Goal: Information Seeking & Learning: Learn about a topic

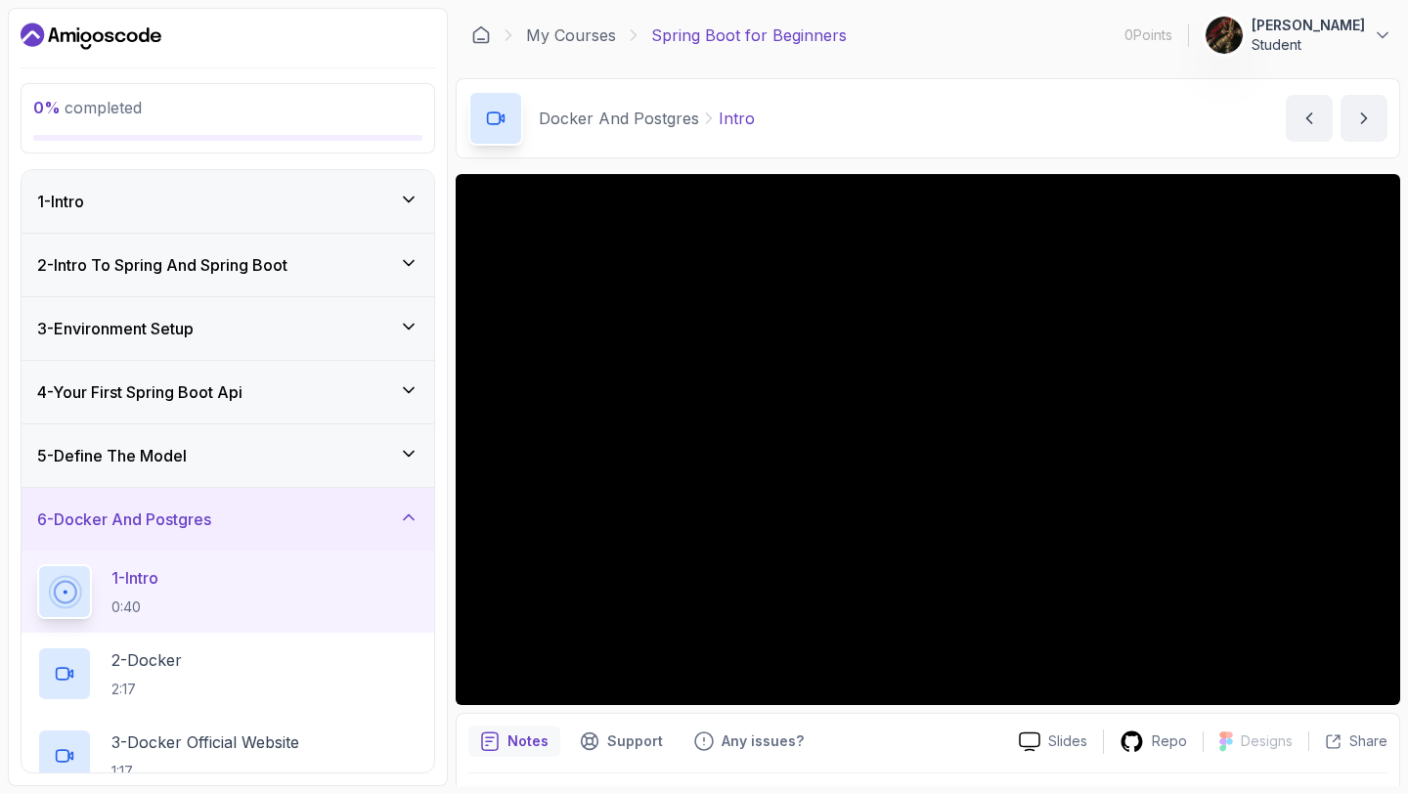
scroll to position [652, 0]
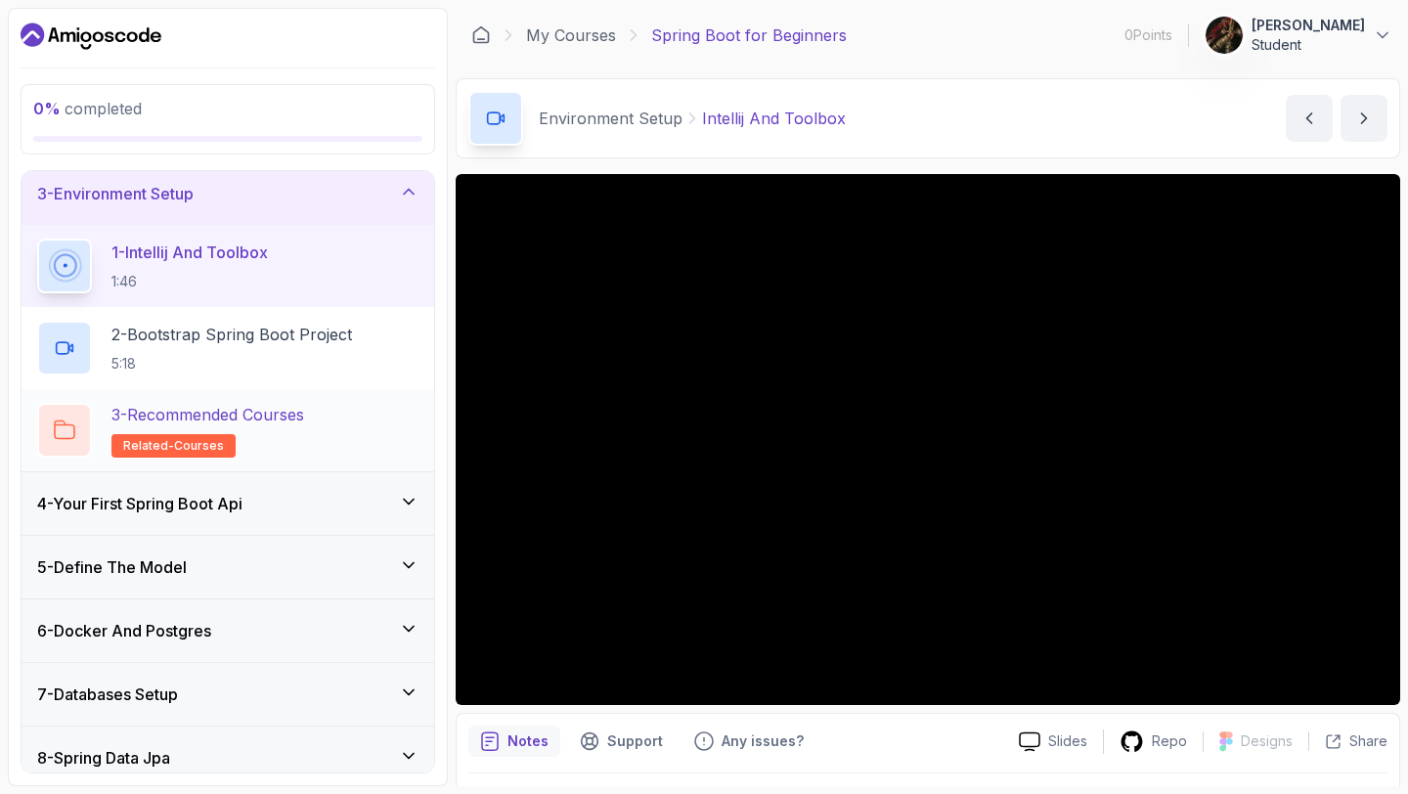
scroll to position [155, 0]
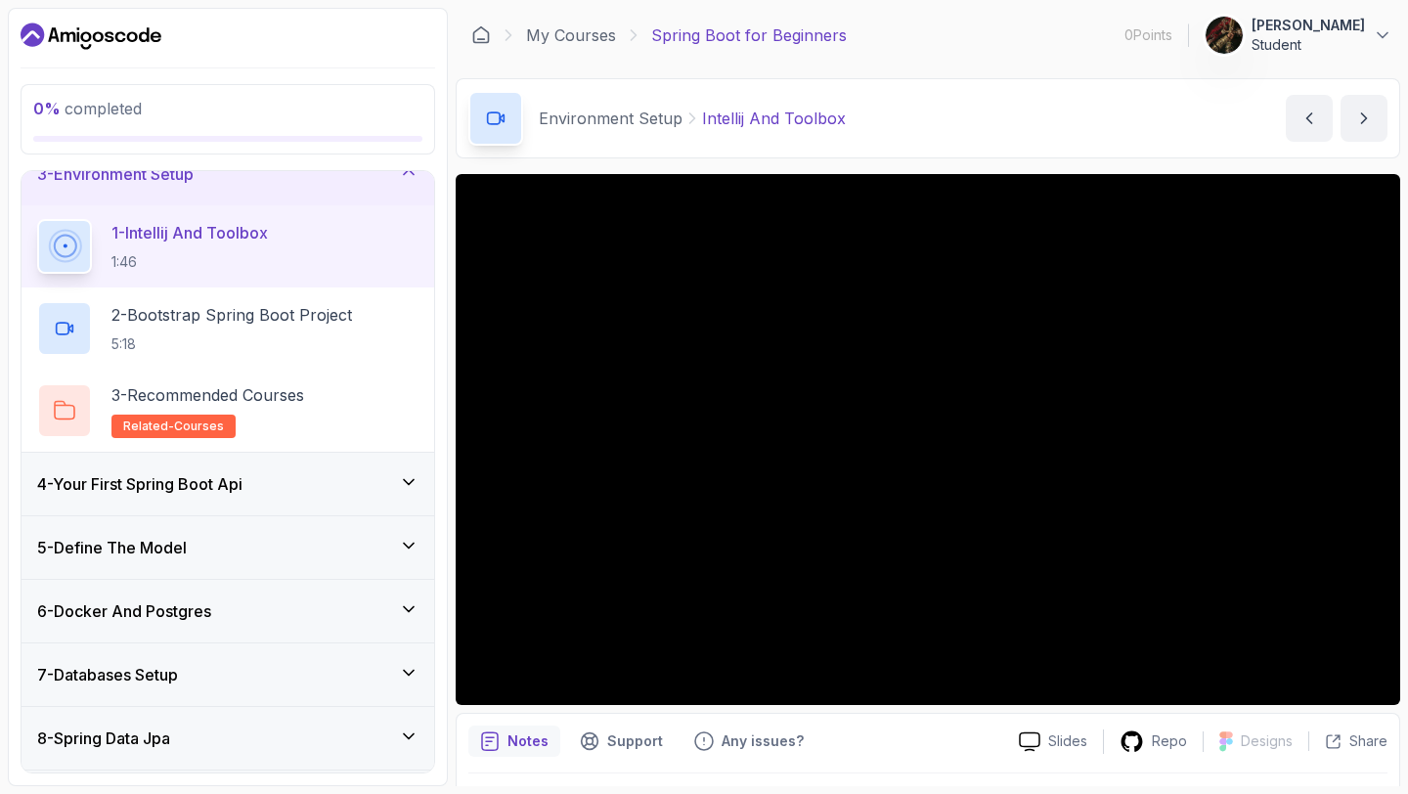
click at [211, 602] on h3 "6 - Docker And Postgres" at bounding box center [124, 610] width 174 height 23
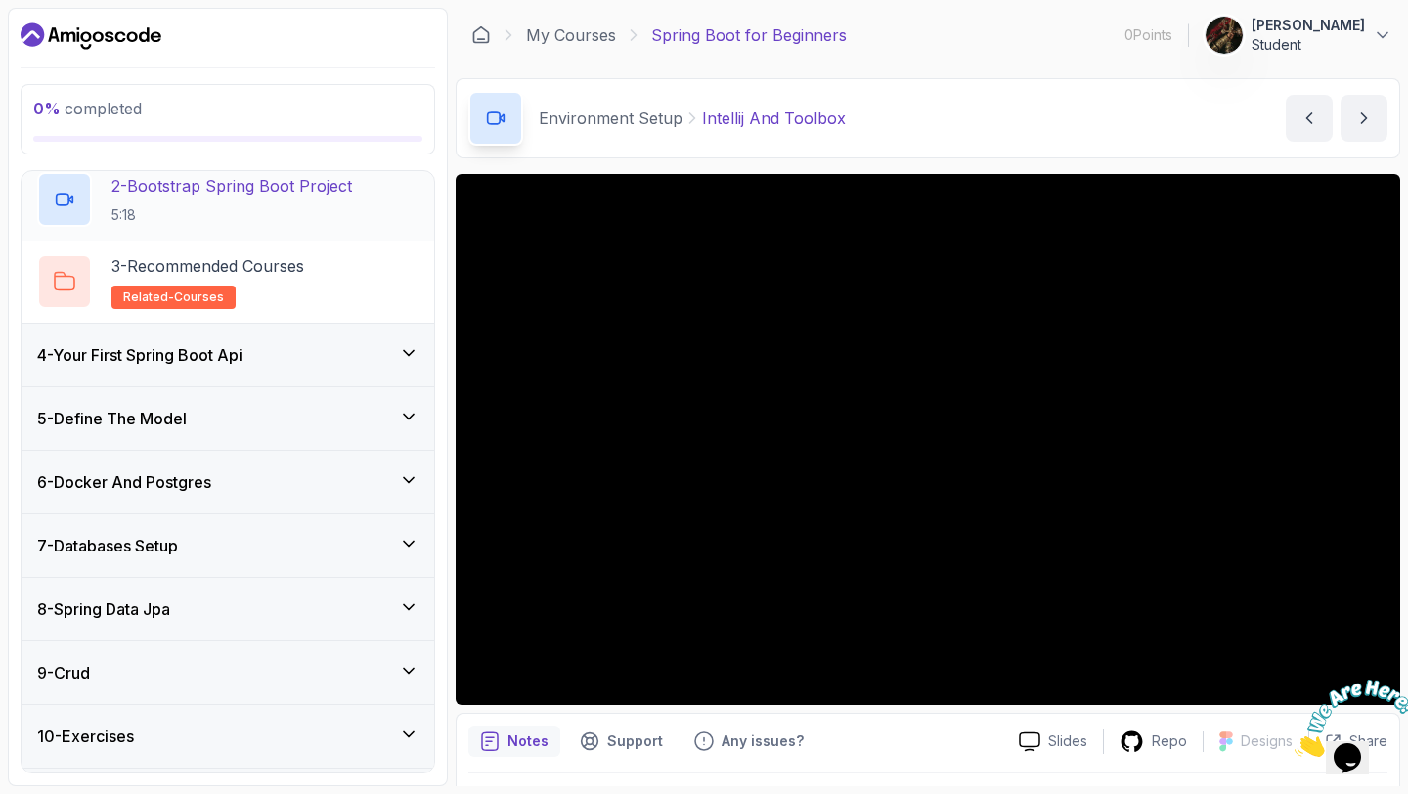
scroll to position [406, 0]
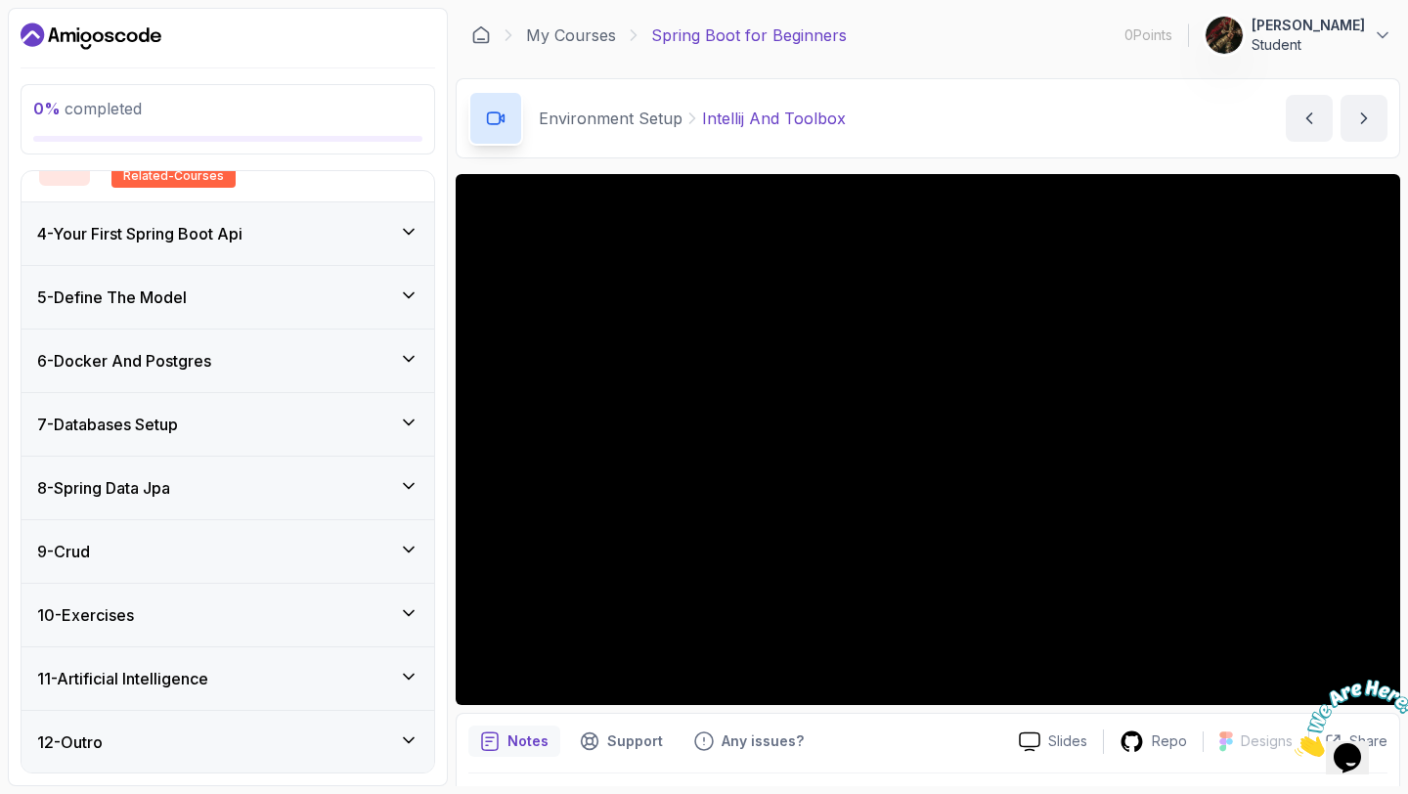
click at [309, 476] on div "8 - Spring Data Jpa" at bounding box center [227, 487] width 381 height 23
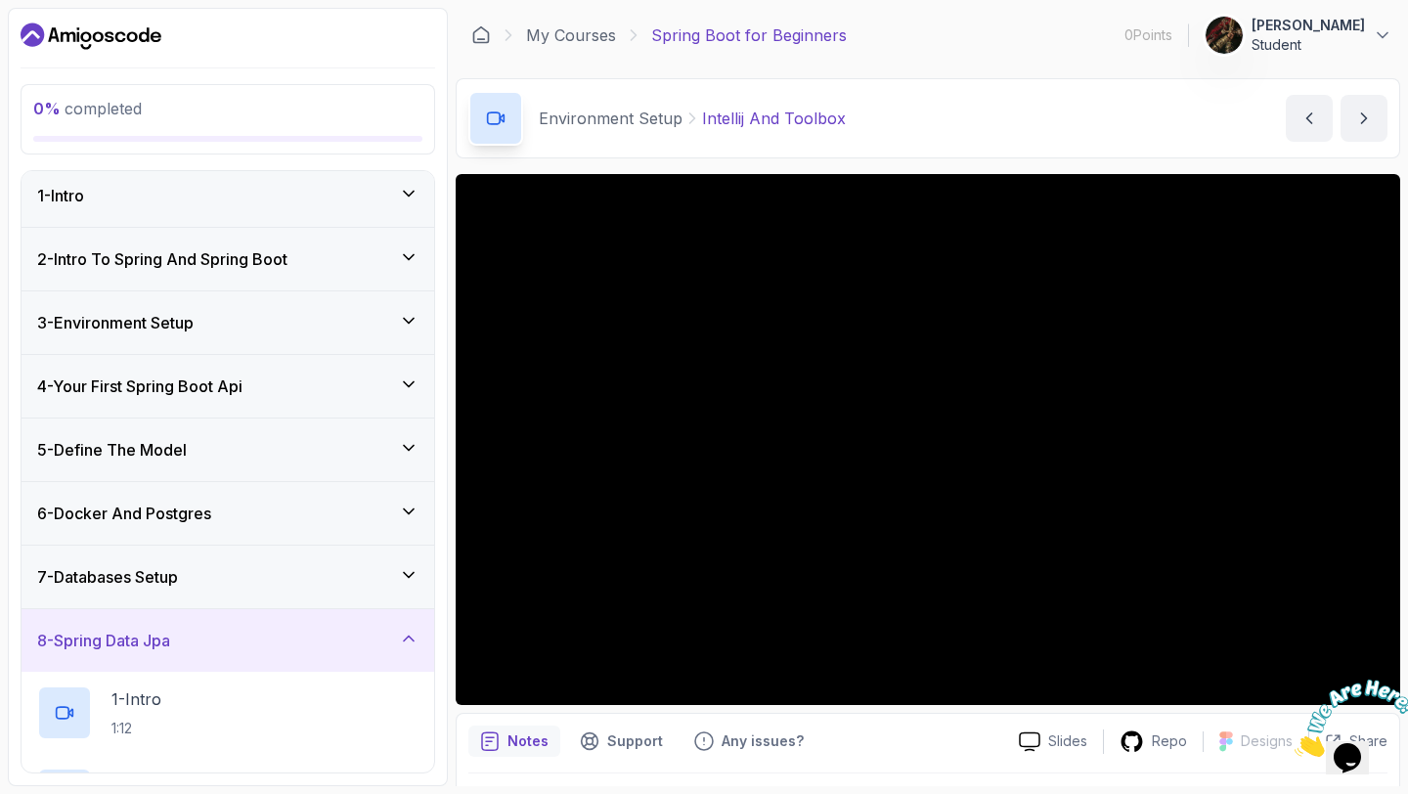
scroll to position [5, 0]
click at [291, 496] on div "6 - Docker And Postgres" at bounding box center [228, 515] width 412 height 63
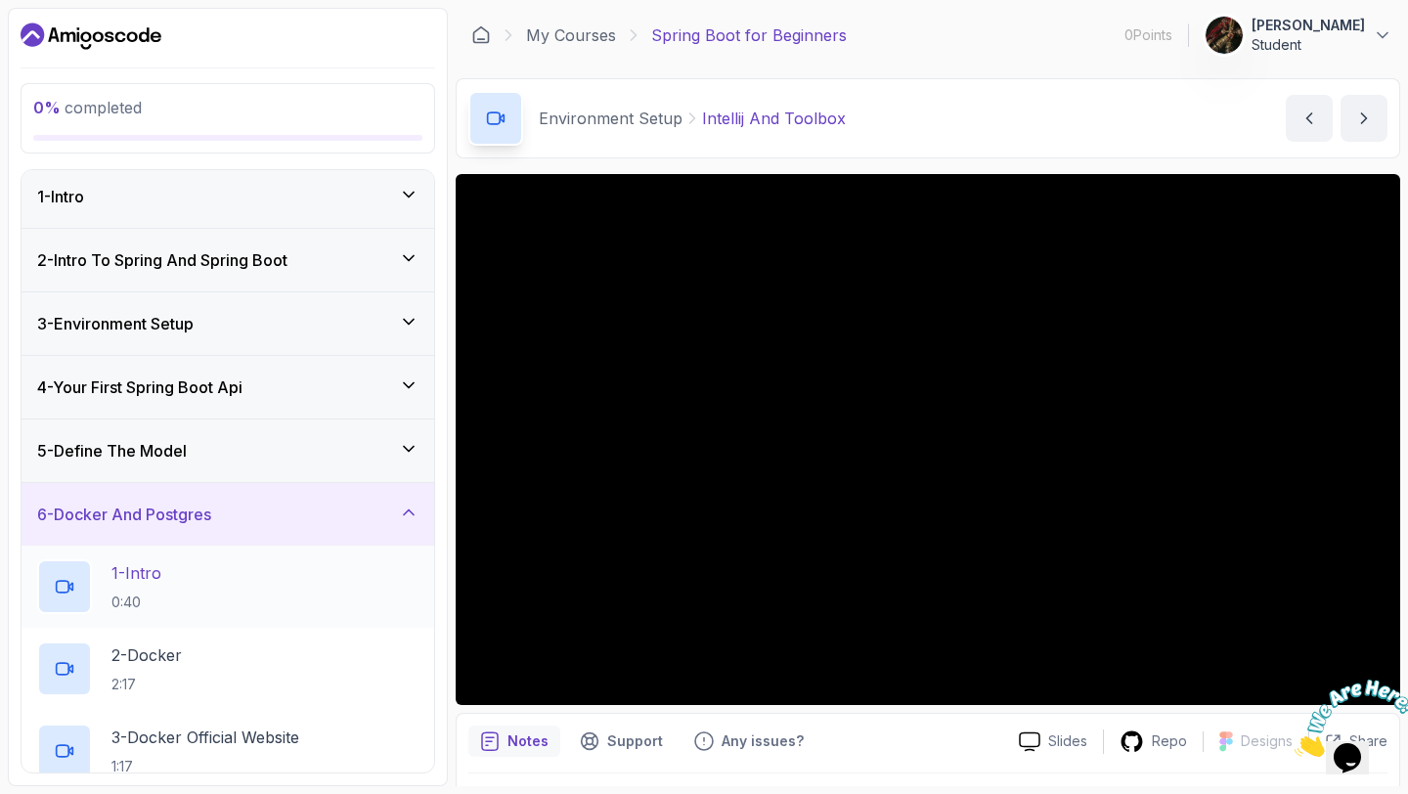
click at [262, 585] on div "1 - Intro 0:40" at bounding box center [227, 586] width 381 height 55
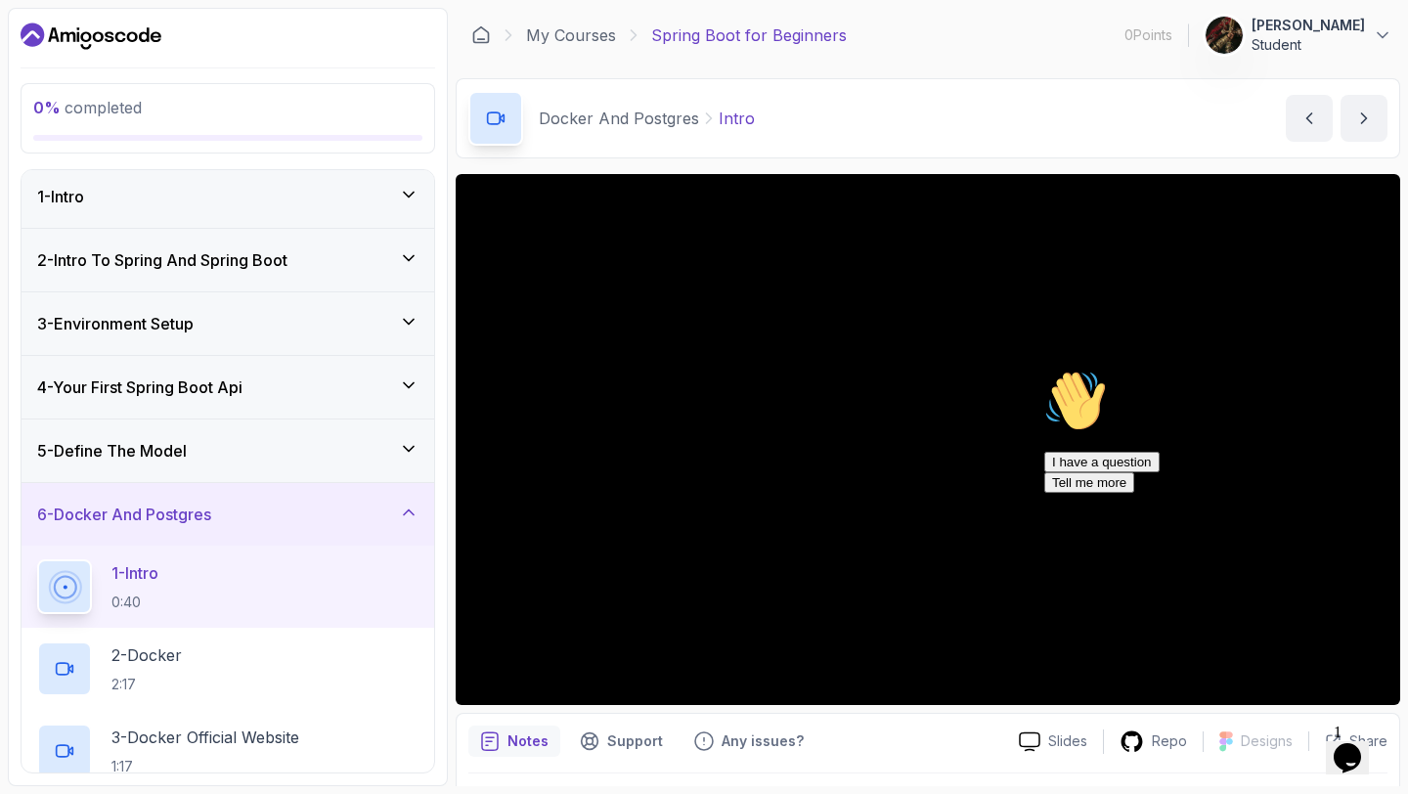
click at [1044, 369] on icon "Chat attention grabber" at bounding box center [1044, 369] width 0 height 0
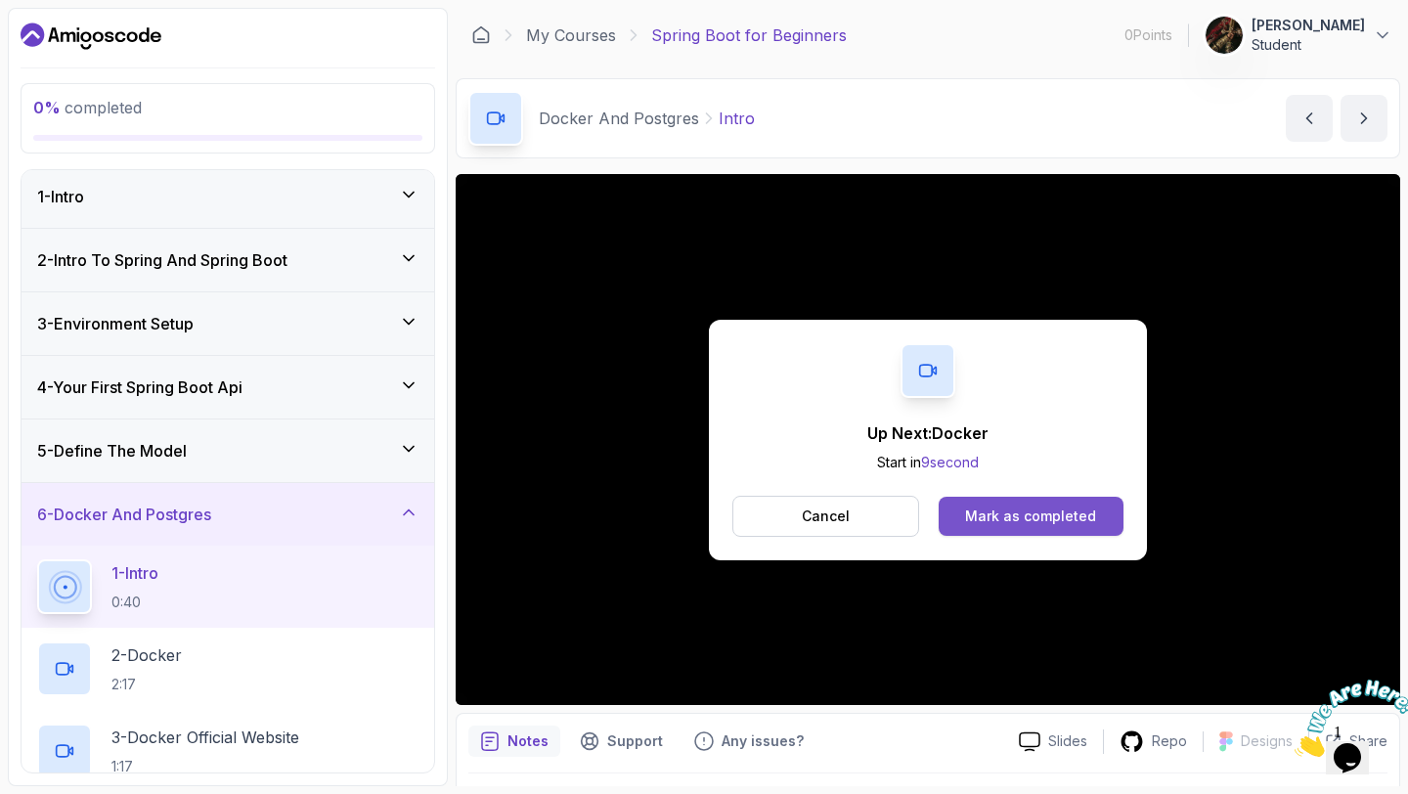
click at [1021, 513] on div "Mark as completed" at bounding box center [1030, 516] width 131 height 20
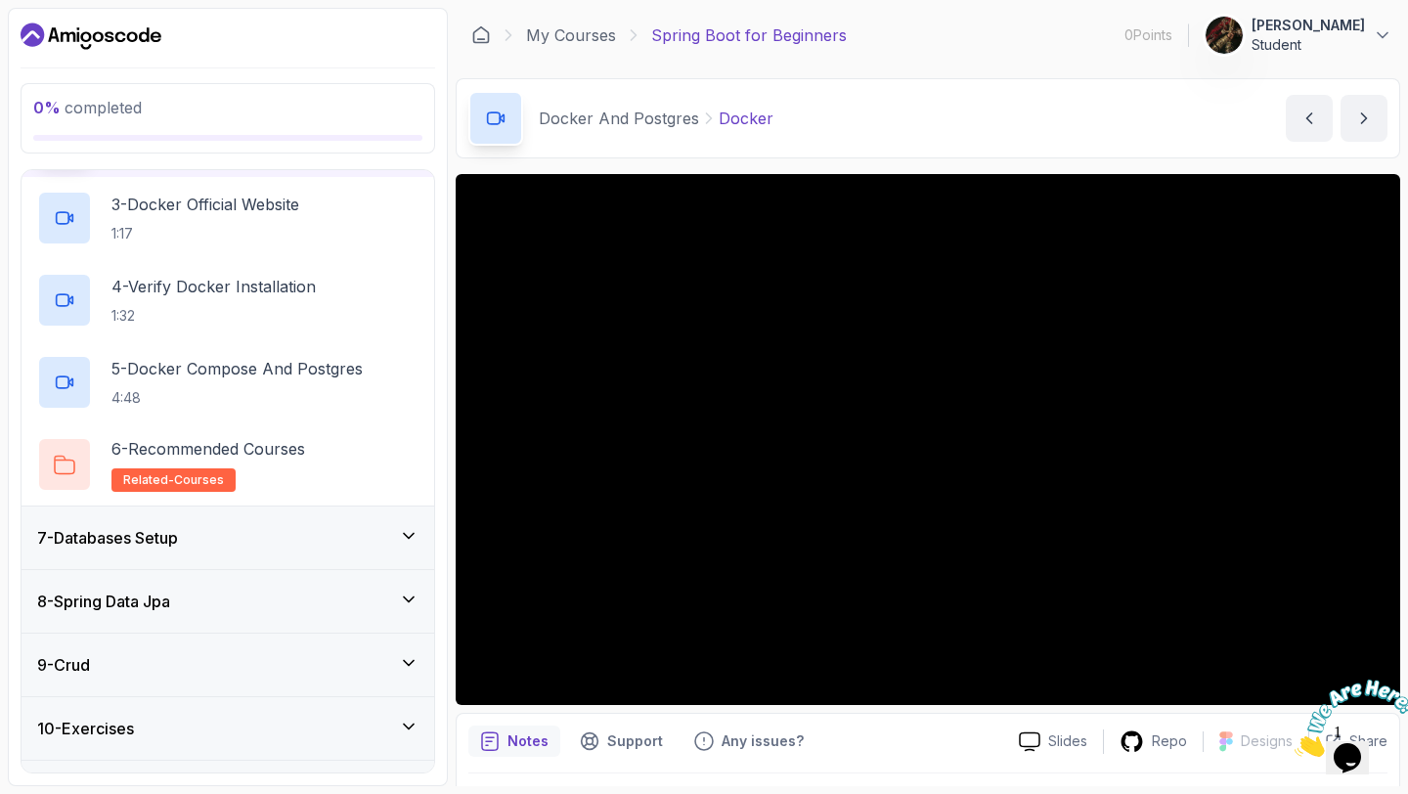
scroll to position [599, 0]
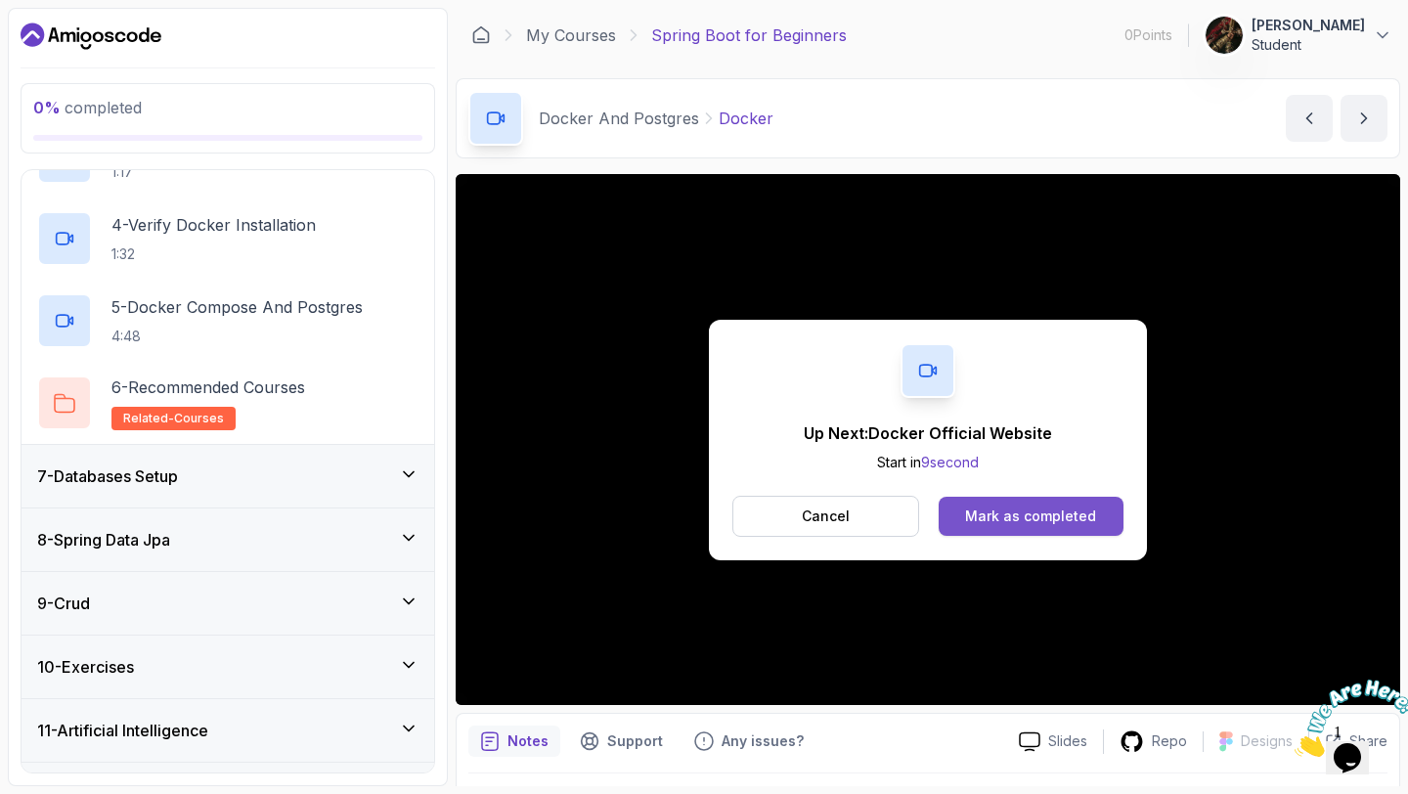
click at [975, 517] on div "Mark as completed" at bounding box center [1030, 516] width 131 height 20
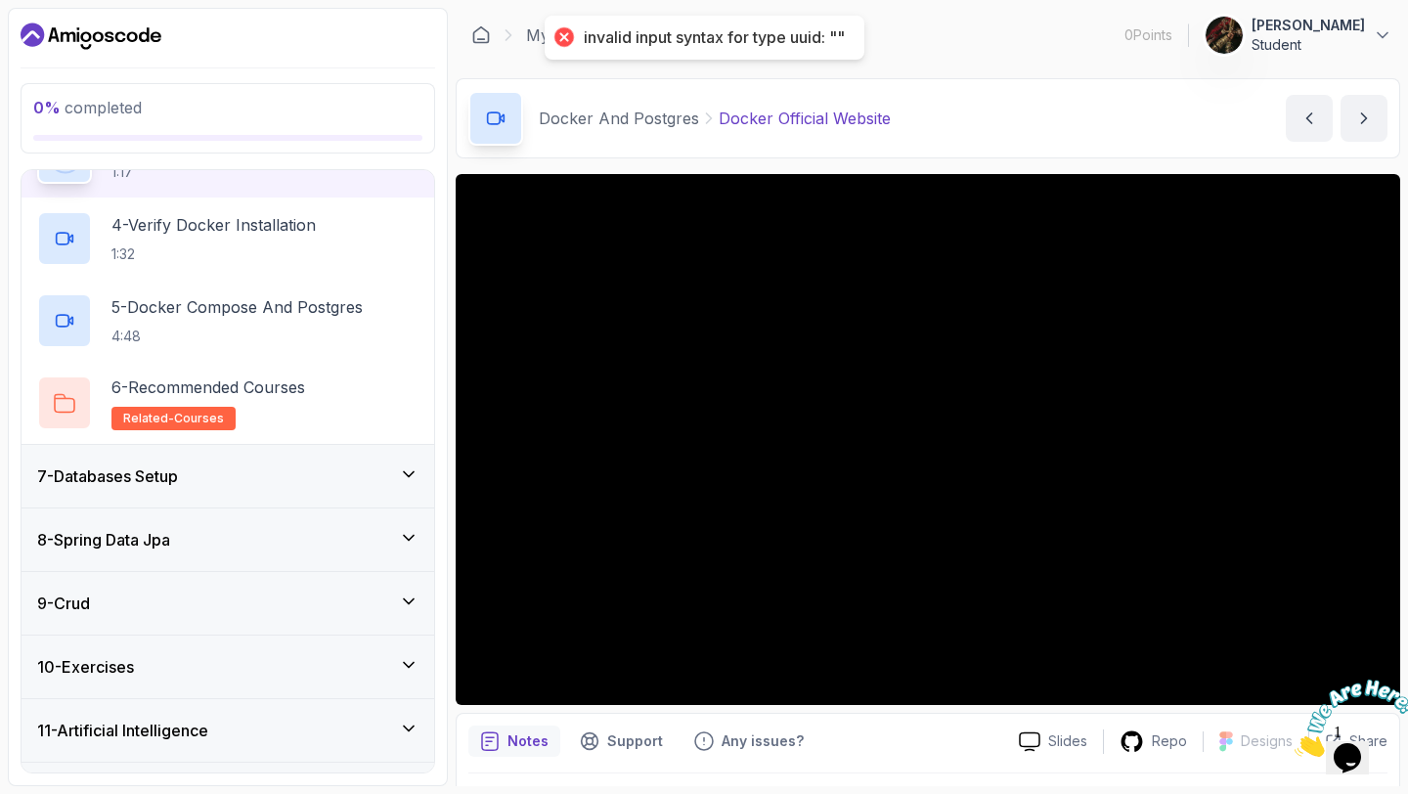
scroll to position [652, 0]
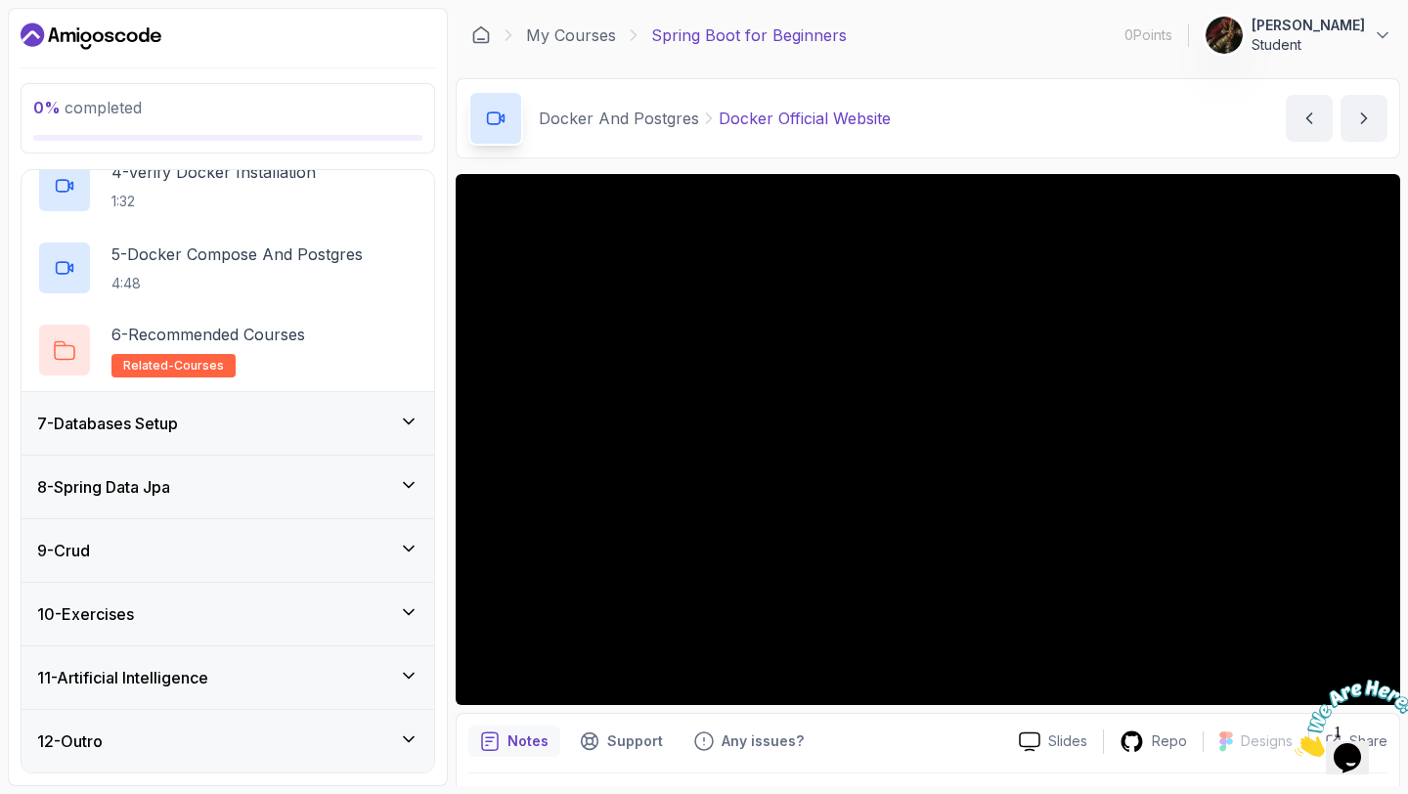
click at [409, 739] on icon at bounding box center [409, 739] width 20 height 20
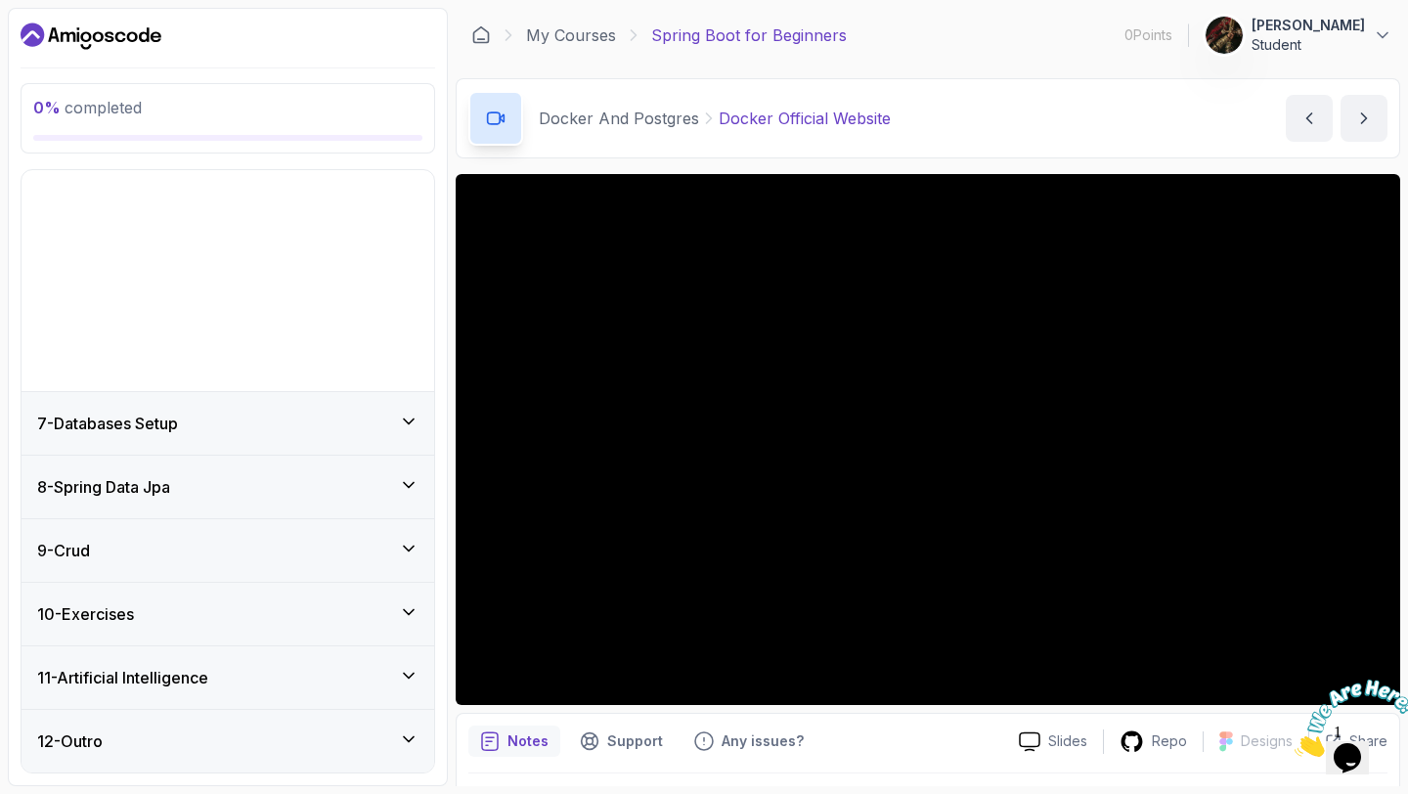
scroll to position [160, 0]
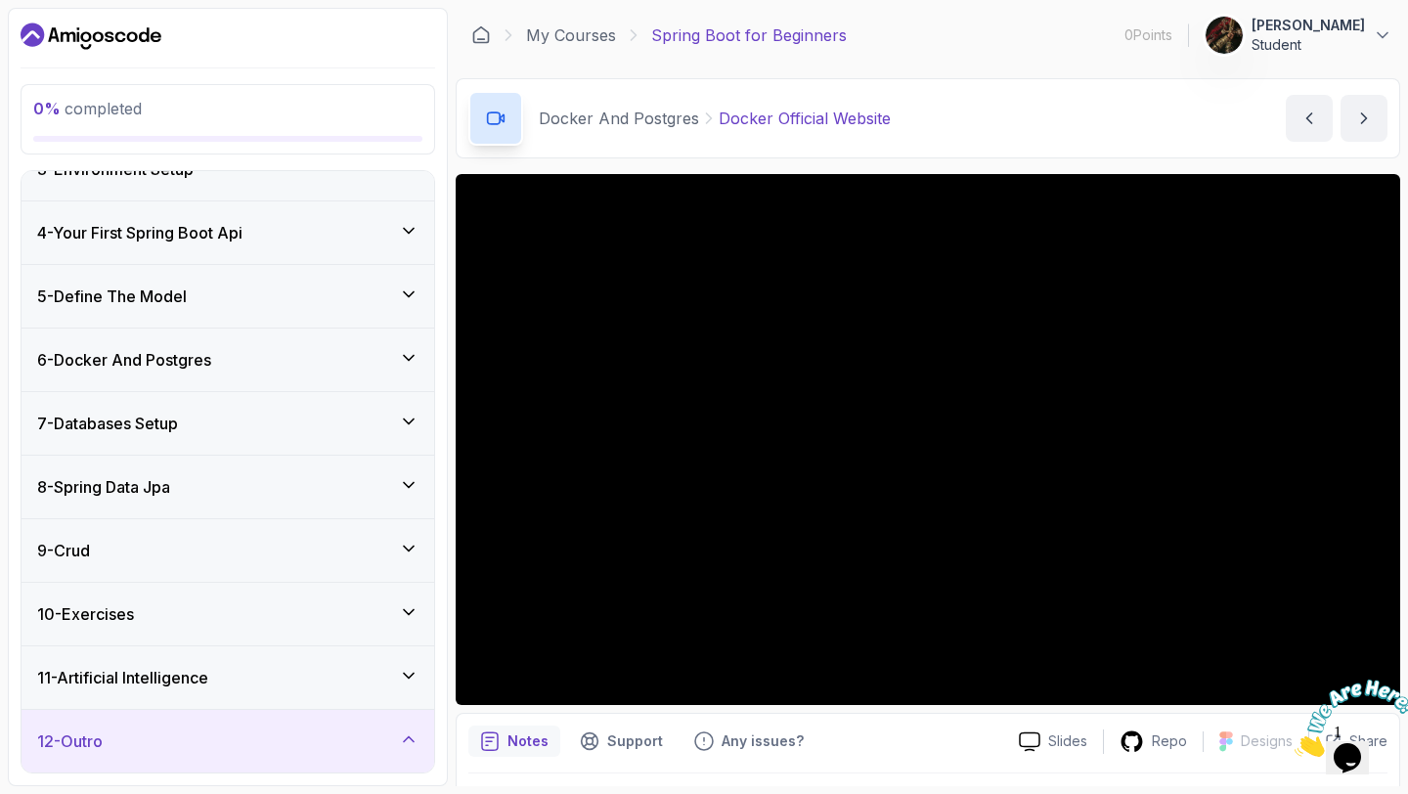
click at [412, 740] on icon at bounding box center [409, 738] width 10 height 5
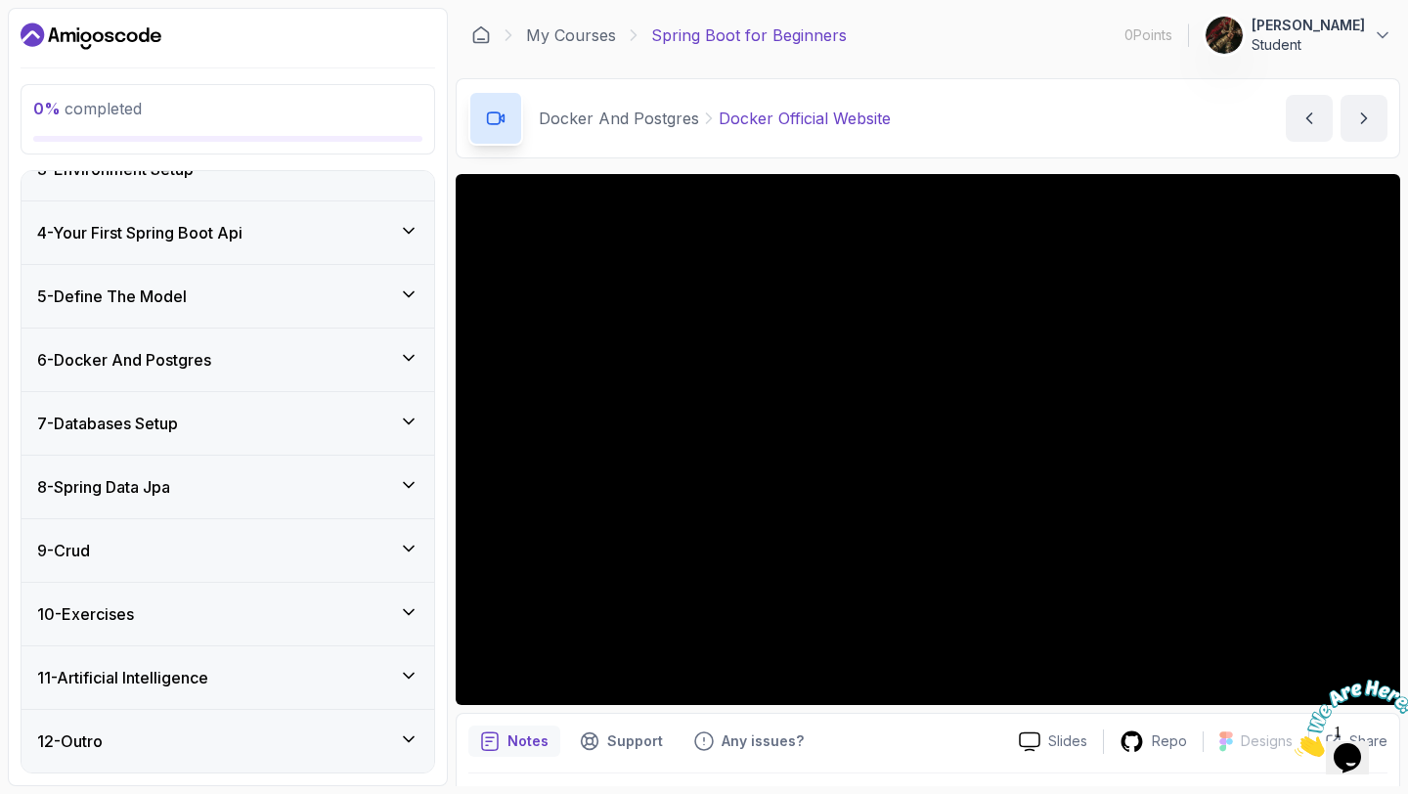
click at [412, 740] on icon at bounding box center [409, 739] width 20 height 20
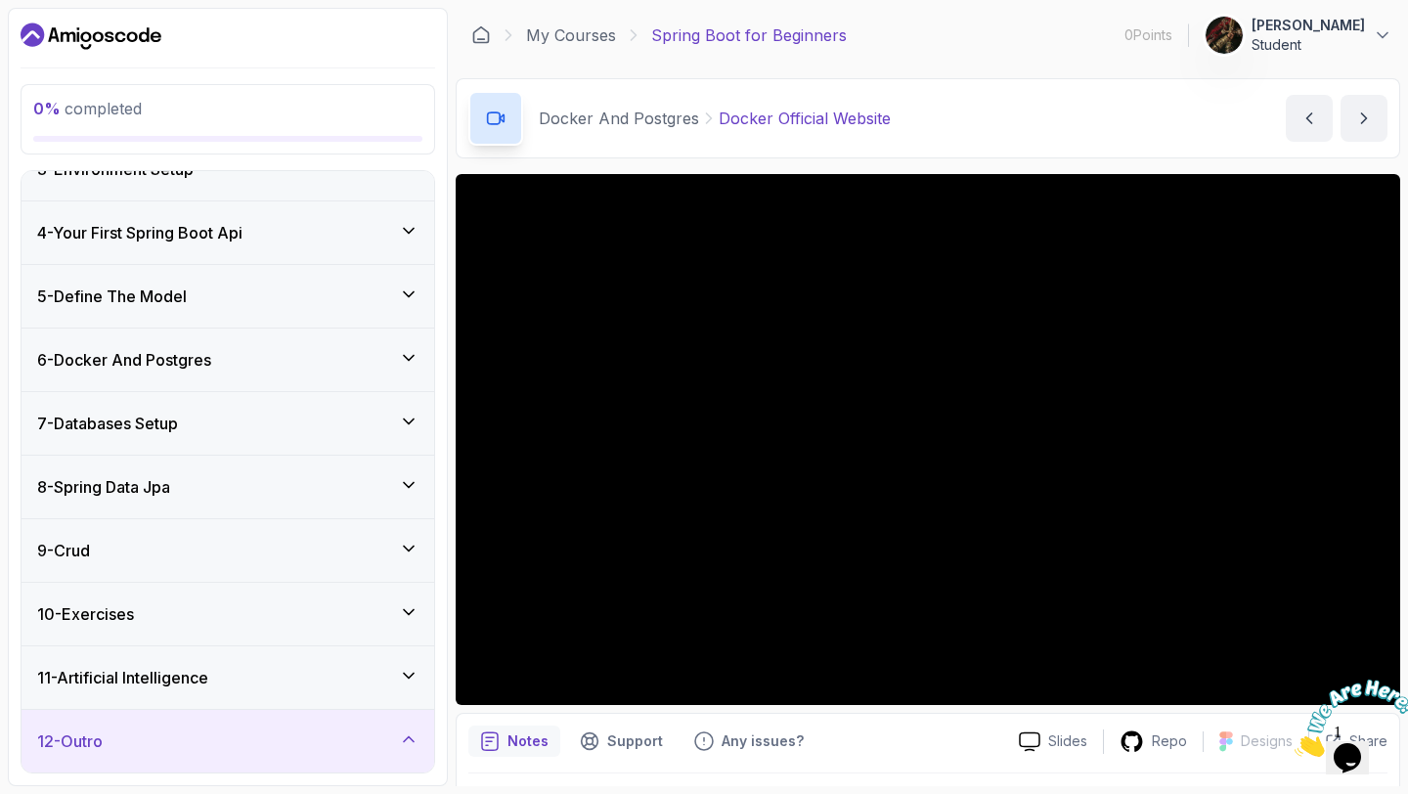
click at [412, 740] on icon at bounding box center [409, 738] width 10 height 5
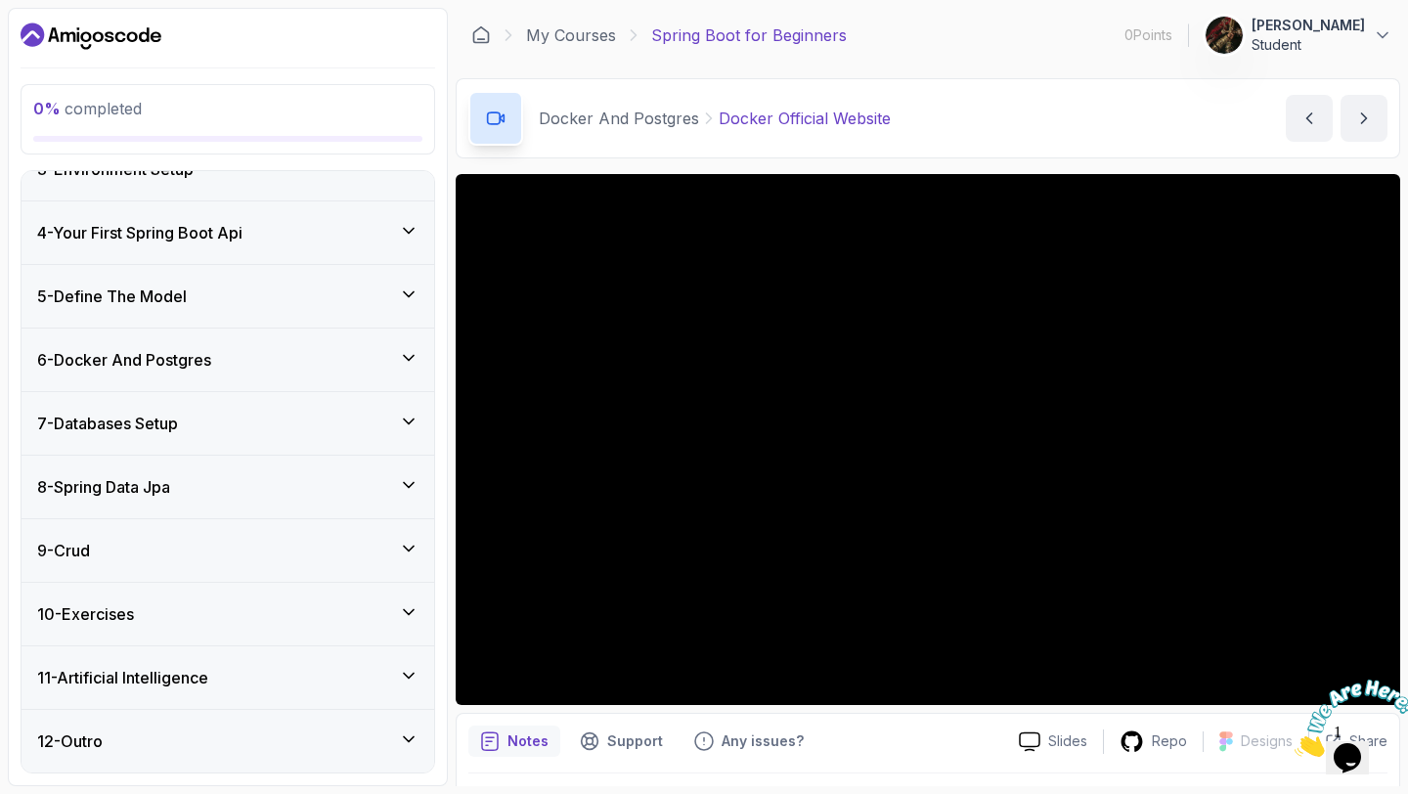
scroll to position [0, 0]
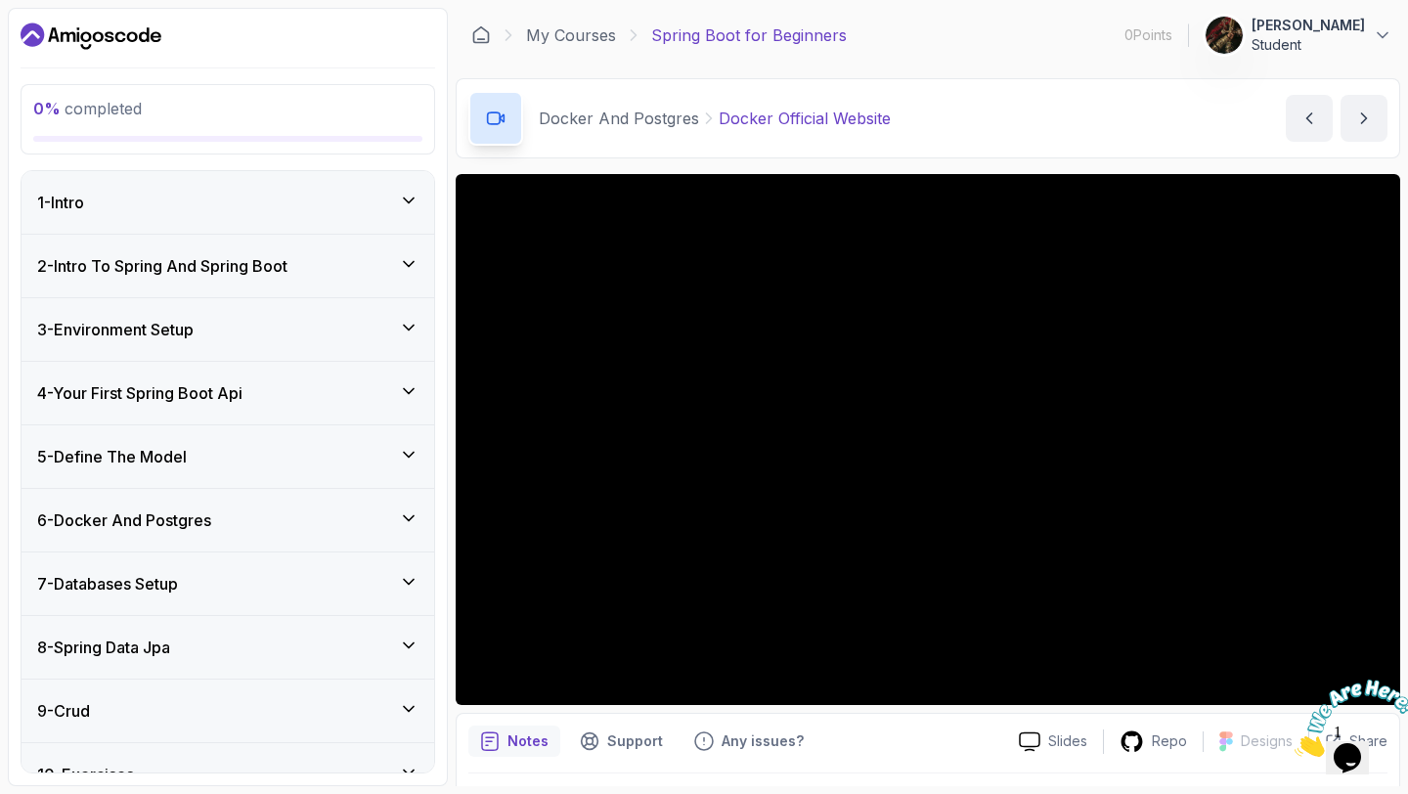
click at [317, 123] on div "0 % completed" at bounding box center [227, 119] width 389 height 45
click at [317, 122] on div "0 % completed" at bounding box center [227, 119] width 389 height 45
click at [1372, 679] on div at bounding box center [1347, 717] width 106 height 77
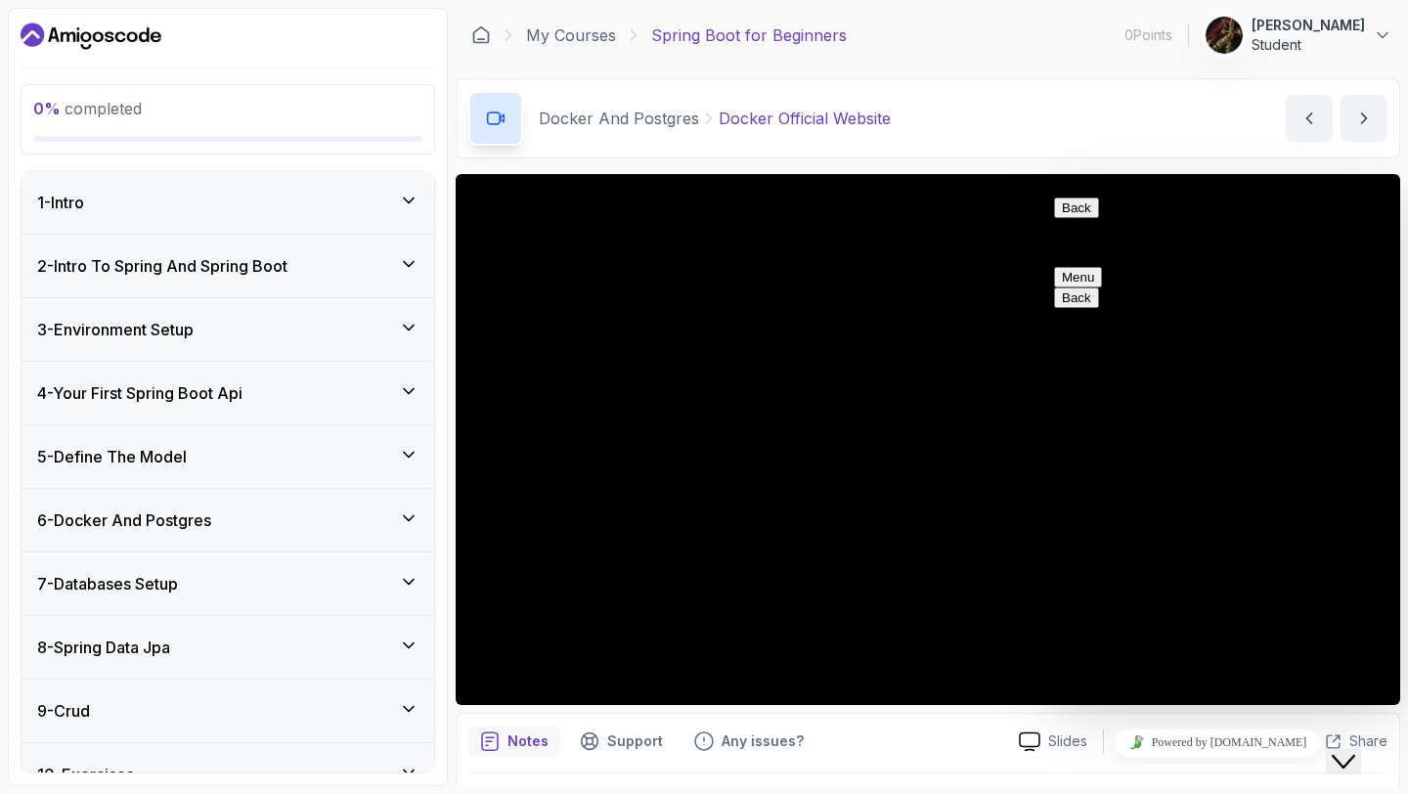
click at [1331, 750] on div "Close Chat This icon closes the chat window." at bounding box center [1342, 761] width 23 height 23
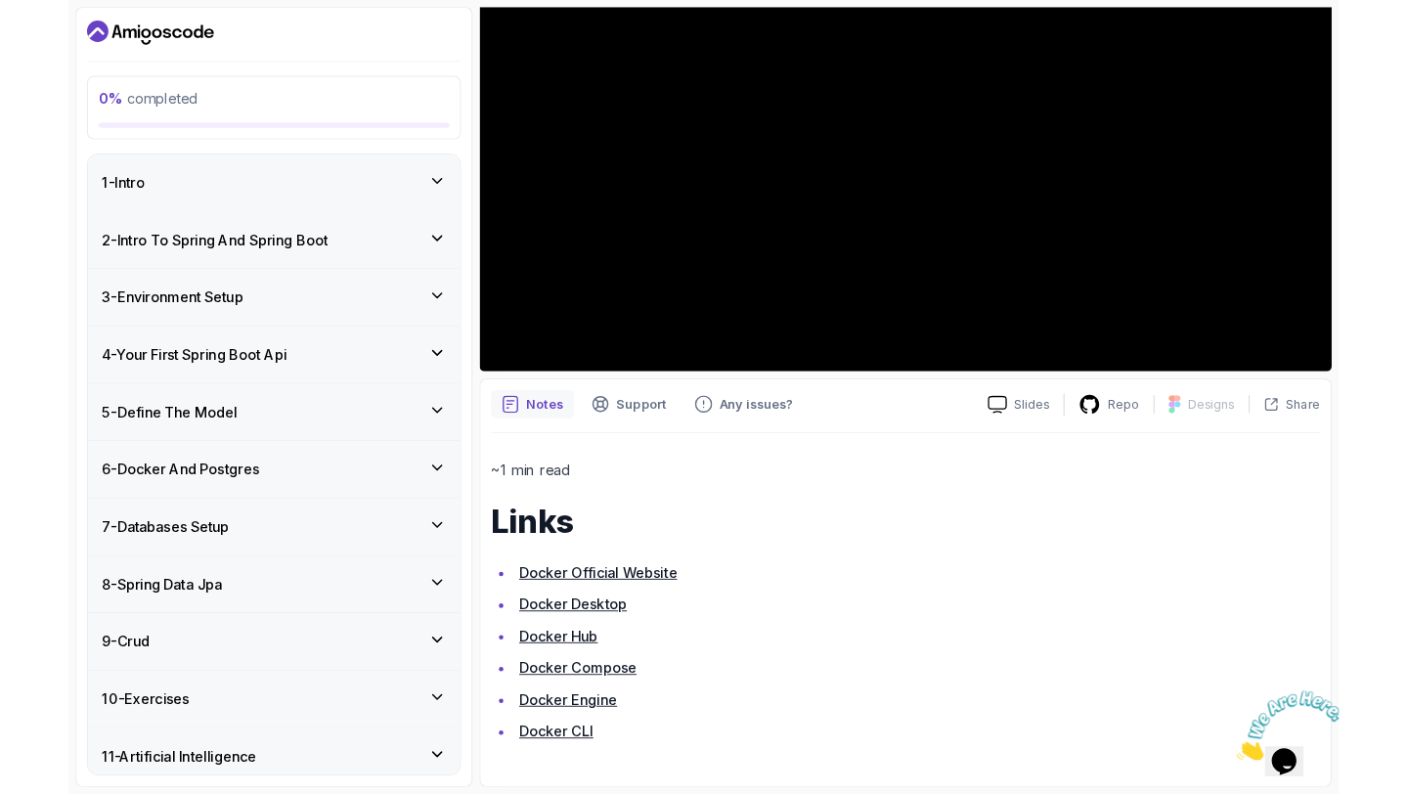
scroll to position [293, 0]
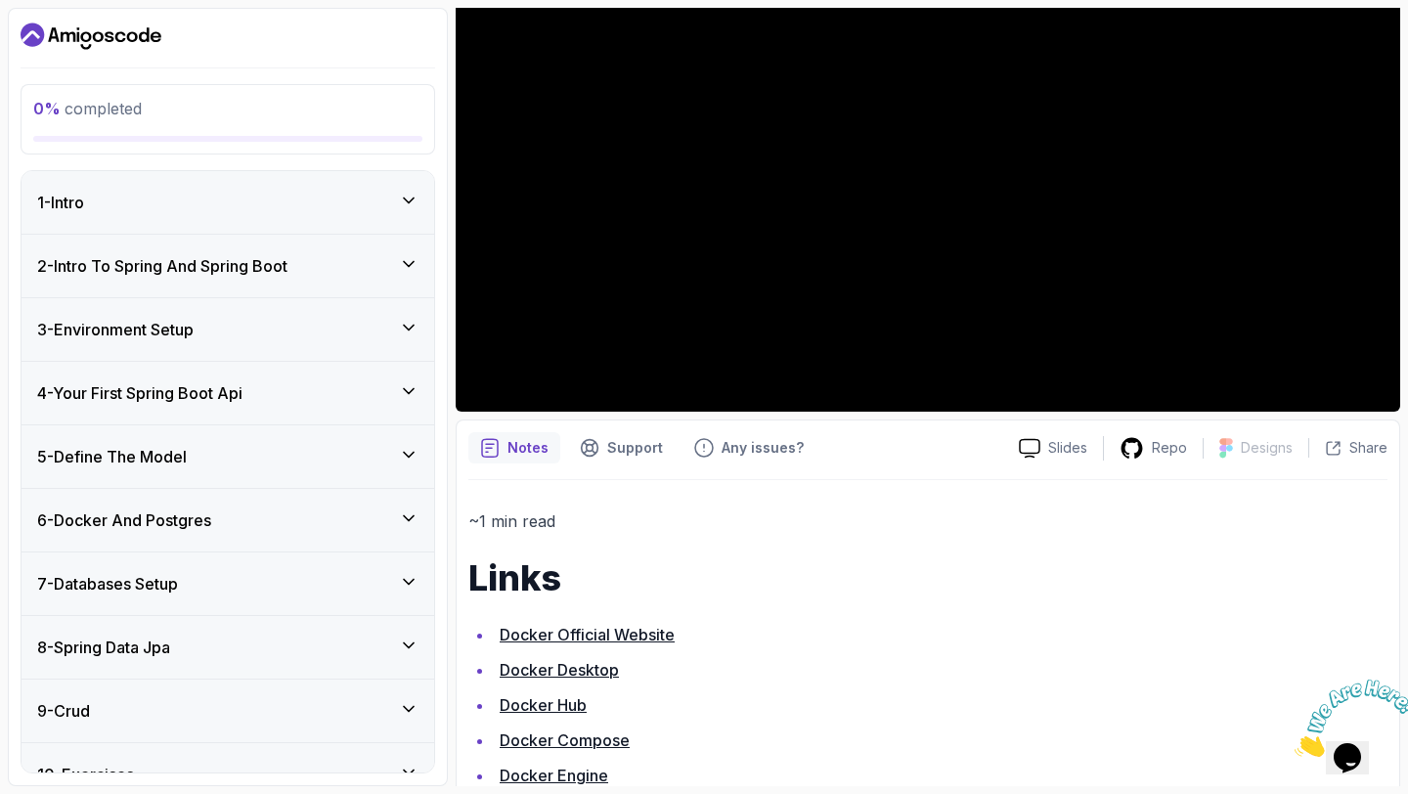
click at [594, 626] on link "Docker Official Website" at bounding box center [586, 635] width 175 height 20
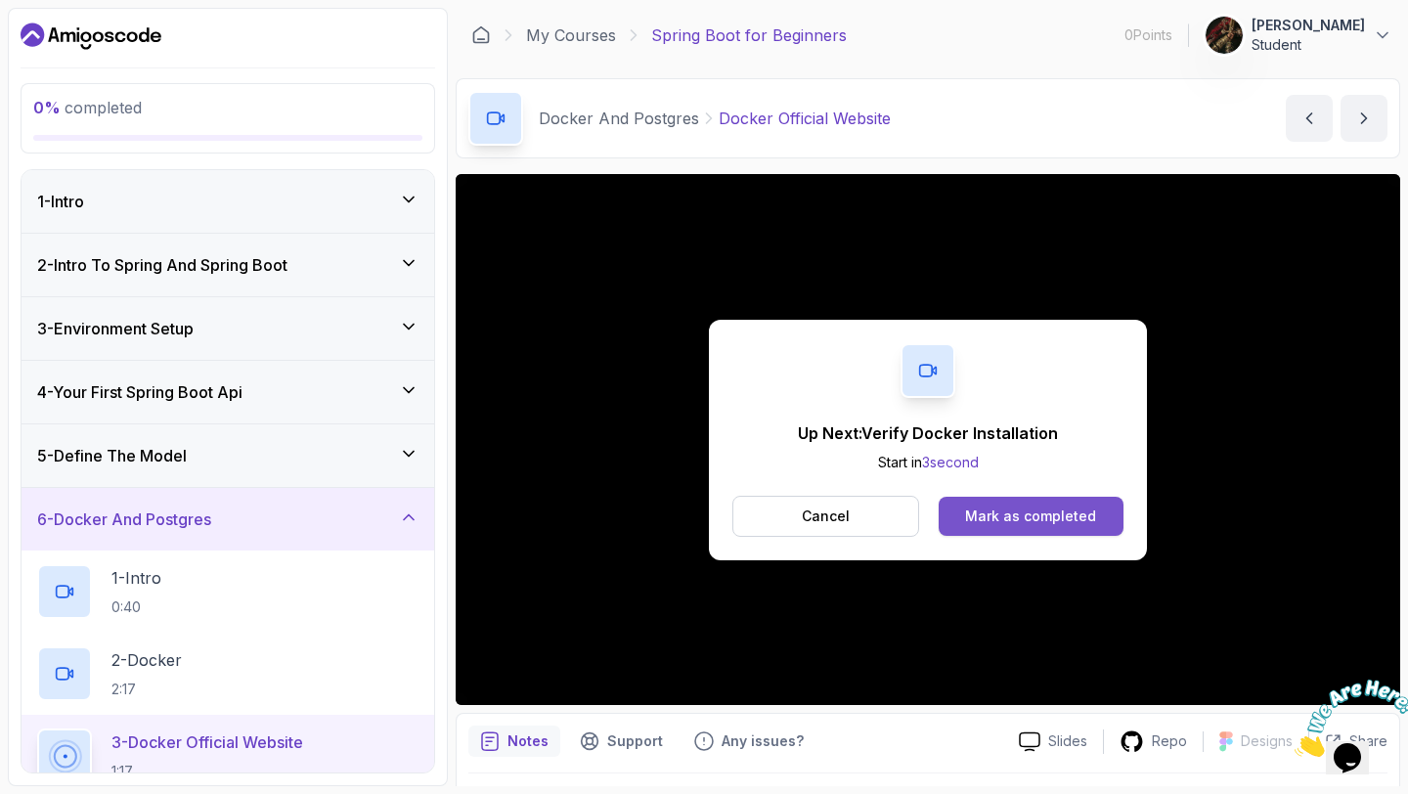
click at [1019, 511] on div "Mark as completed" at bounding box center [1030, 516] width 131 height 20
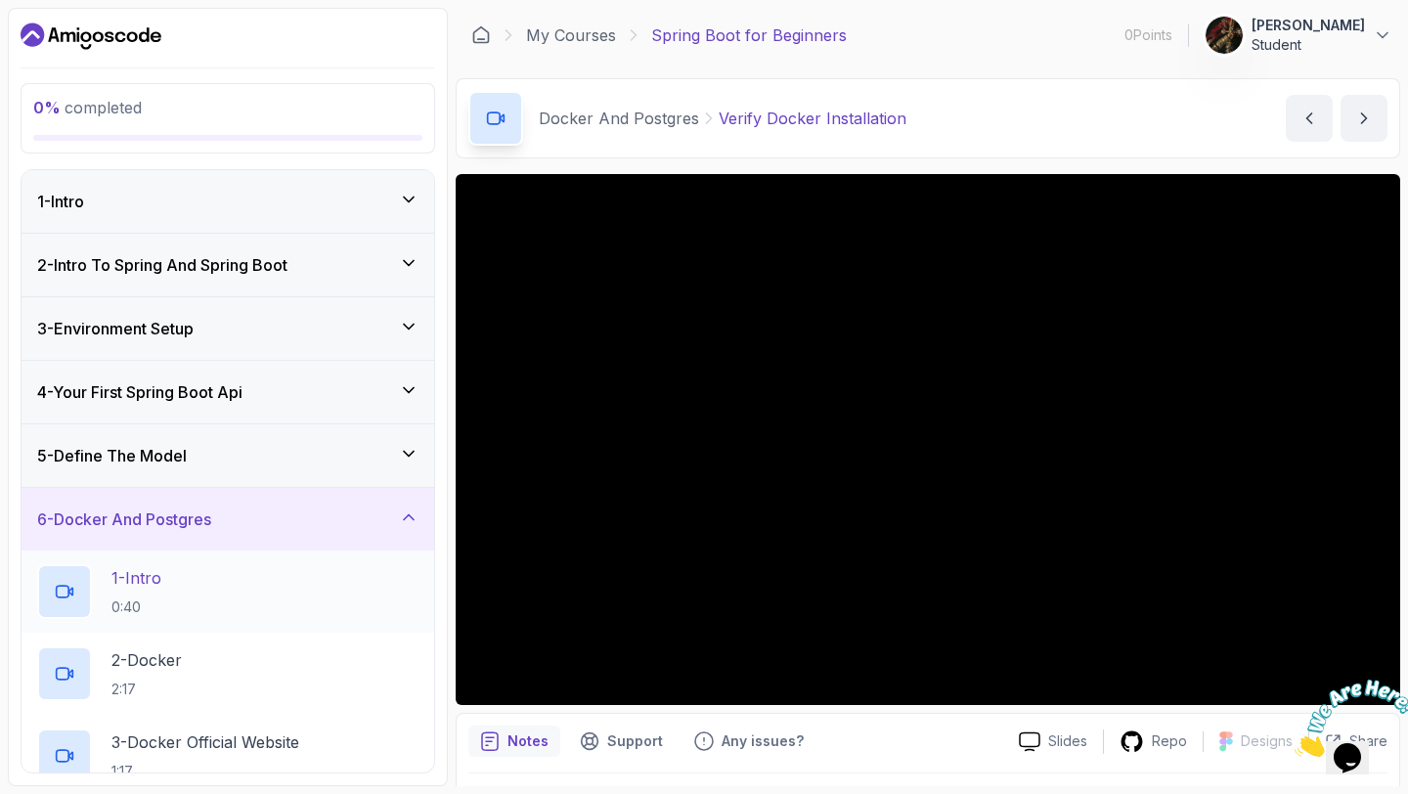
scroll to position [119, 0]
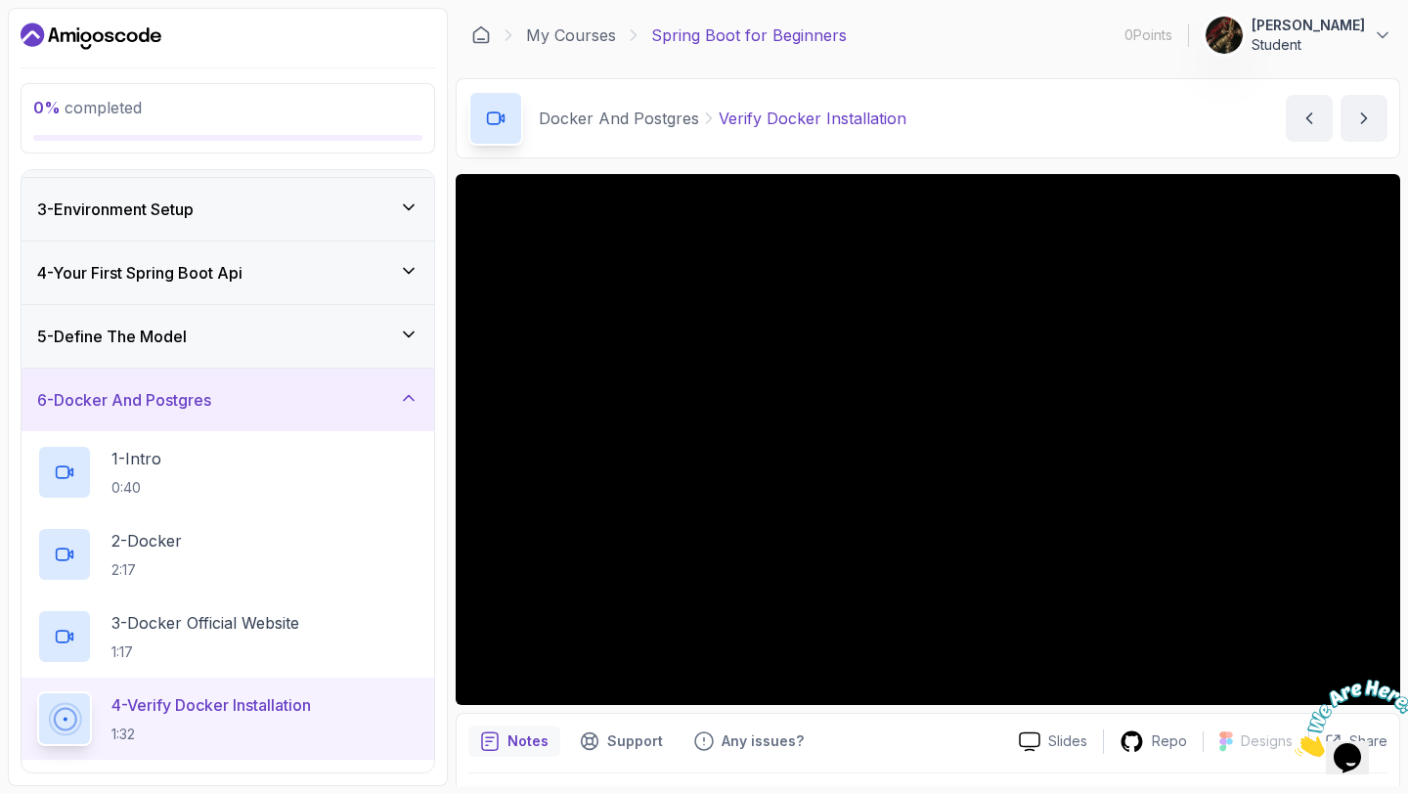
click at [1392, 38] on div "My Courses Spring Boot for Beginners 0 Points 1 [PERSON_NAME] Student" at bounding box center [927, 35] width 944 height 55
click at [1372, 25] on icon at bounding box center [1382, 35] width 20 height 20
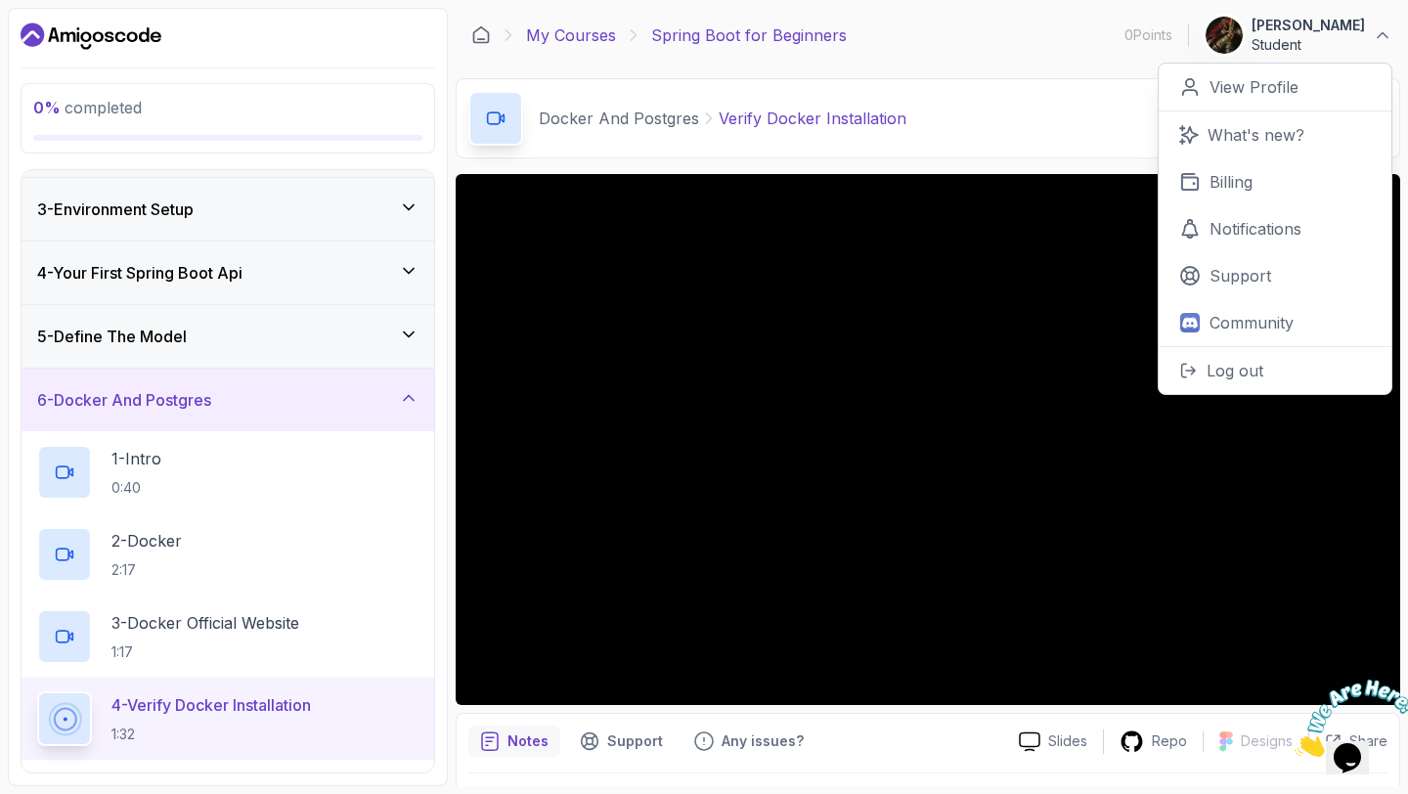
click at [585, 34] on link "My Courses" at bounding box center [571, 34] width 90 height 23
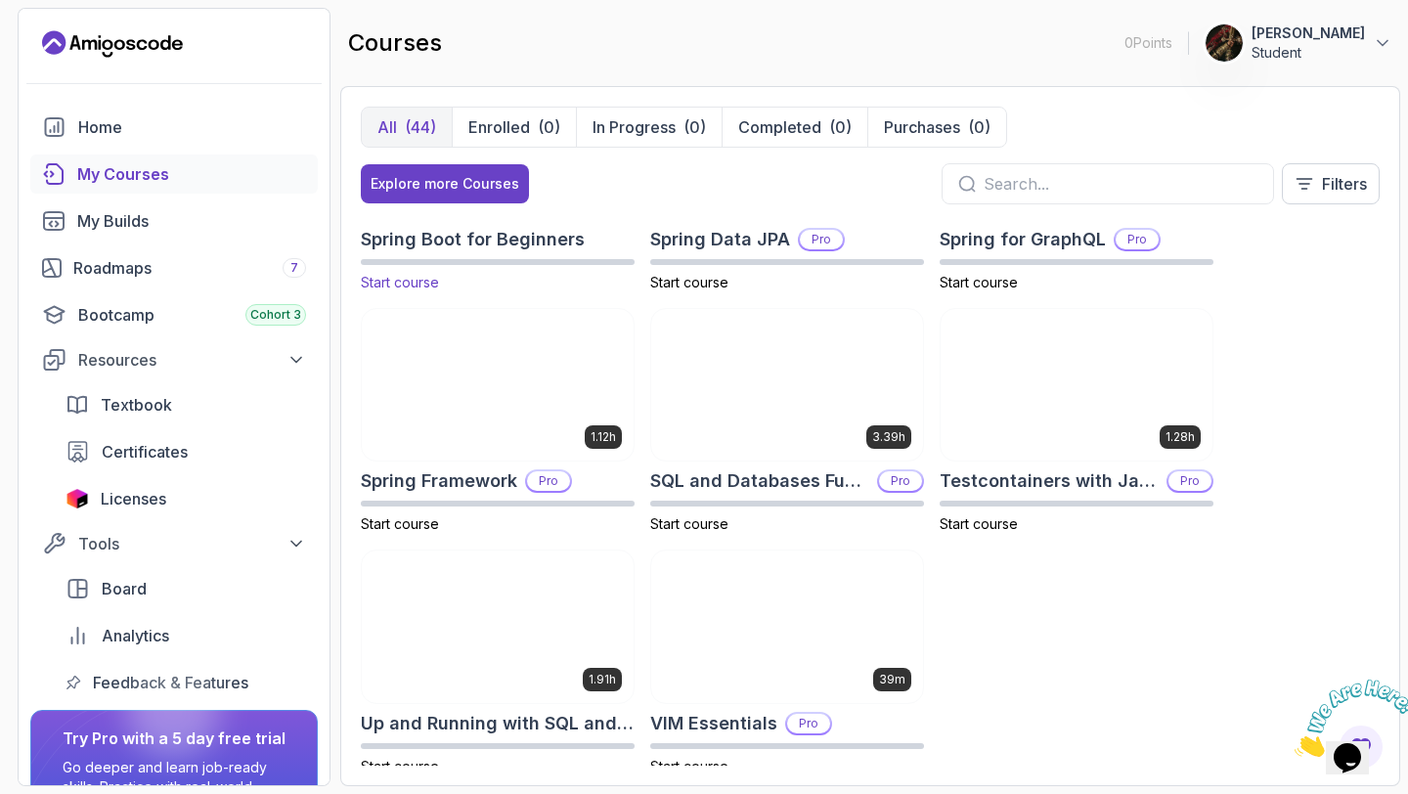
scroll to position [3091, 0]
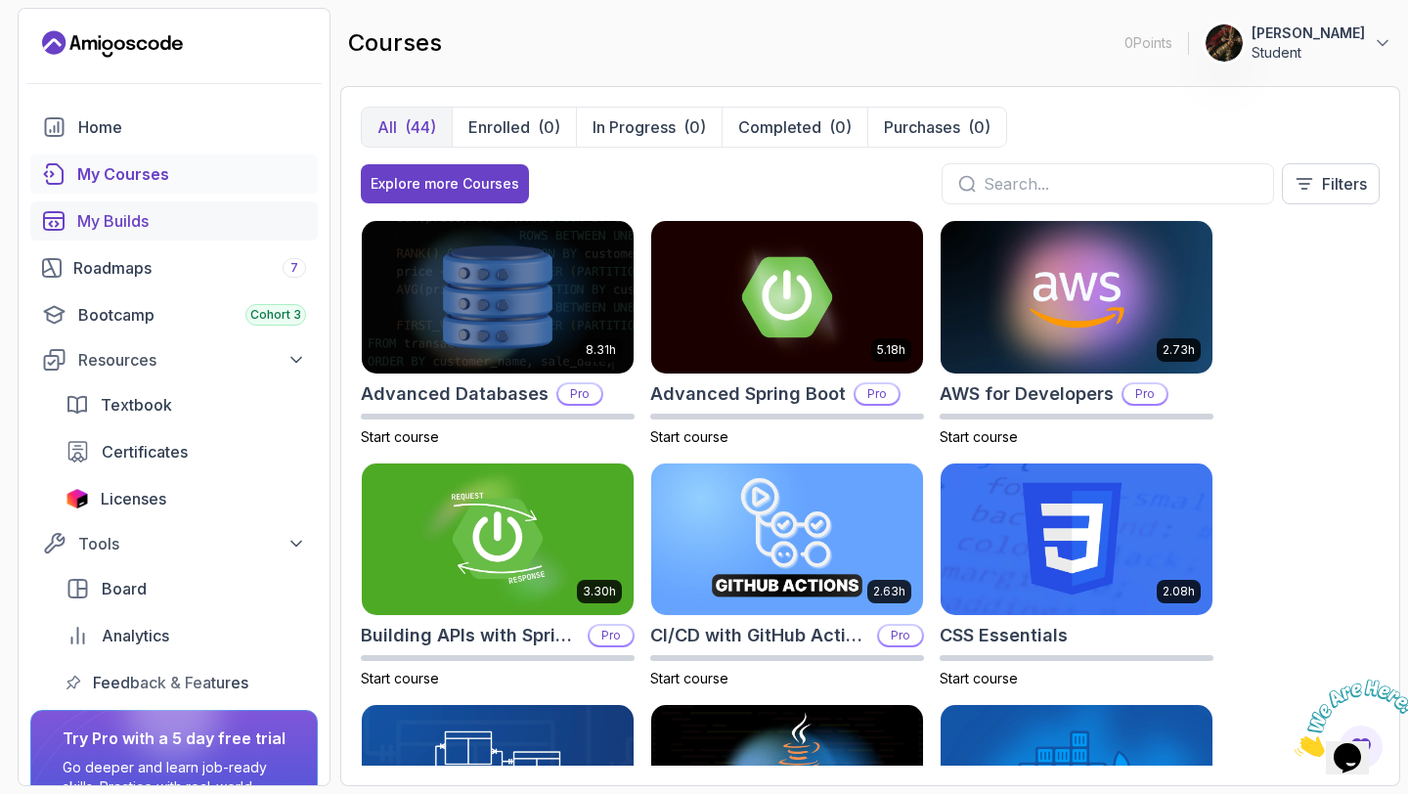
click at [218, 215] on div "My Builds" at bounding box center [191, 220] width 229 height 23
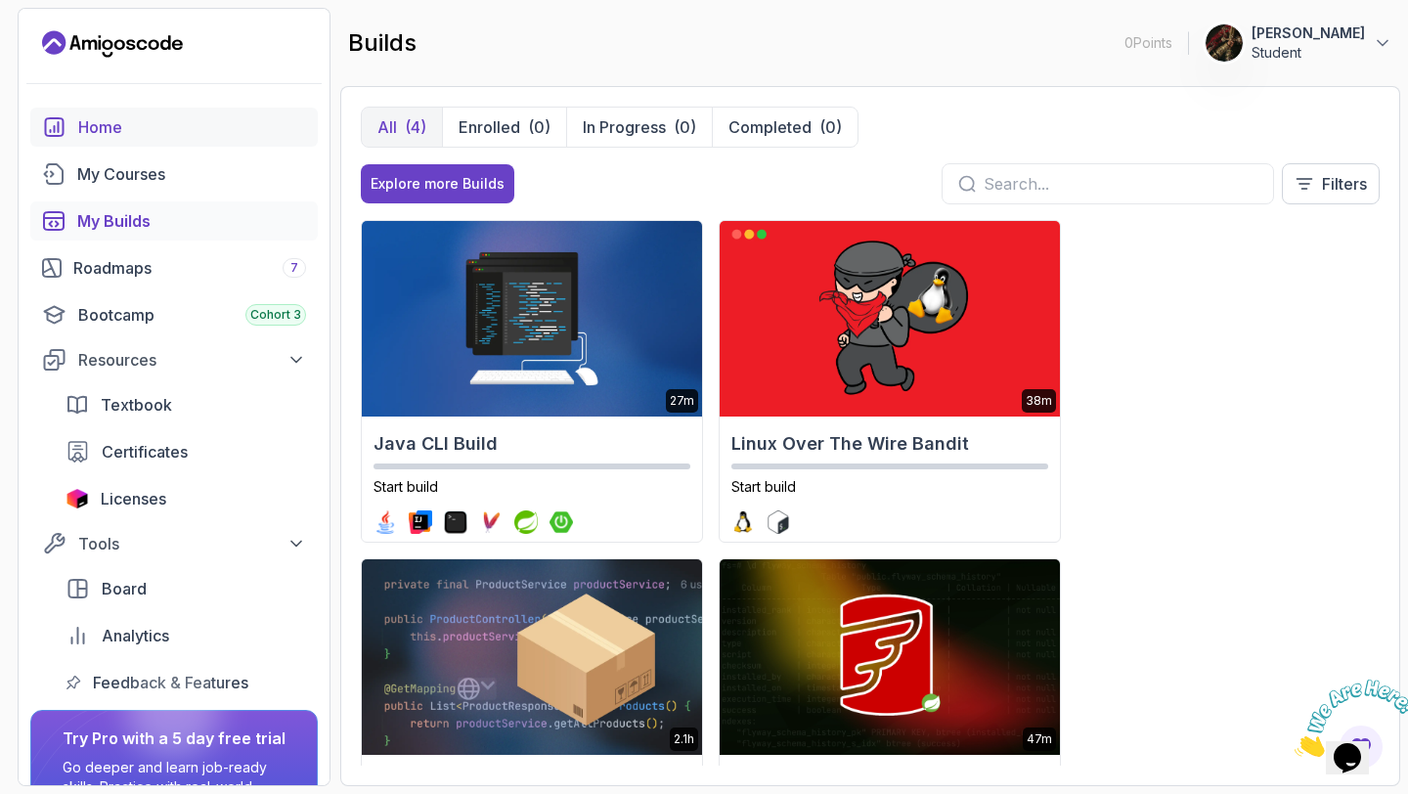
click at [234, 129] on div "Home" at bounding box center [192, 126] width 228 height 23
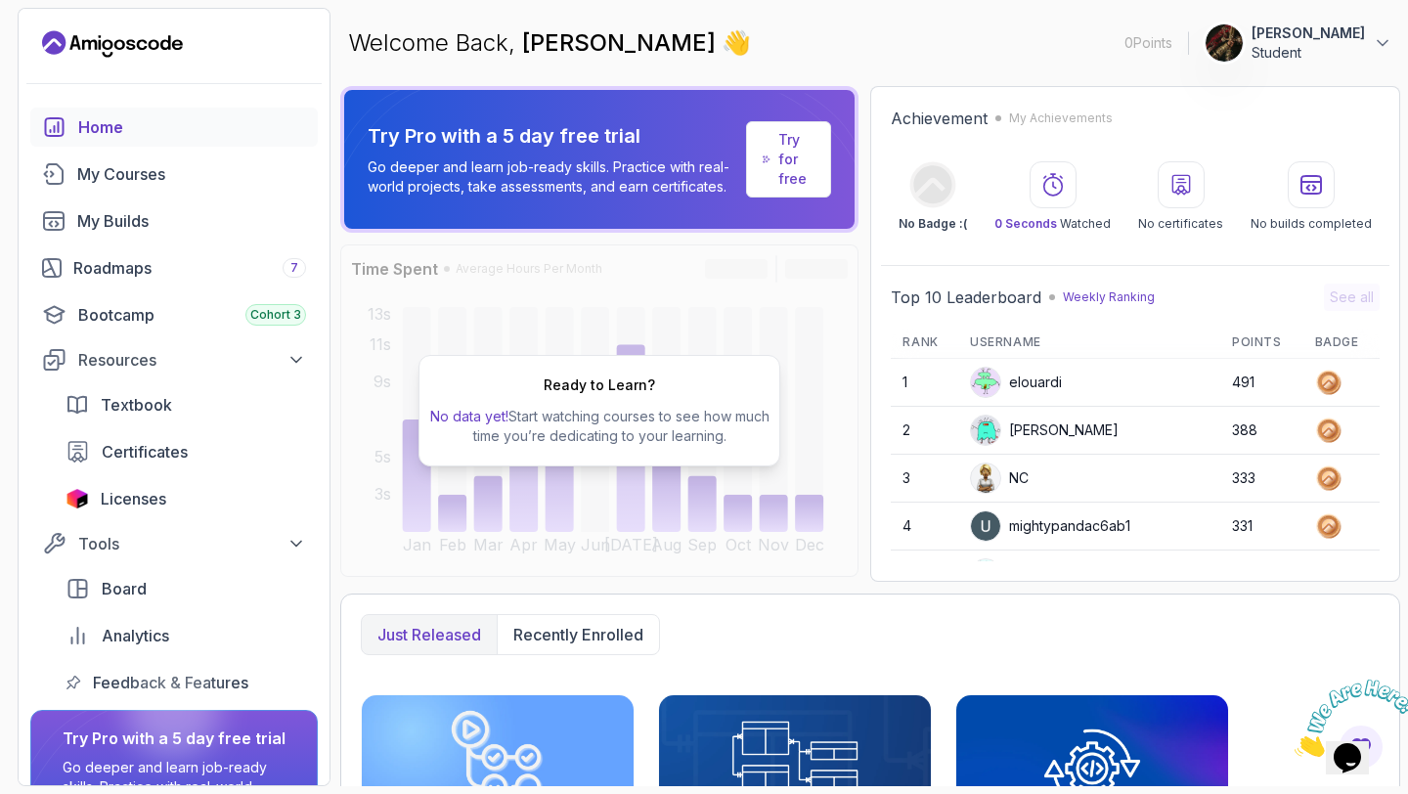
click at [605, 321] on div "Ready to Learn? No data yet! Start watching courses to see how much time you’re…" at bounding box center [599, 410] width 518 height 332
click at [674, 289] on div "Ready to Learn? No data yet! Start watching courses to see how much time you’re…" at bounding box center [599, 410] width 518 height 332
click at [1161, 195] on div at bounding box center [1180, 184] width 47 height 47
click at [1060, 194] on icon at bounding box center [1052, 185] width 19 height 22
click at [1034, 187] on div at bounding box center [1052, 184] width 47 height 47
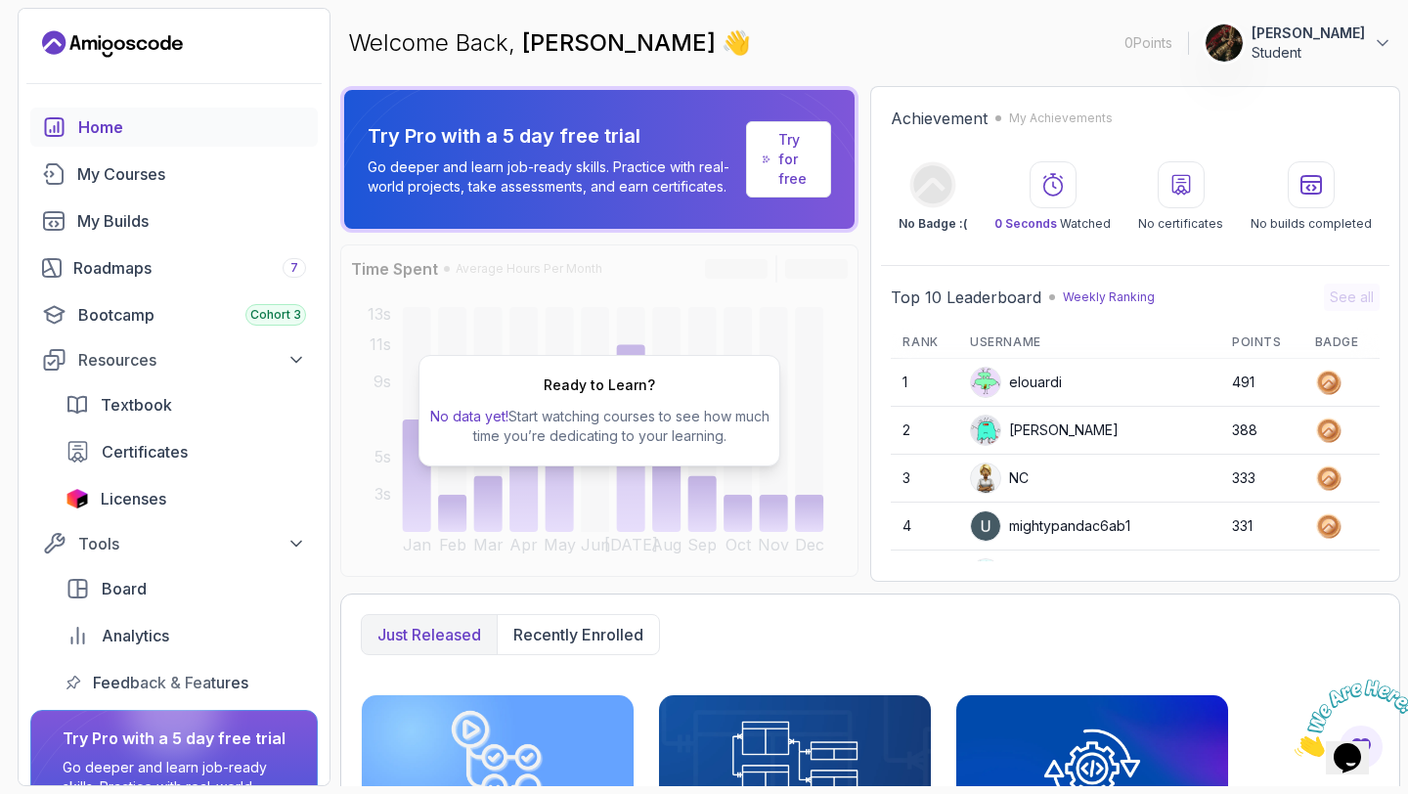
click at [1035, 220] on span "0 Seconds" at bounding box center [1025, 223] width 63 height 15
click at [136, 497] on span "Licenses" at bounding box center [133, 498] width 65 height 23
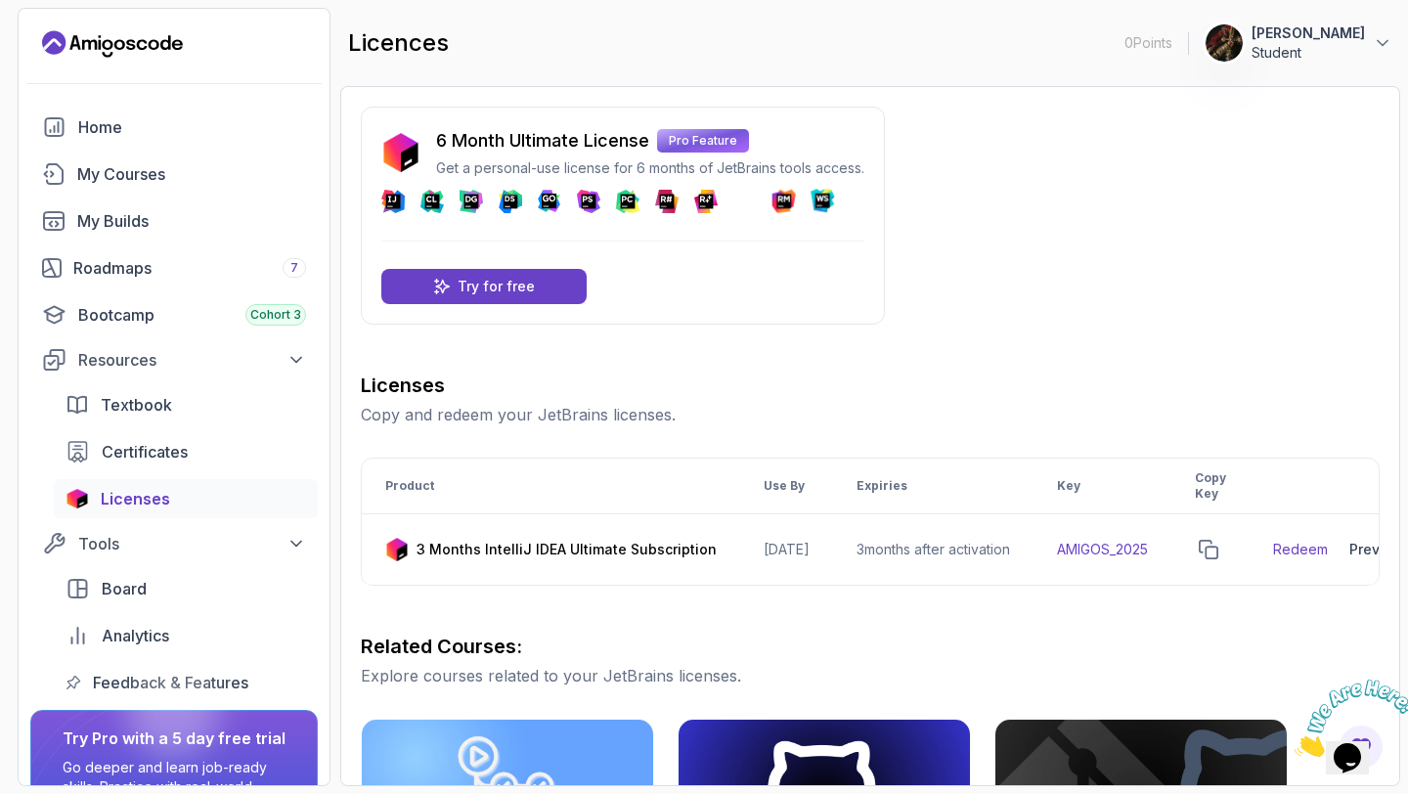
click at [212, 195] on div "Home My Courses My Builds Roadmaps 7 Bootcamp Cohort 3 Resources Textbook Certi…" at bounding box center [173, 405] width 287 height 594
click at [187, 172] on div "My Courses" at bounding box center [191, 173] width 229 height 23
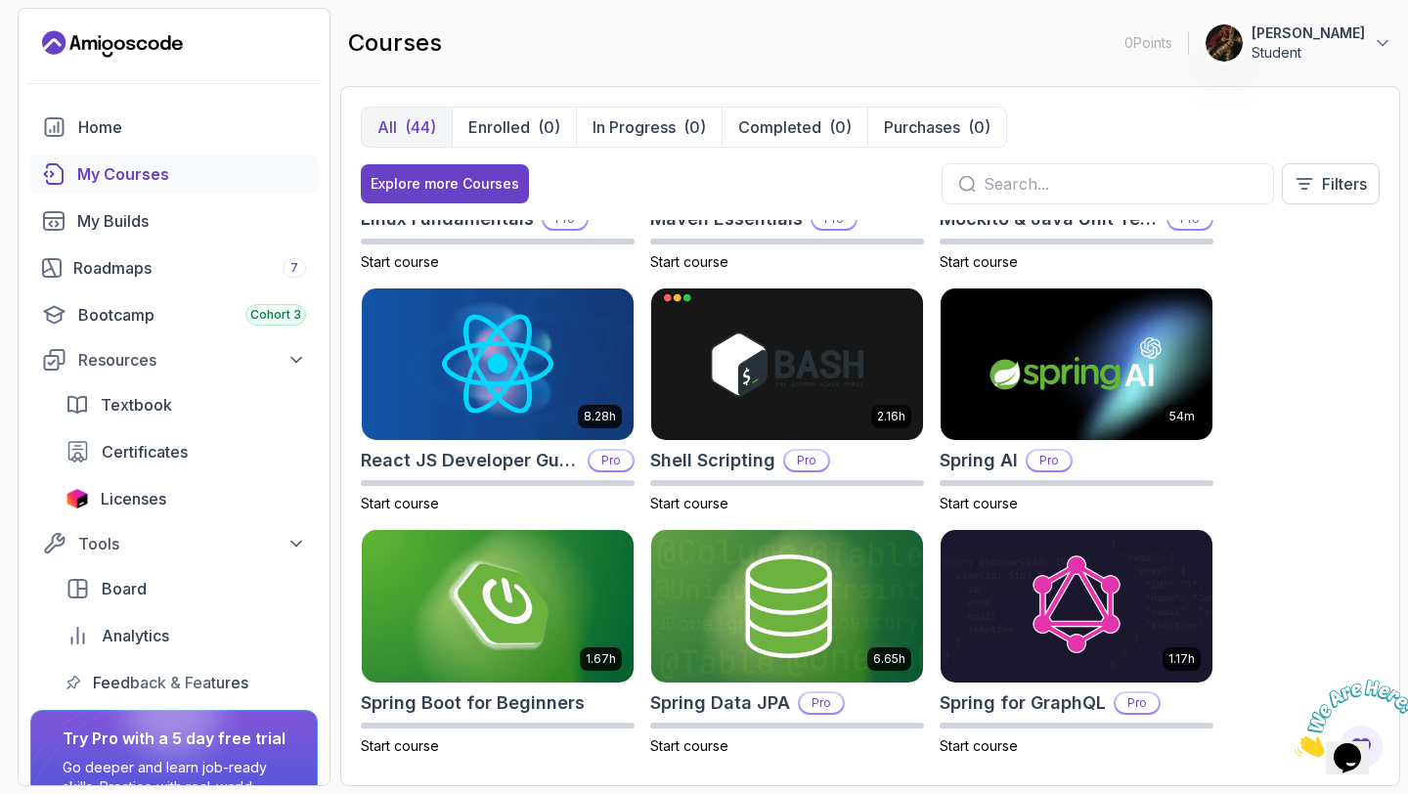
scroll to position [2593, 0]
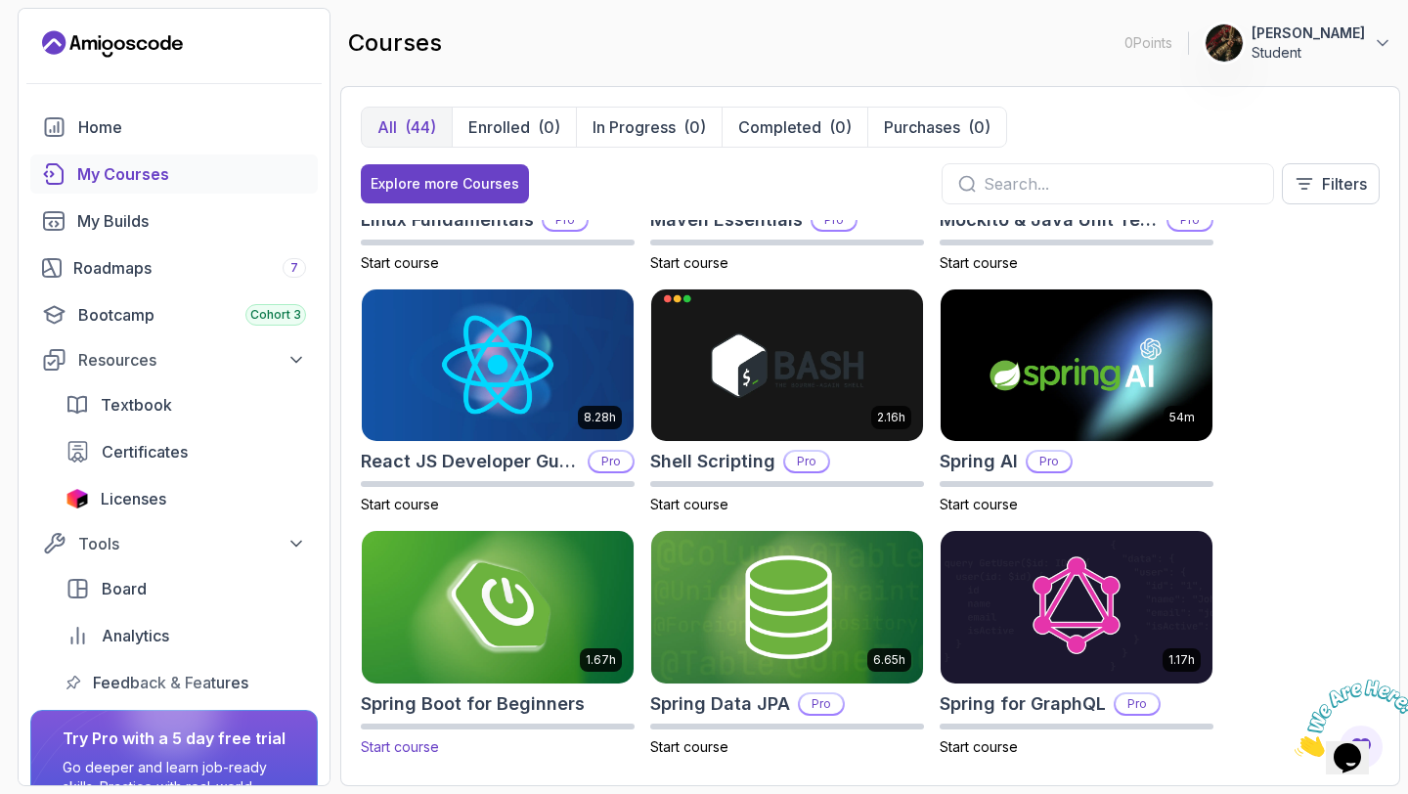
click at [514, 608] on img at bounding box center [497, 606] width 285 height 159
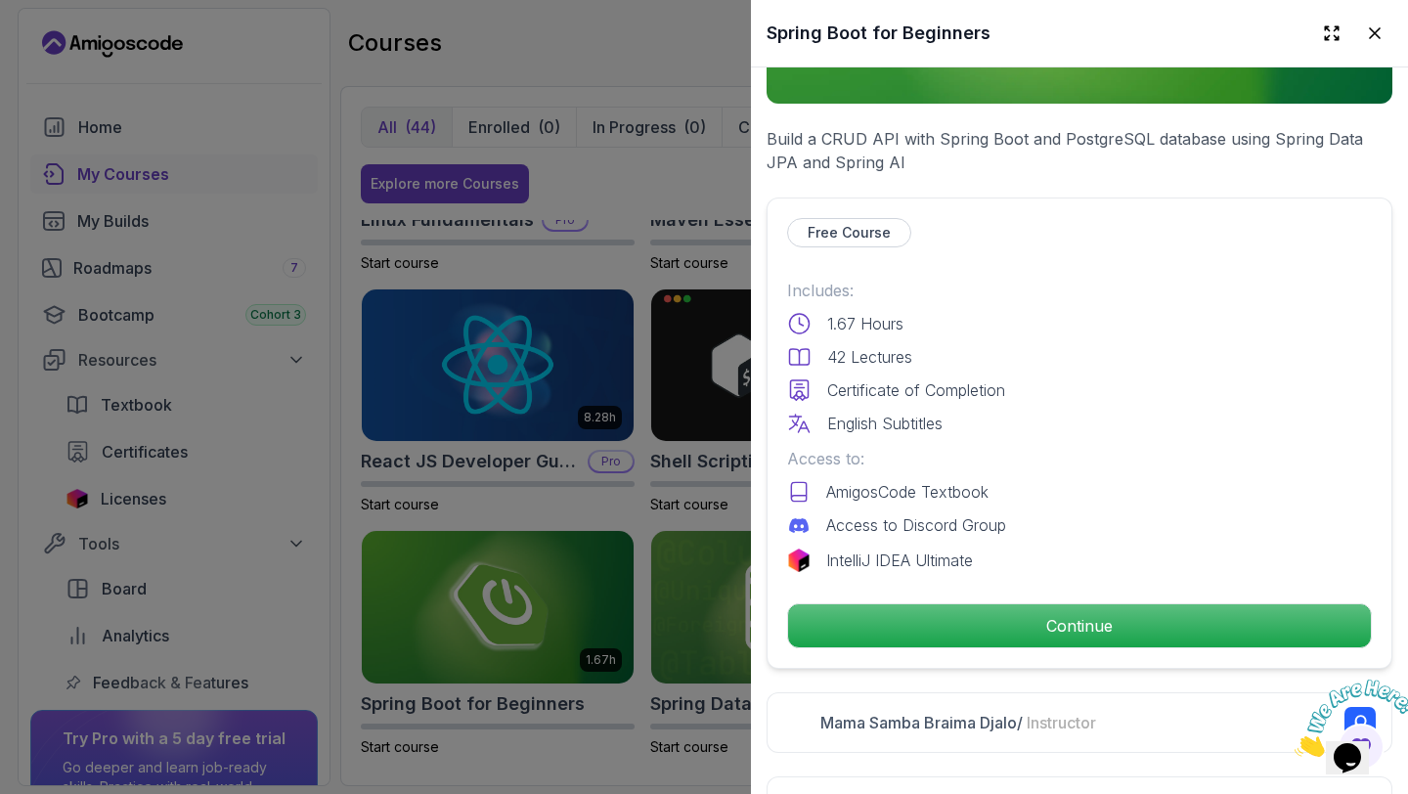
scroll to position [337, 0]
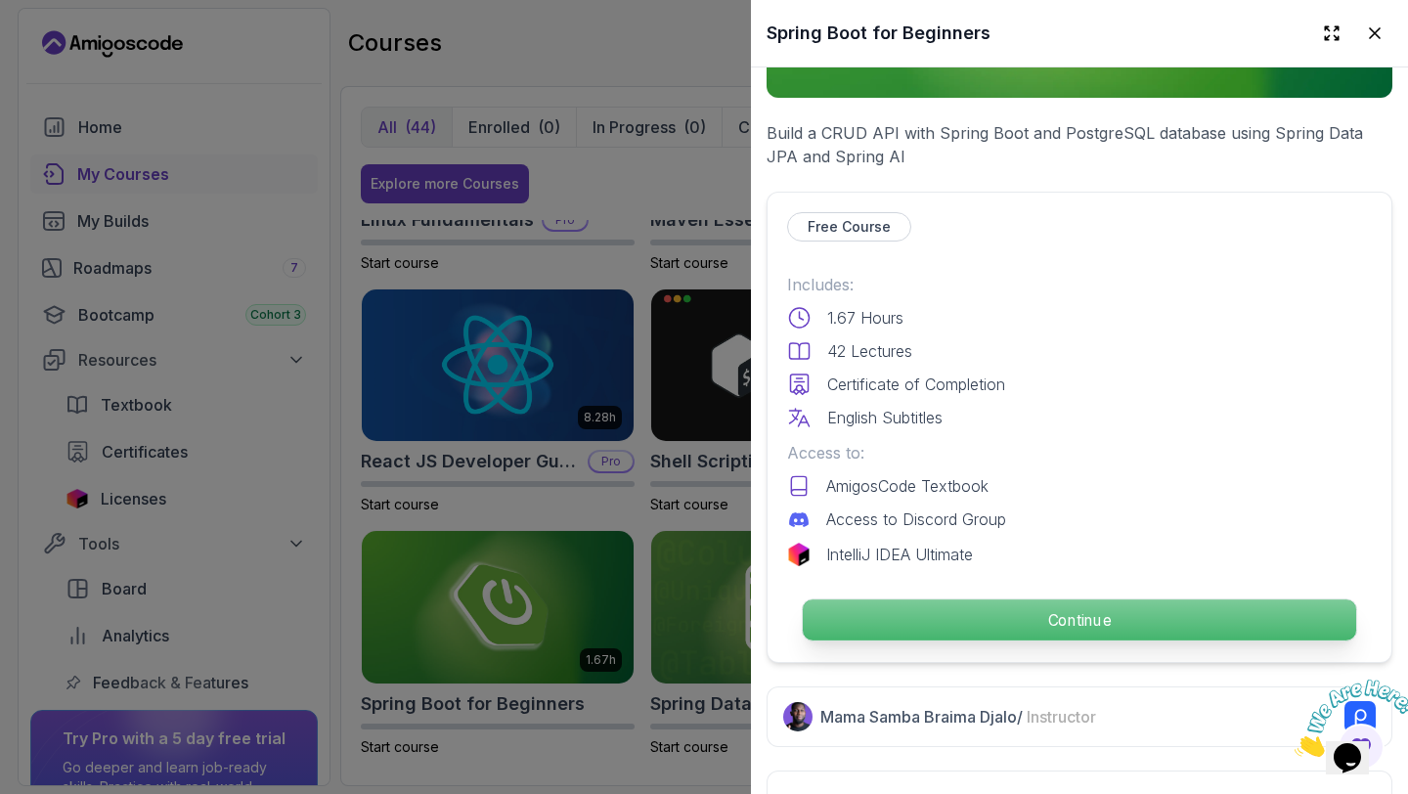
click at [912, 624] on p "Continue" at bounding box center [1078, 619] width 553 height 41
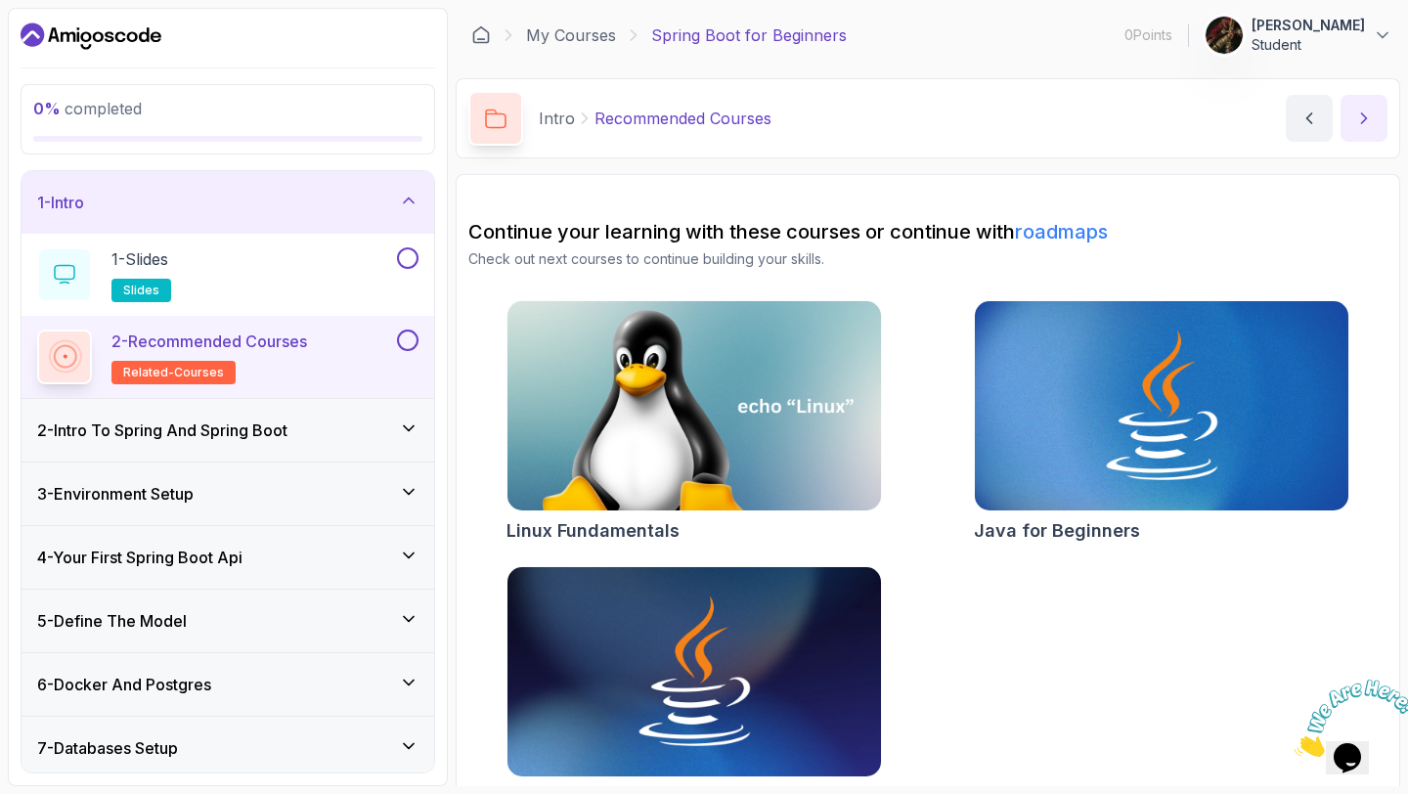
click at [1365, 121] on icon "next content" at bounding box center [1364, 118] width 20 height 20
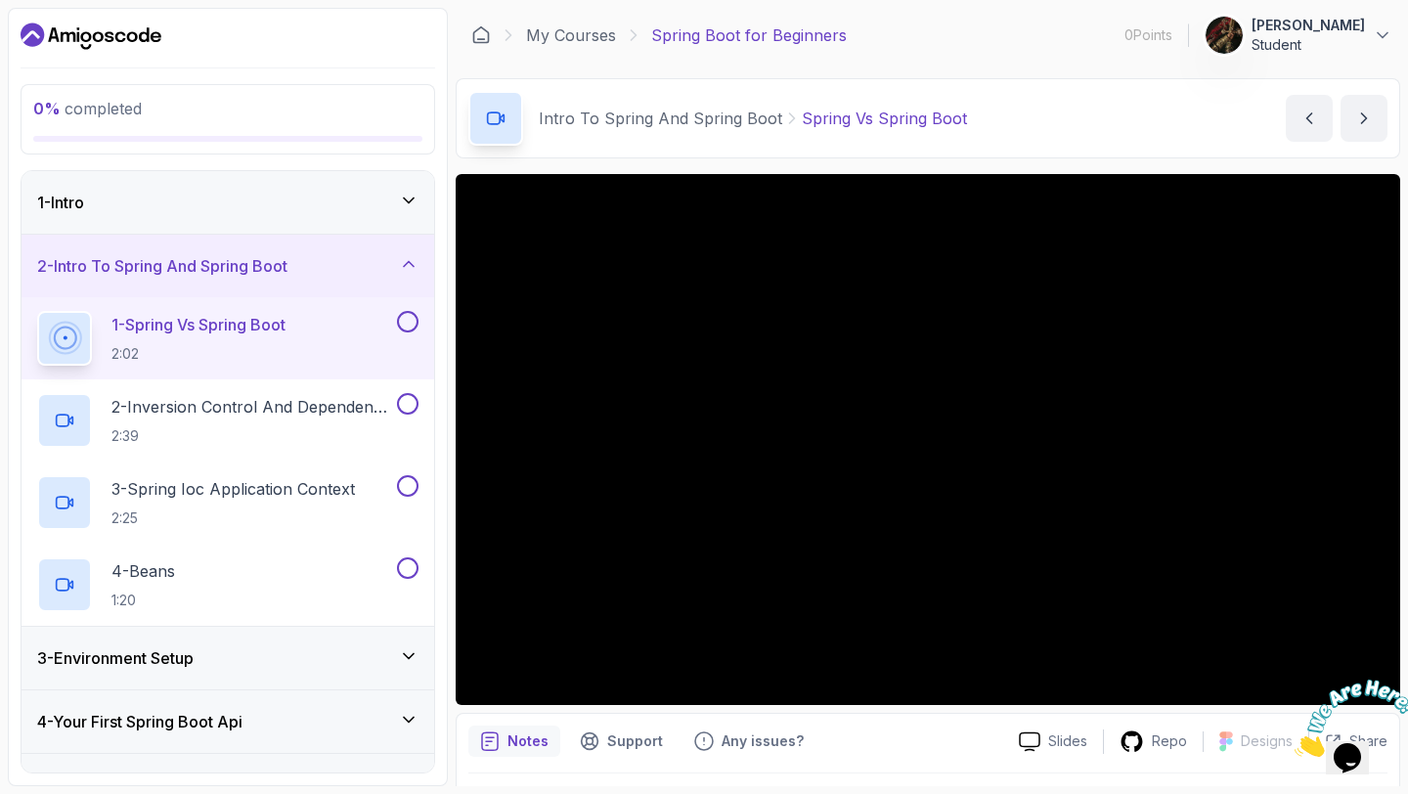
click at [322, 189] on div "1 - Intro" at bounding box center [228, 202] width 412 height 63
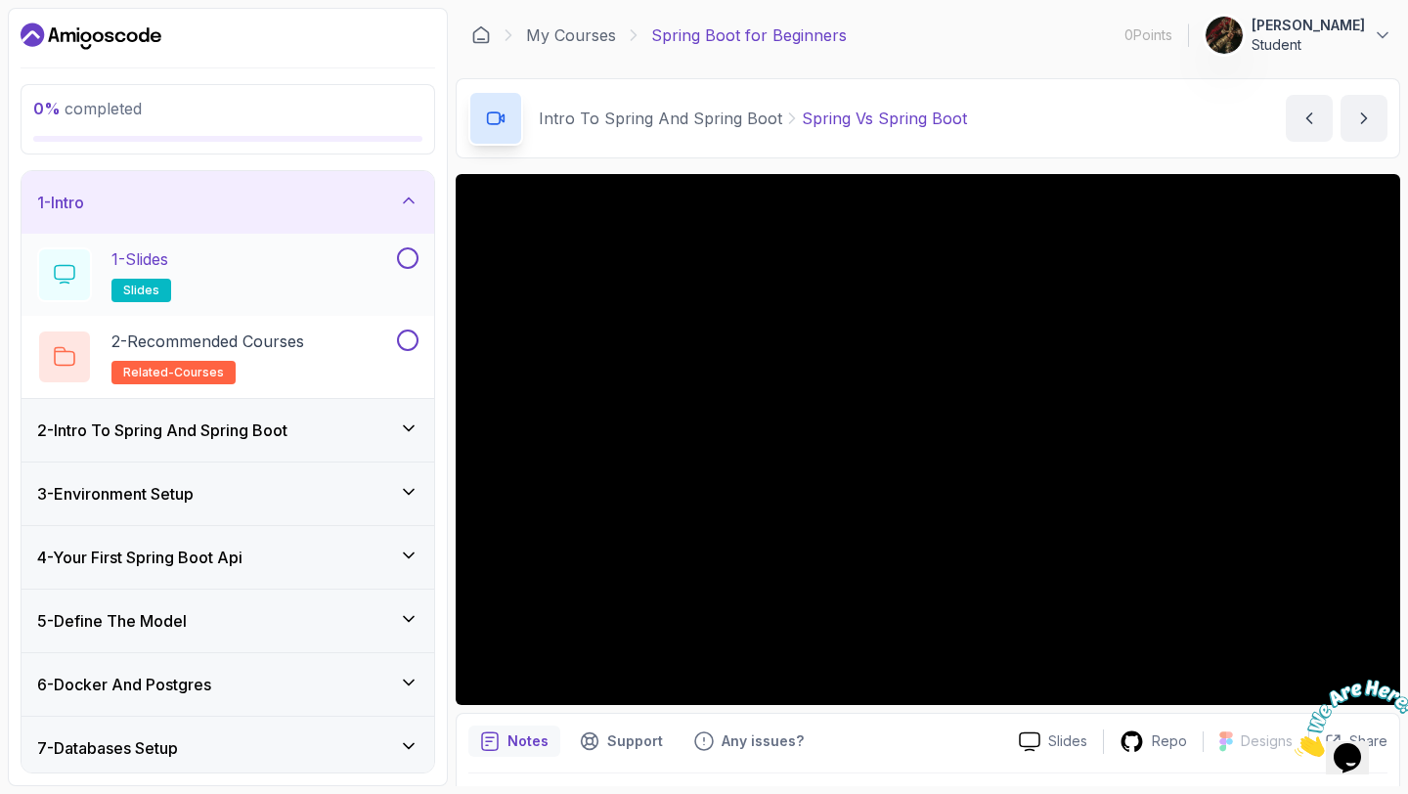
click at [412, 256] on button at bounding box center [408, 258] width 22 height 22
click at [412, 256] on icon at bounding box center [408, 258] width 18 height 20
click at [412, 256] on button at bounding box center [408, 258] width 22 height 22
click at [406, 346] on button at bounding box center [408, 340] width 22 height 22
click at [406, 412] on div "2 - Intro To Spring And Spring Boot" at bounding box center [228, 430] width 412 height 63
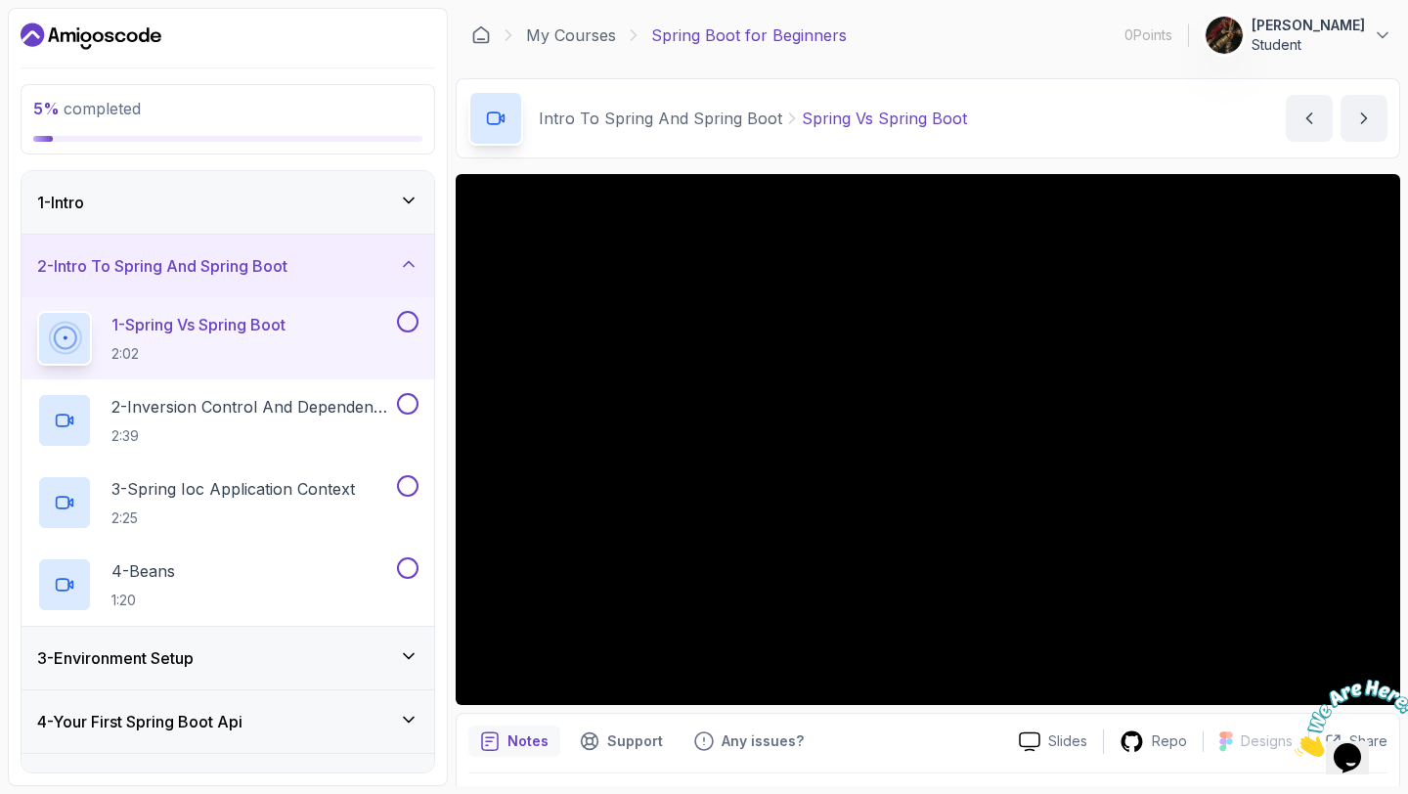
click at [407, 321] on button at bounding box center [408, 322] width 22 height 22
click at [404, 404] on button at bounding box center [408, 404] width 22 height 22
click at [409, 496] on div at bounding box center [405, 486] width 25 height 22
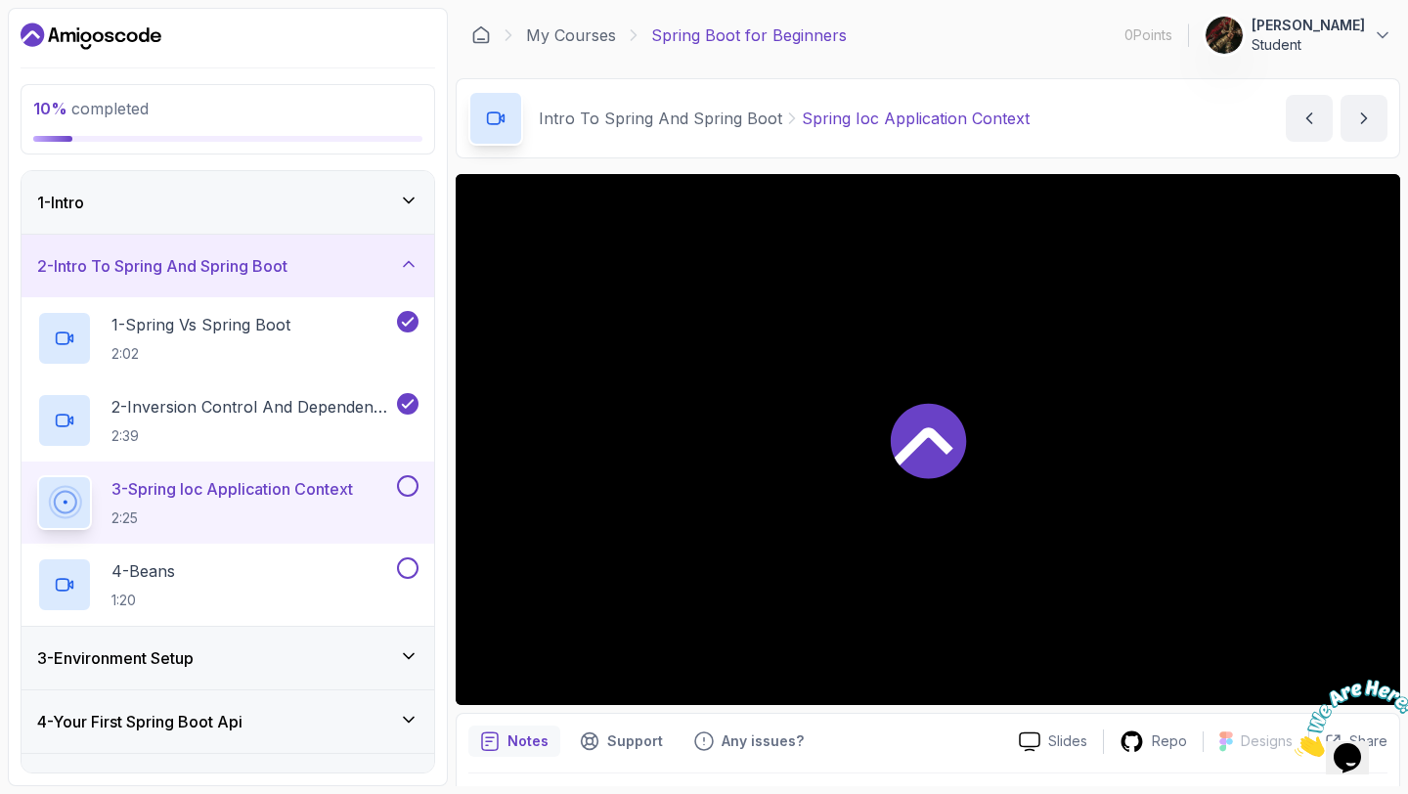
click at [408, 483] on button at bounding box center [408, 486] width 22 height 22
click at [405, 561] on button at bounding box center [408, 568] width 22 height 22
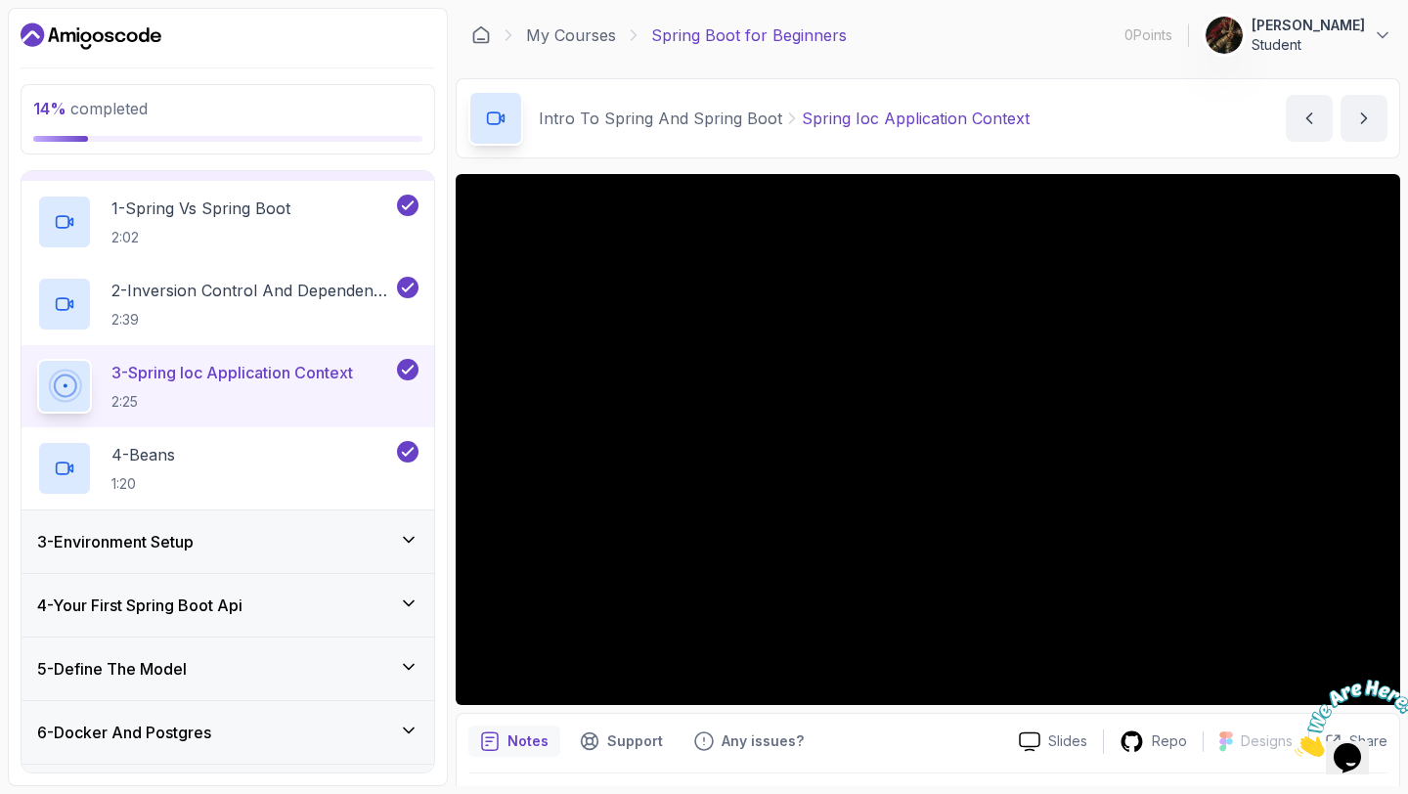
click at [405, 539] on icon at bounding box center [409, 539] width 10 height 5
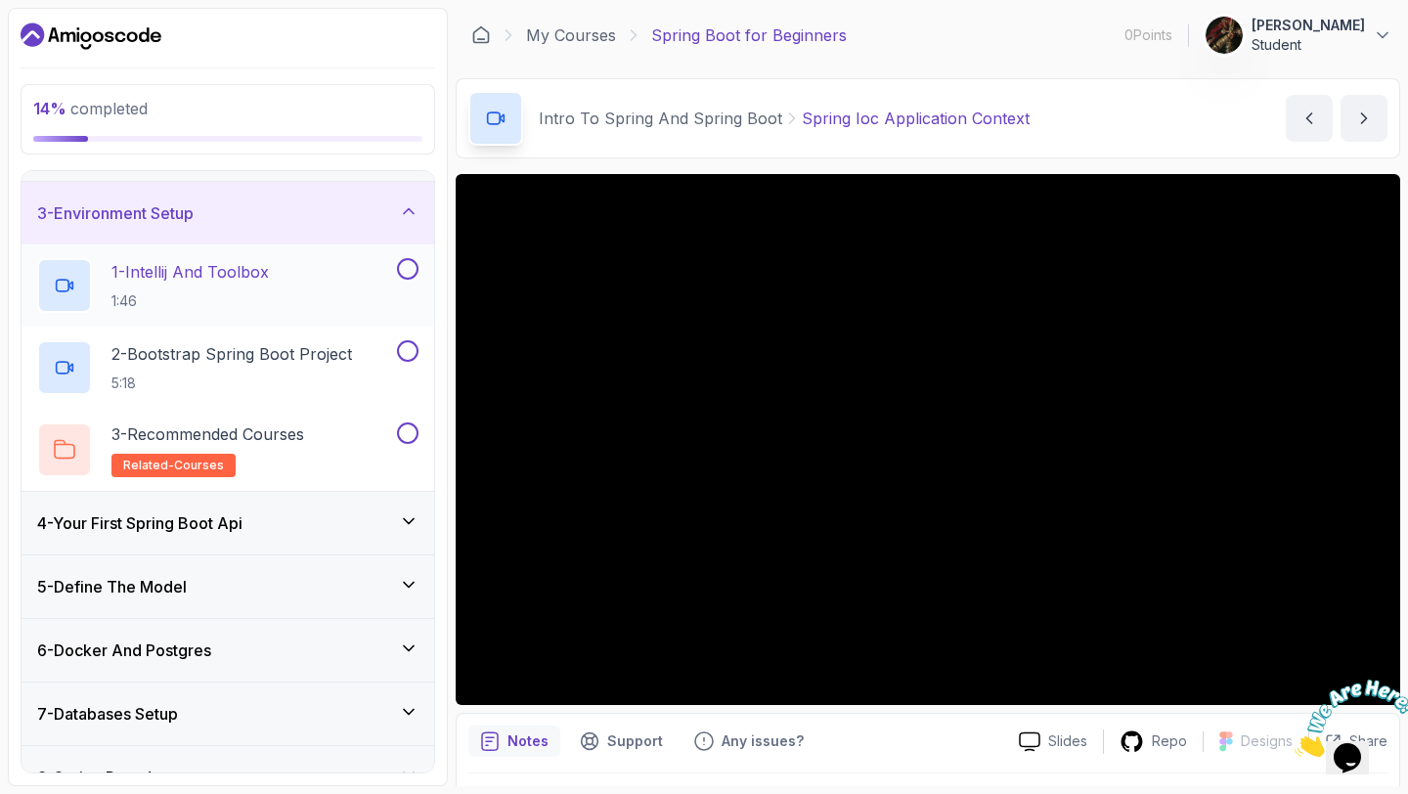
click at [410, 269] on button at bounding box center [408, 269] width 22 height 22
click at [405, 342] on button at bounding box center [408, 351] width 22 height 22
click at [407, 429] on button at bounding box center [408, 433] width 22 height 22
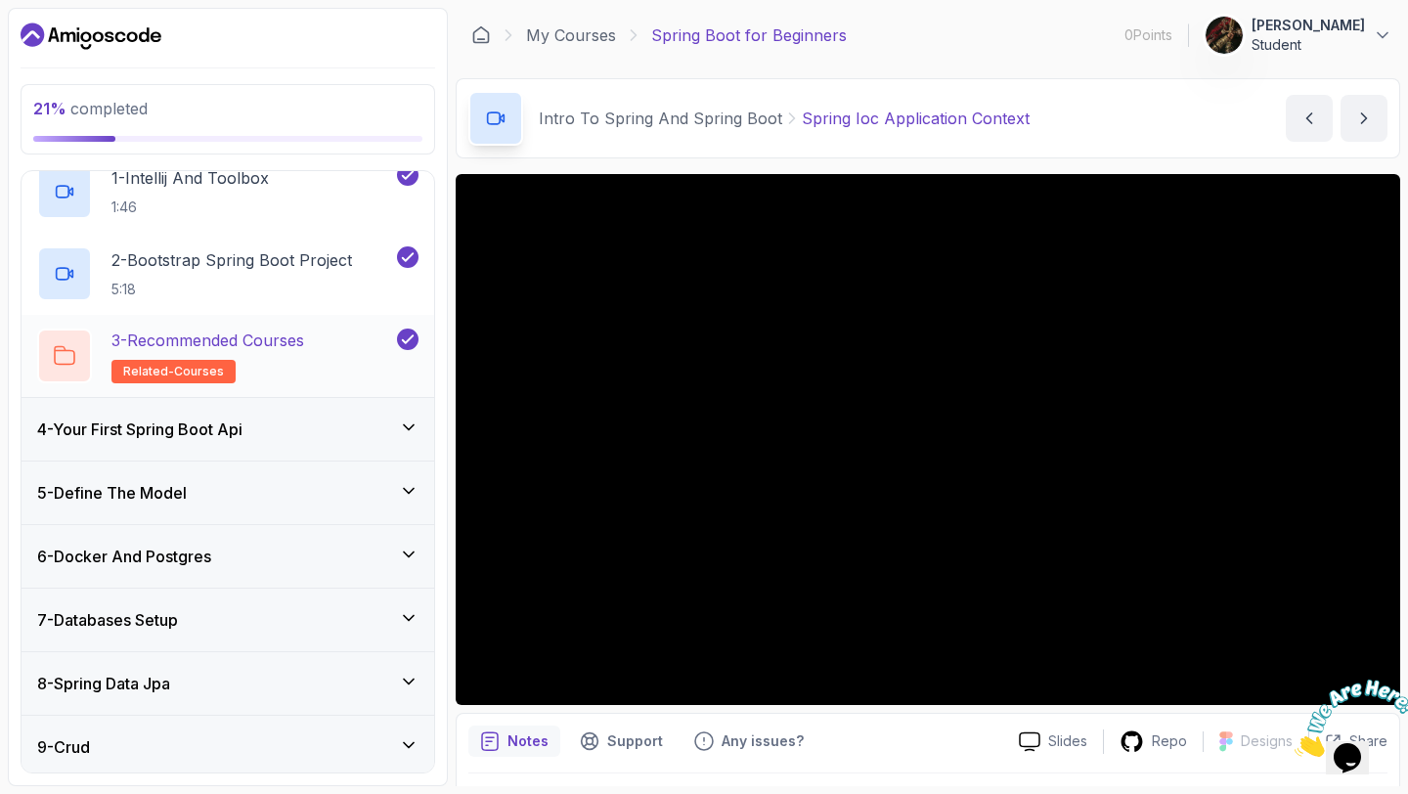
click at [407, 429] on icon at bounding box center [409, 427] width 20 height 20
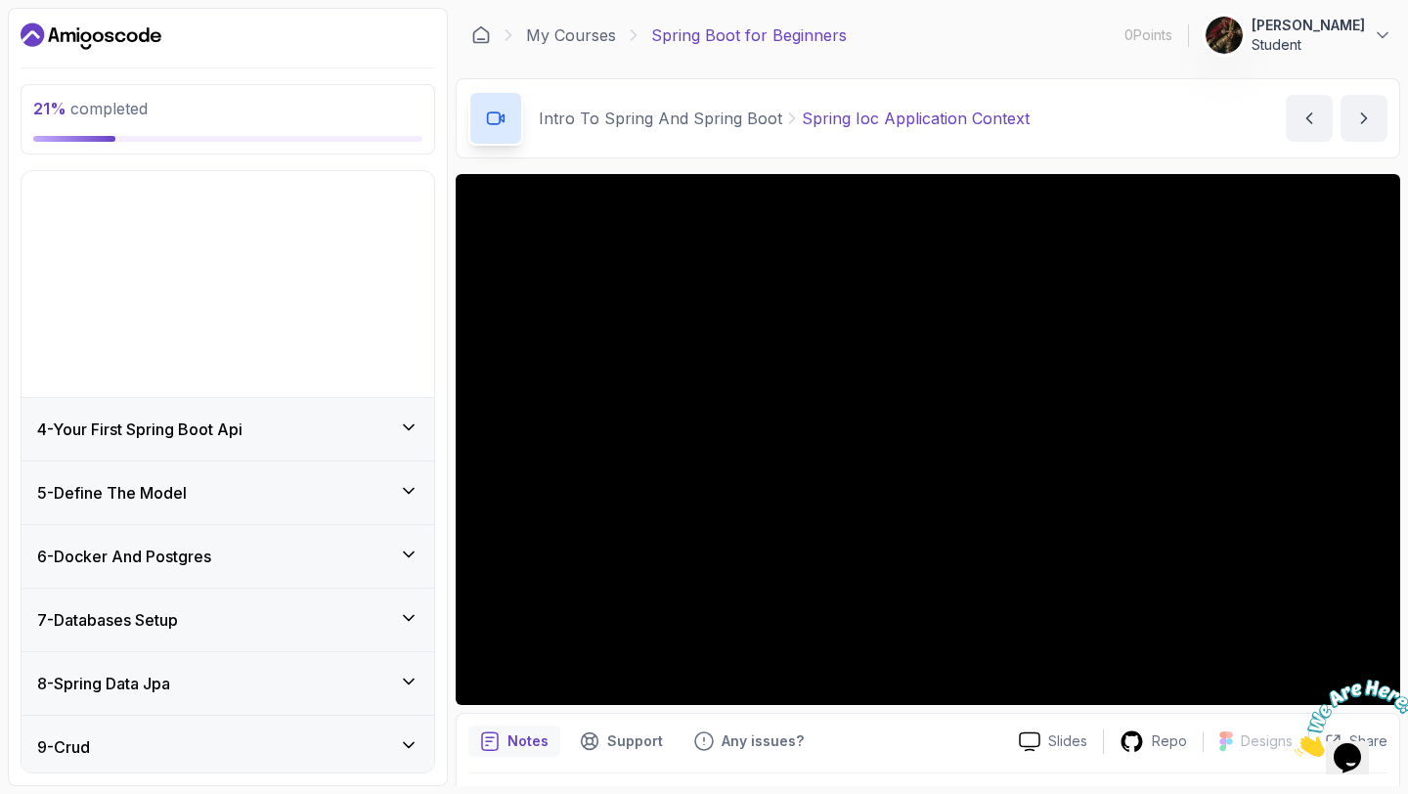
scroll to position [160, 0]
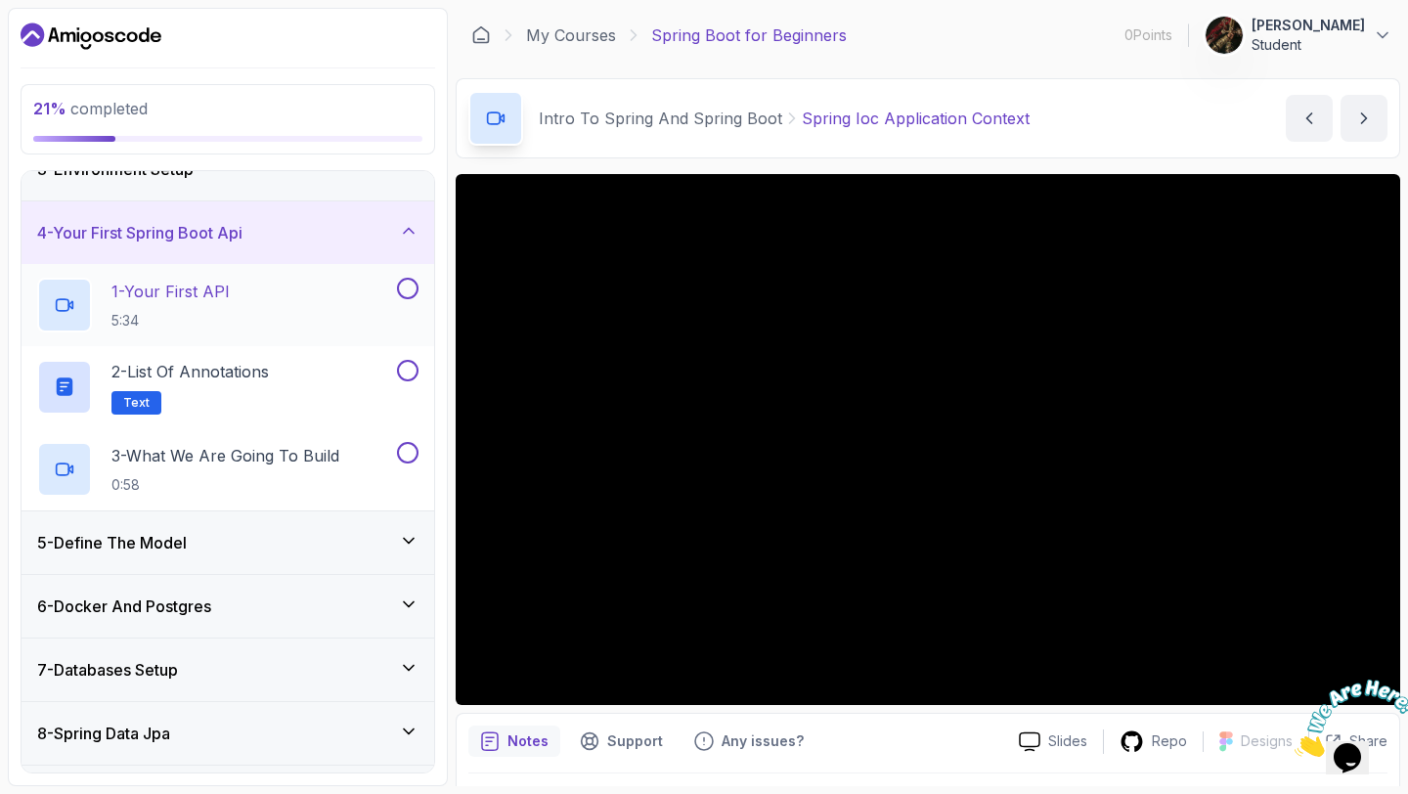
click at [402, 287] on button at bounding box center [408, 289] width 22 height 22
click at [408, 362] on button at bounding box center [408, 371] width 22 height 22
click at [403, 454] on button at bounding box center [408, 453] width 22 height 22
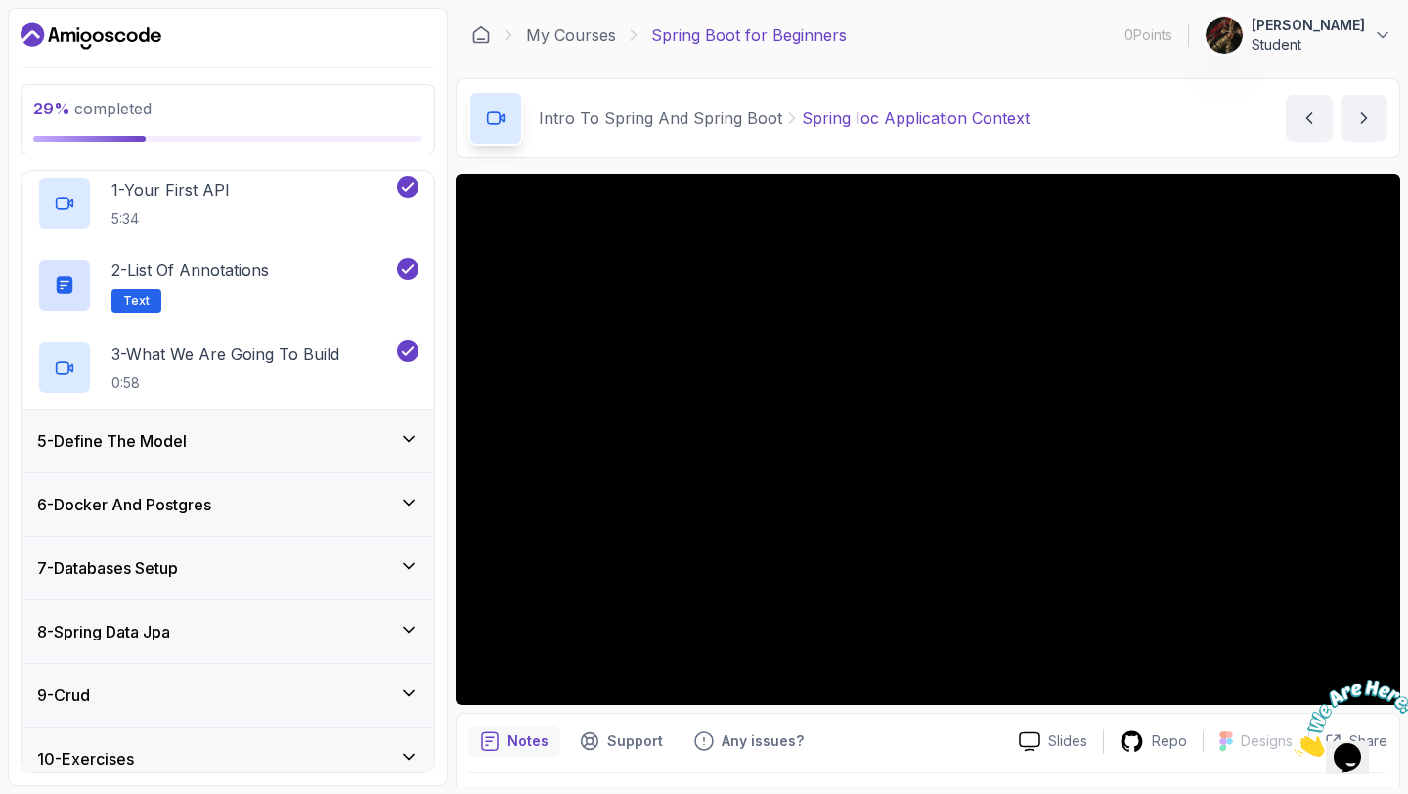
click at [409, 427] on div "5 - Define The Model" at bounding box center [228, 441] width 412 height 63
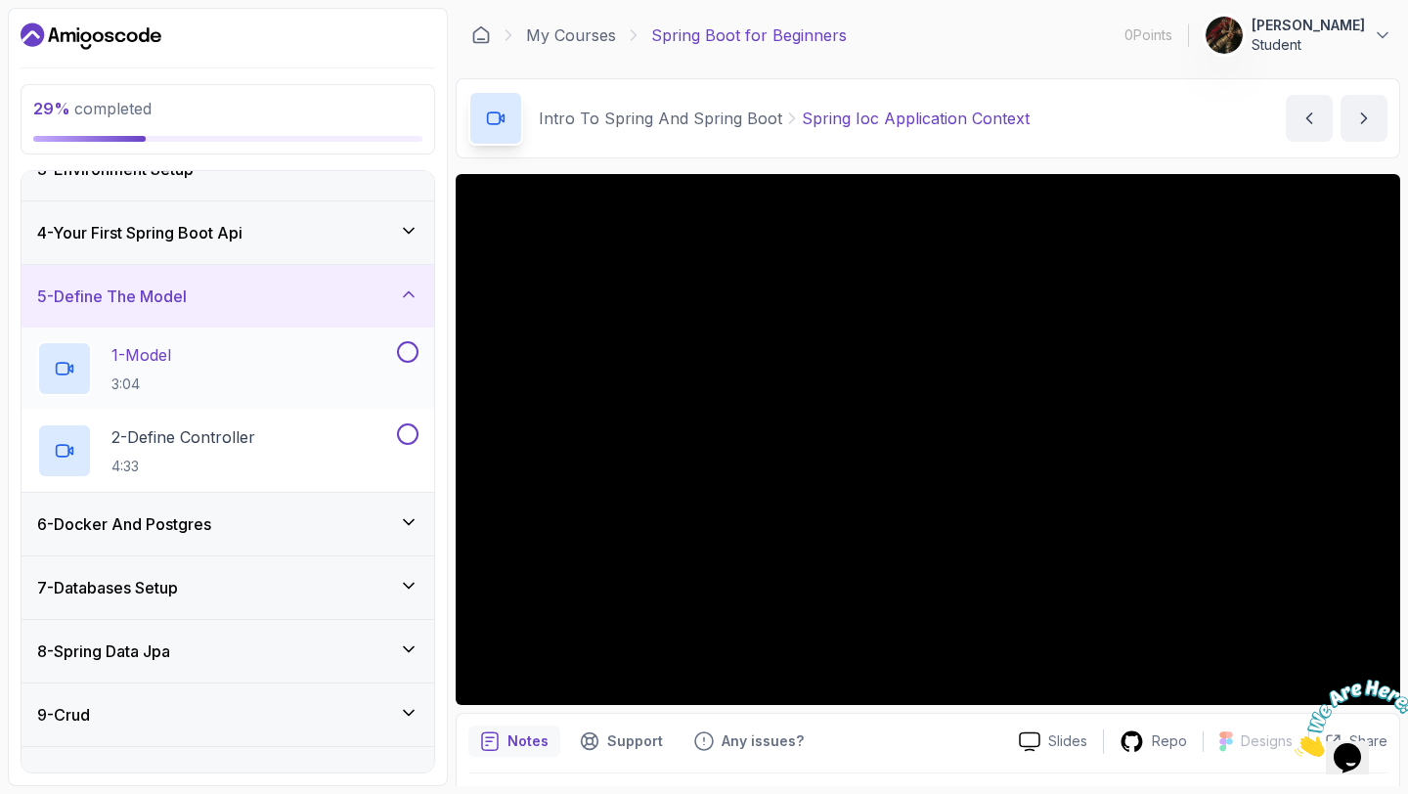
click at [410, 351] on button at bounding box center [408, 352] width 22 height 22
click at [406, 440] on button at bounding box center [408, 434] width 22 height 22
click at [402, 523] on icon at bounding box center [409, 522] width 20 height 20
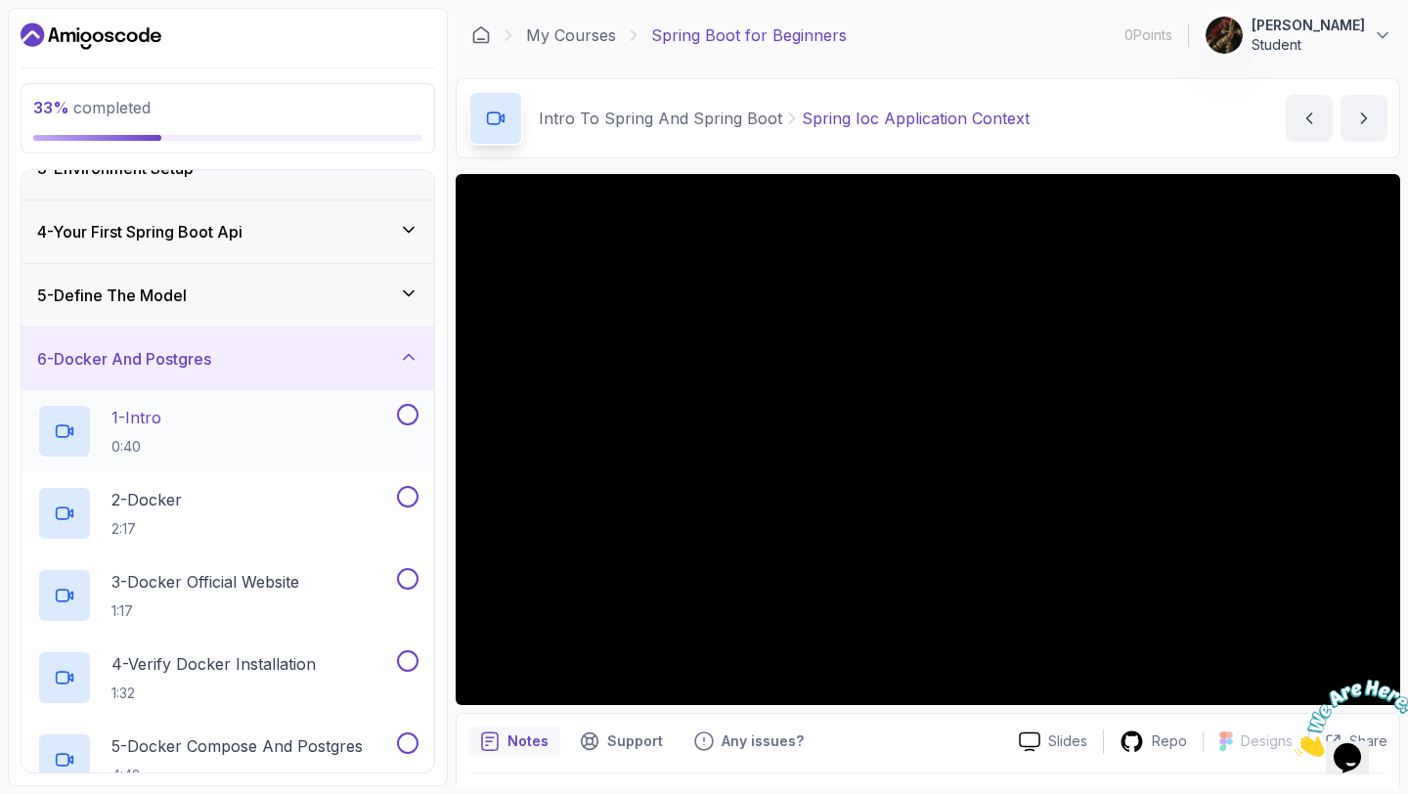
click at [407, 416] on button at bounding box center [408, 415] width 22 height 22
click at [337, 507] on div "2 - Docker 2:17" at bounding box center [215, 513] width 356 height 55
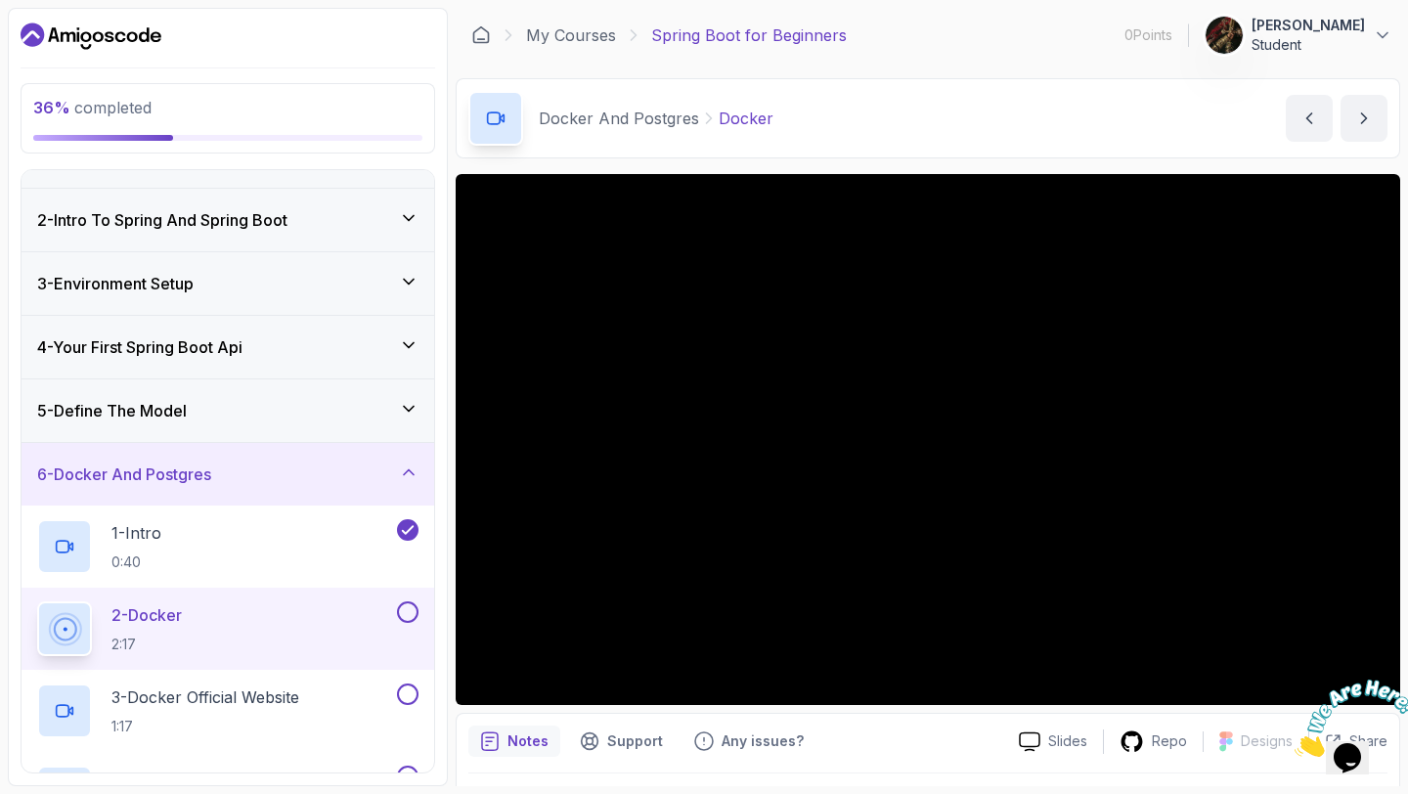
scroll to position [36, 0]
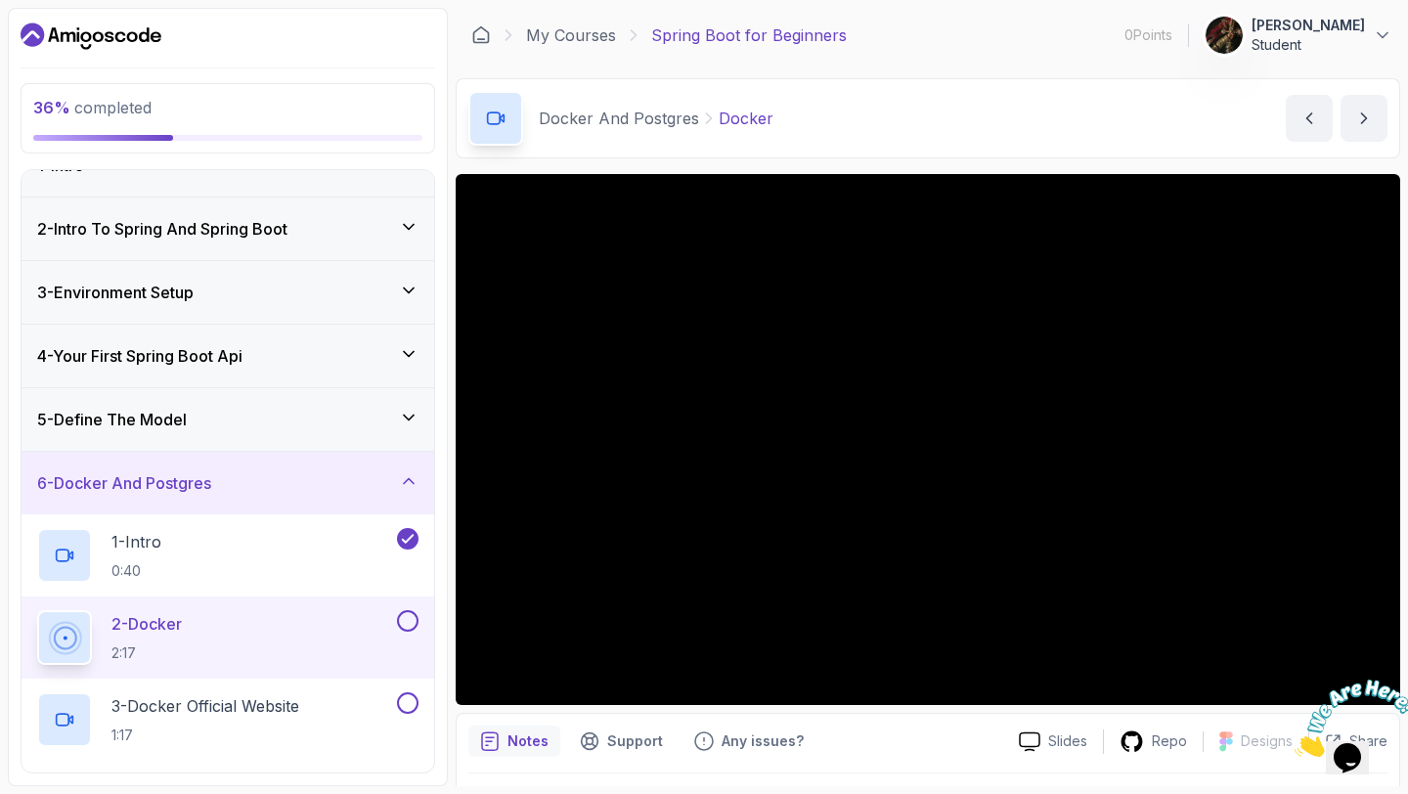
click at [421, 293] on div "3 - Environment Setup" at bounding box center [228, 292] width 412 height 63
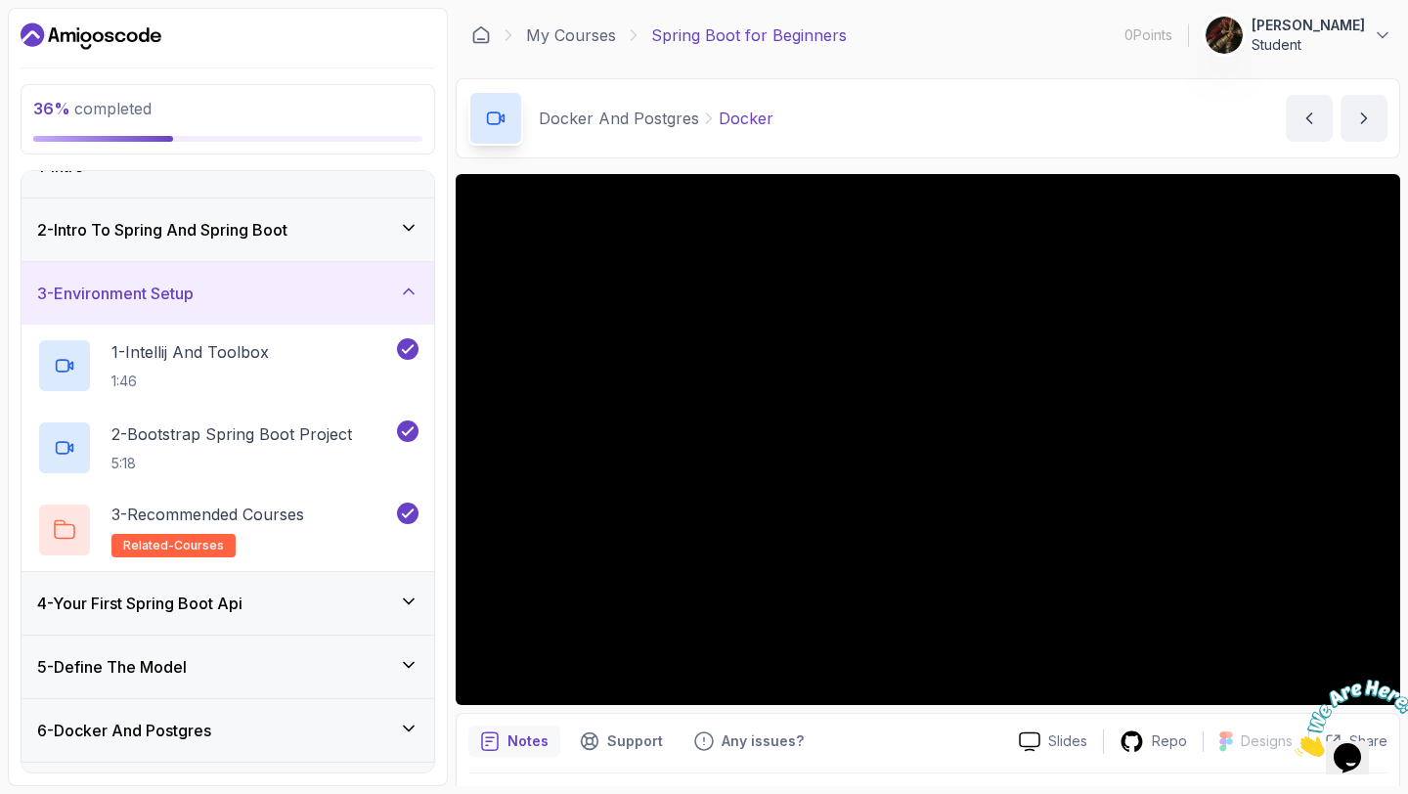
click at [408, 285] on icon at bounding box center [409, 292] width 20 height 20
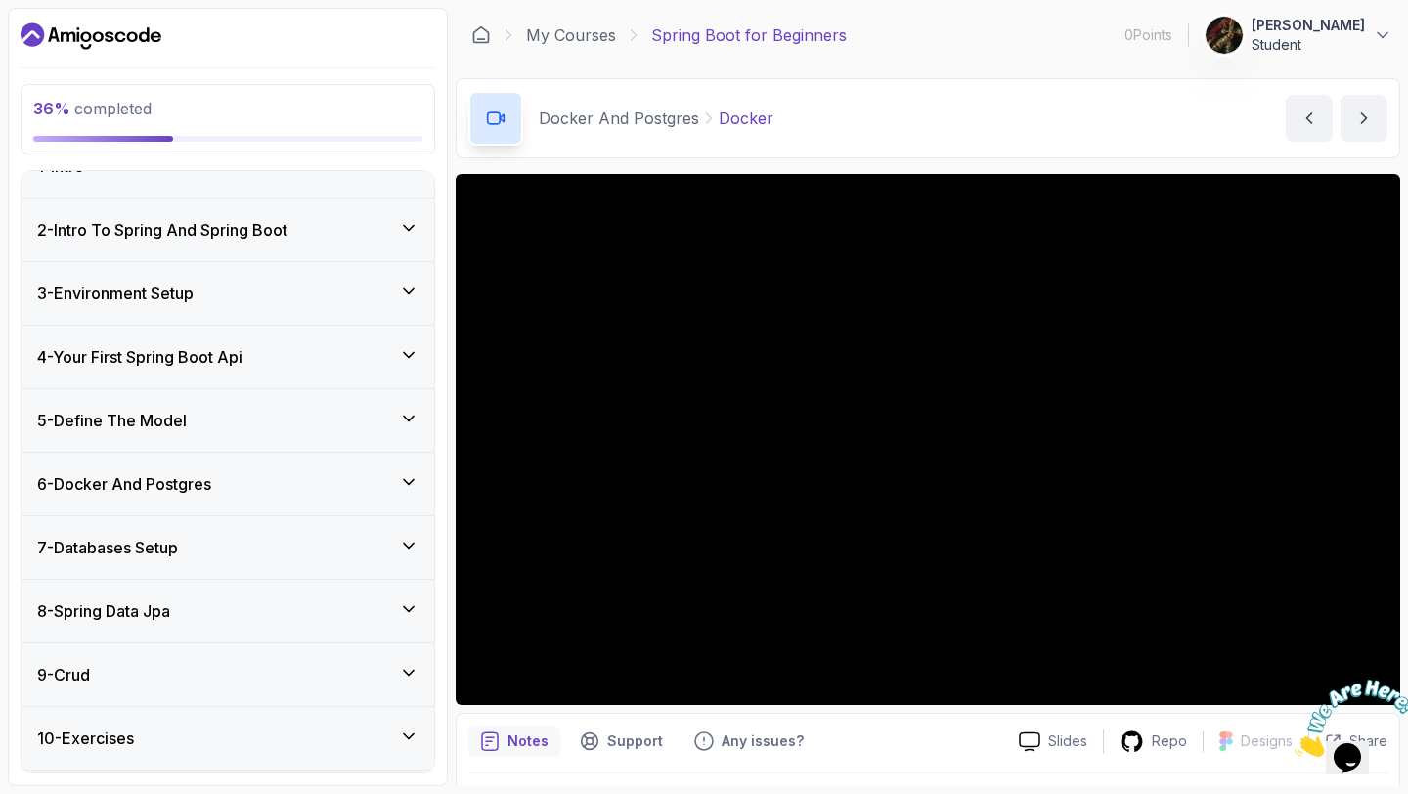
click at [413, 485] on icon at bounding box center [409, 482] width 20 height 20
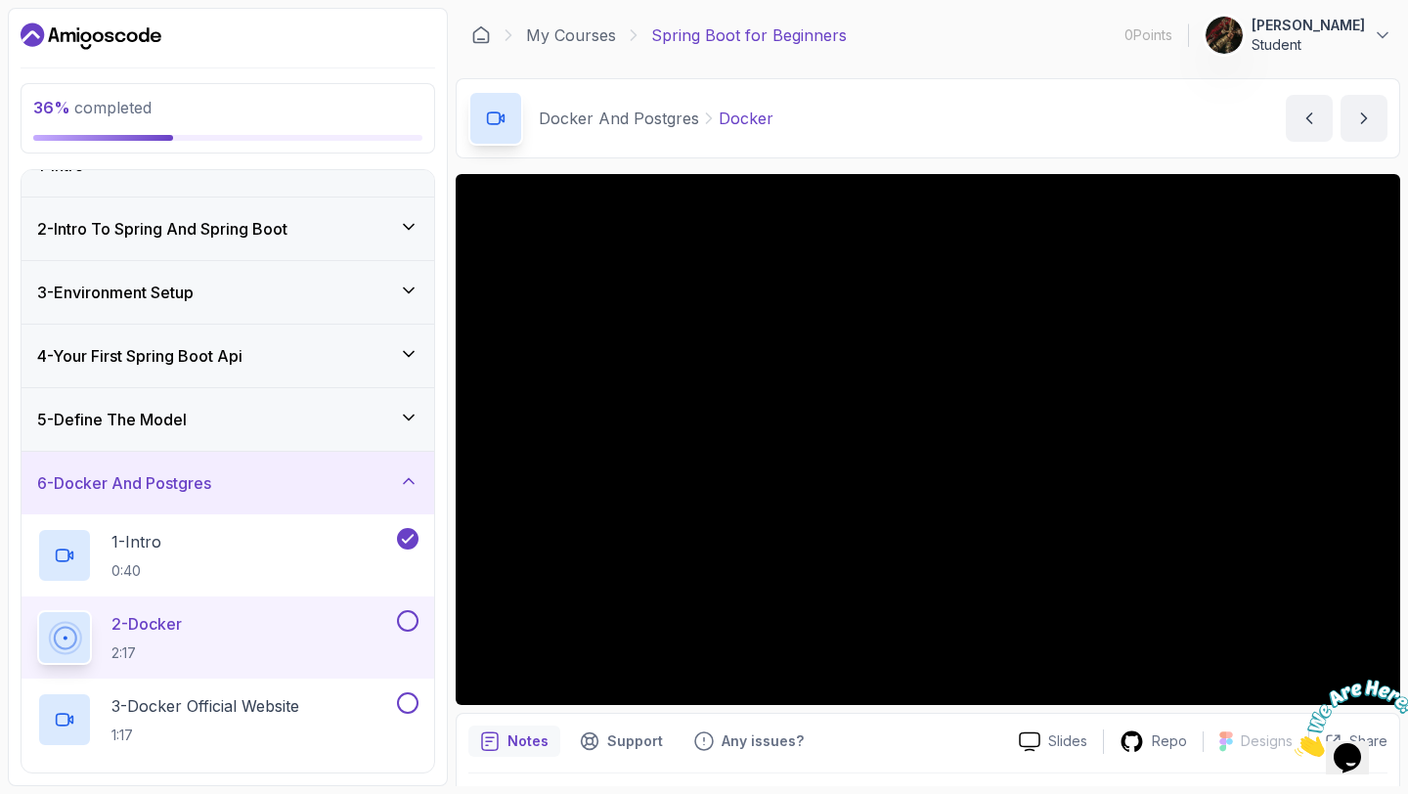
scroll to position [141, 0]
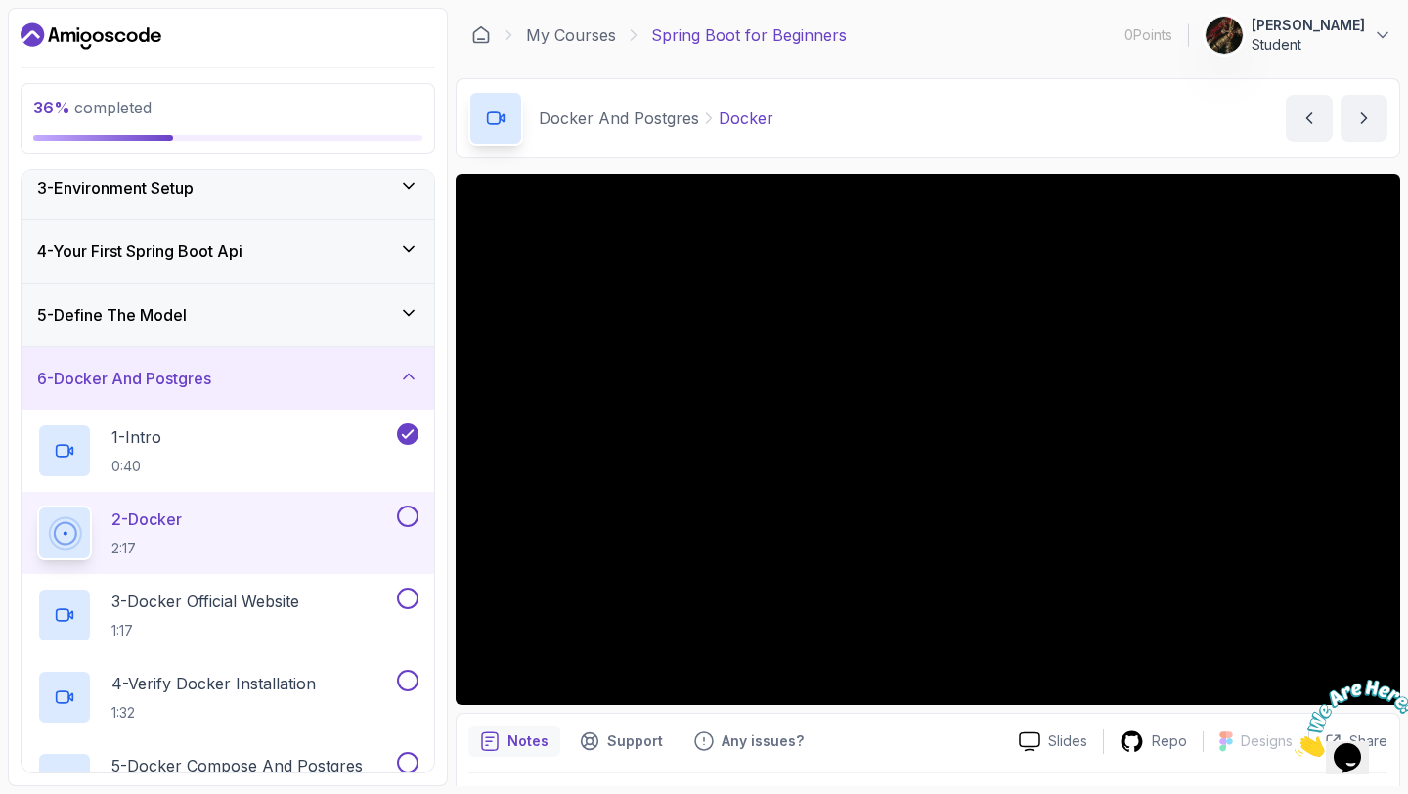
click at [403, 508] on button at bounding box center [408, 516] width 22 height 22
click at [408, 516] on icon at bounding box center [408, 516] width 18 height 20
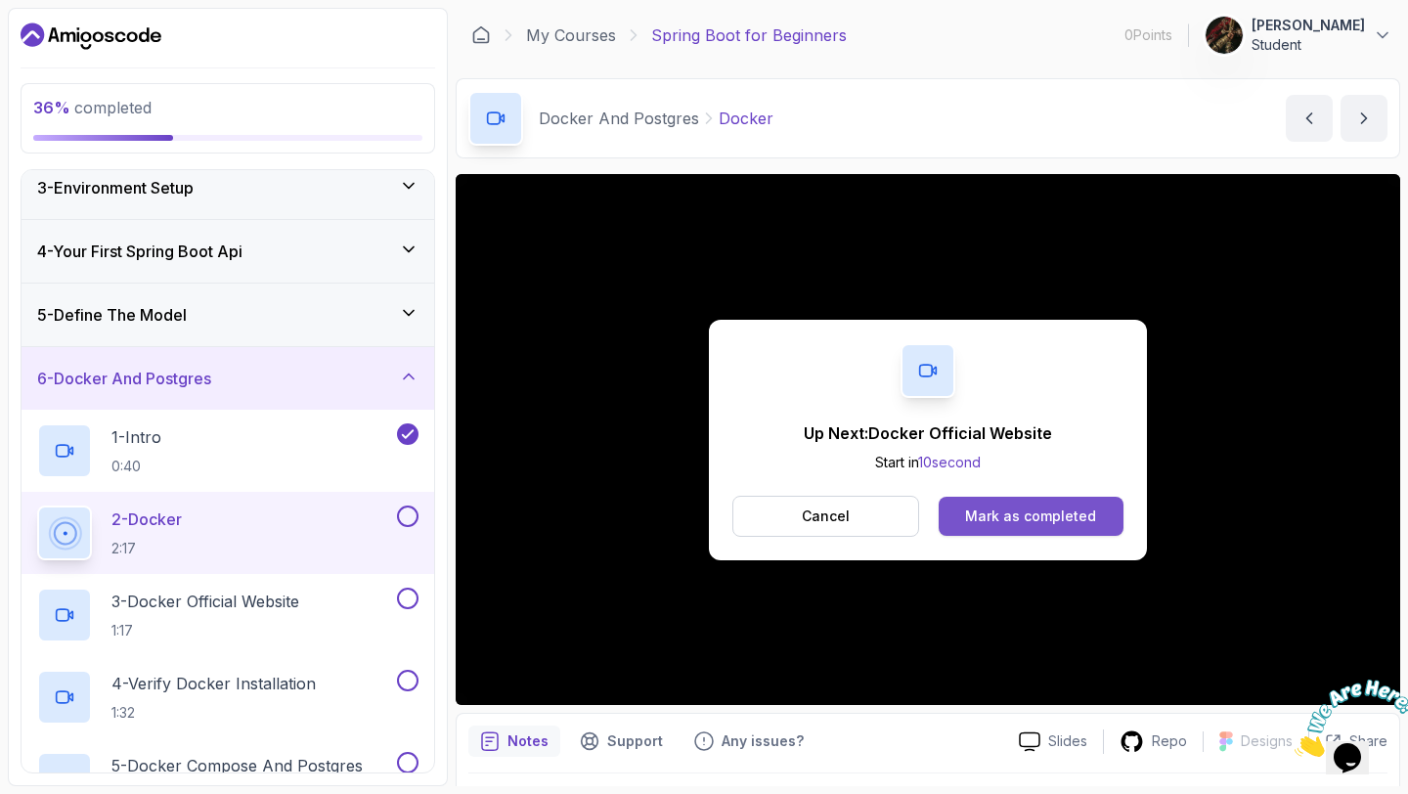
click at [972, 515] on div "Mark as completed" at bounding box center [1030, 516] width 131 height 20
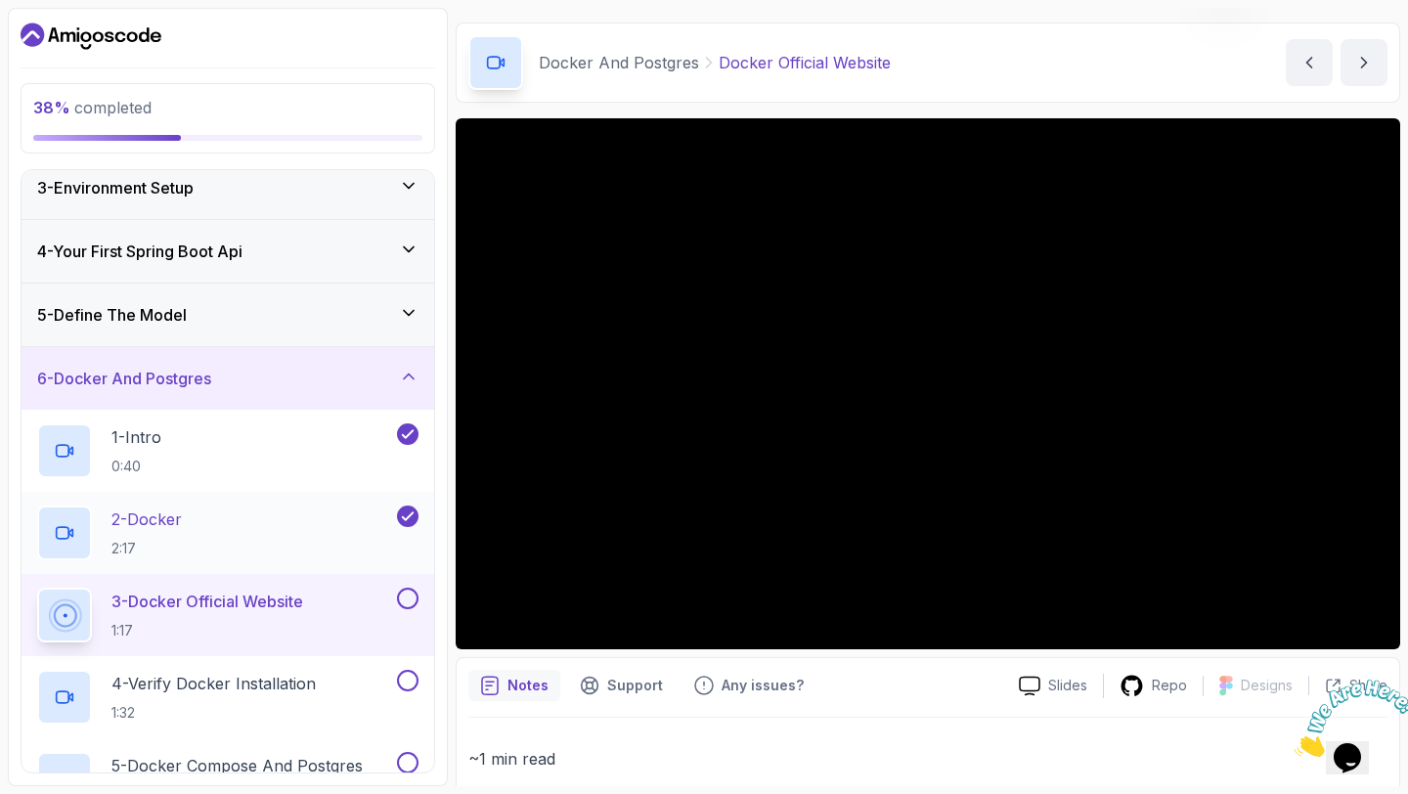
scroll to position [70, 0]
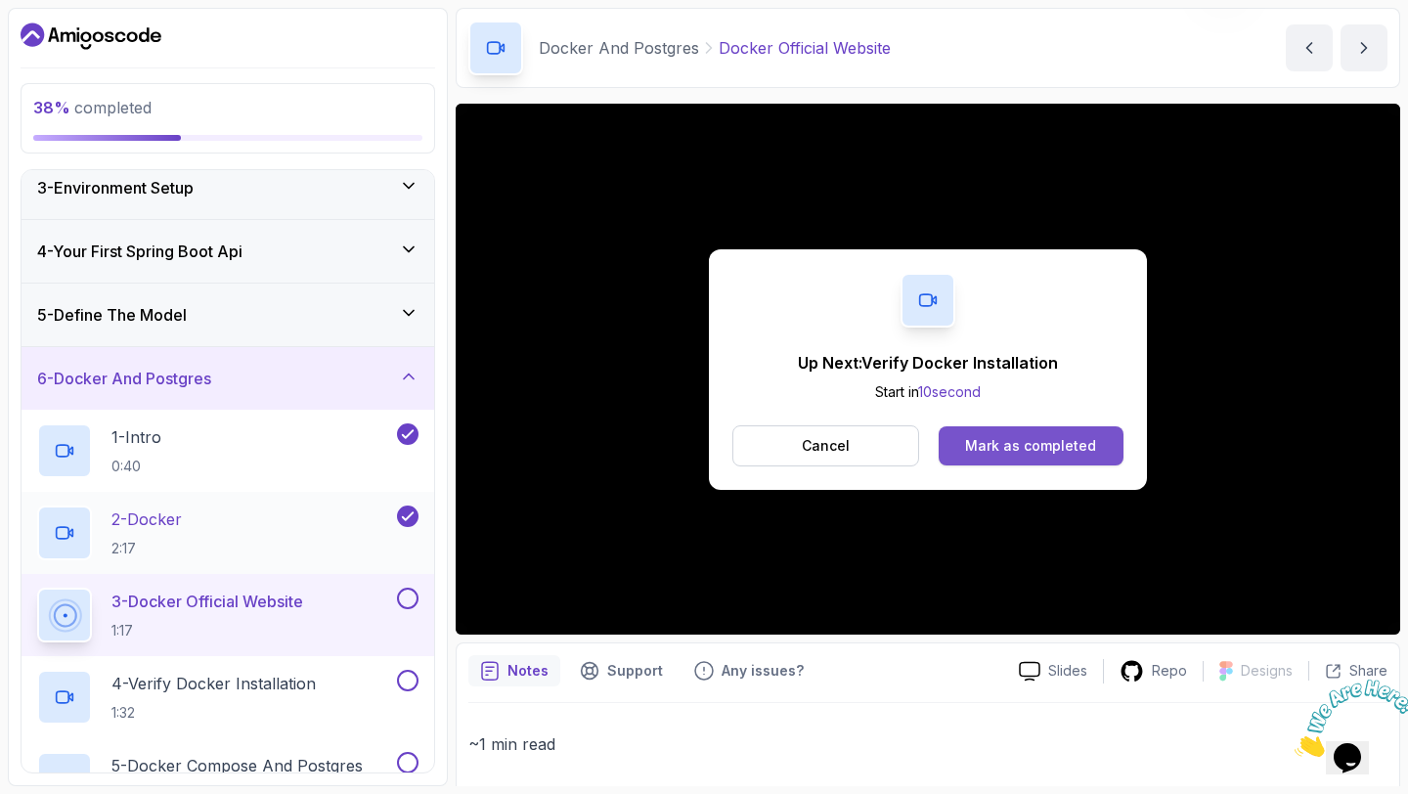
click at [1078, 441] on div "Mark as completed" at bounding box center [1030, 446] width 131 height 20
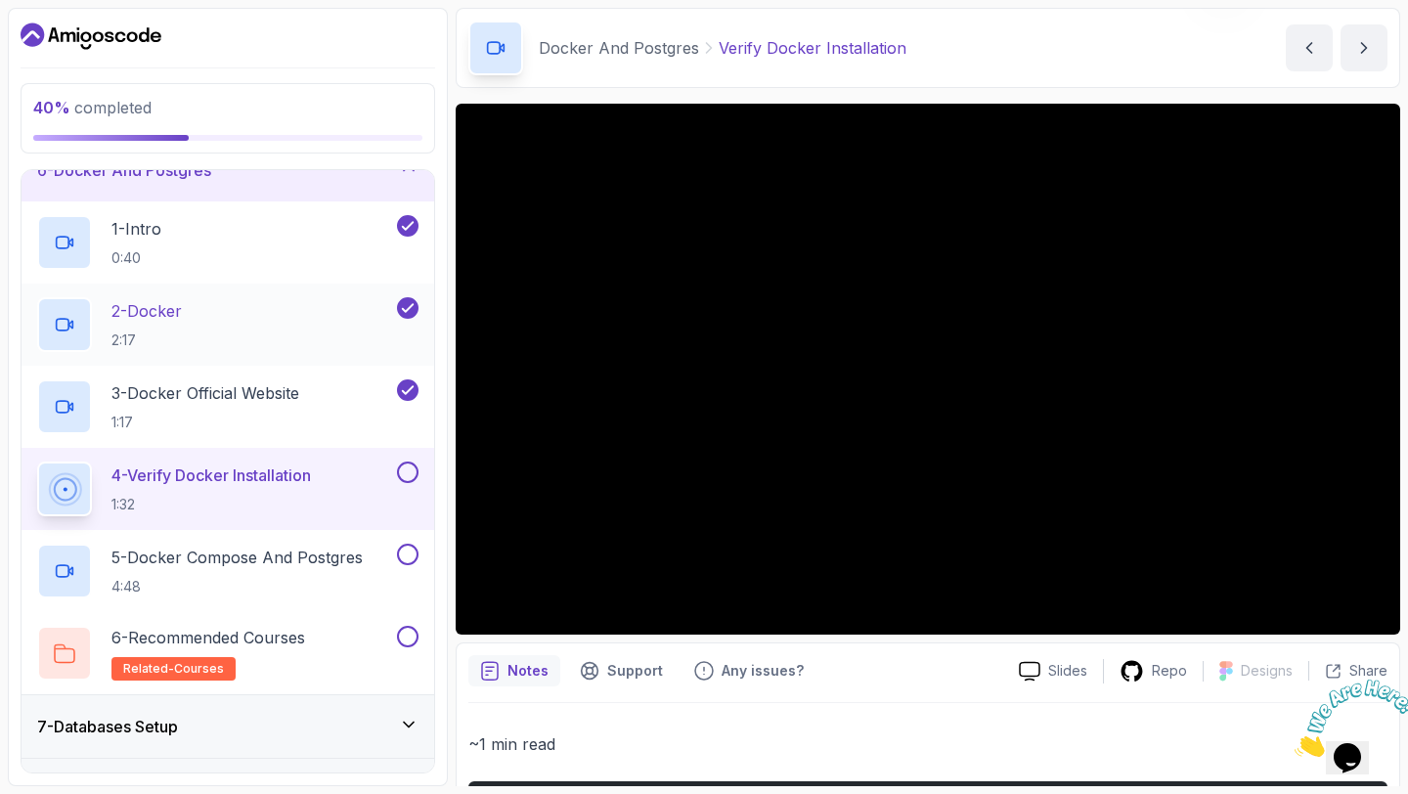
scroll to position [454, 0]
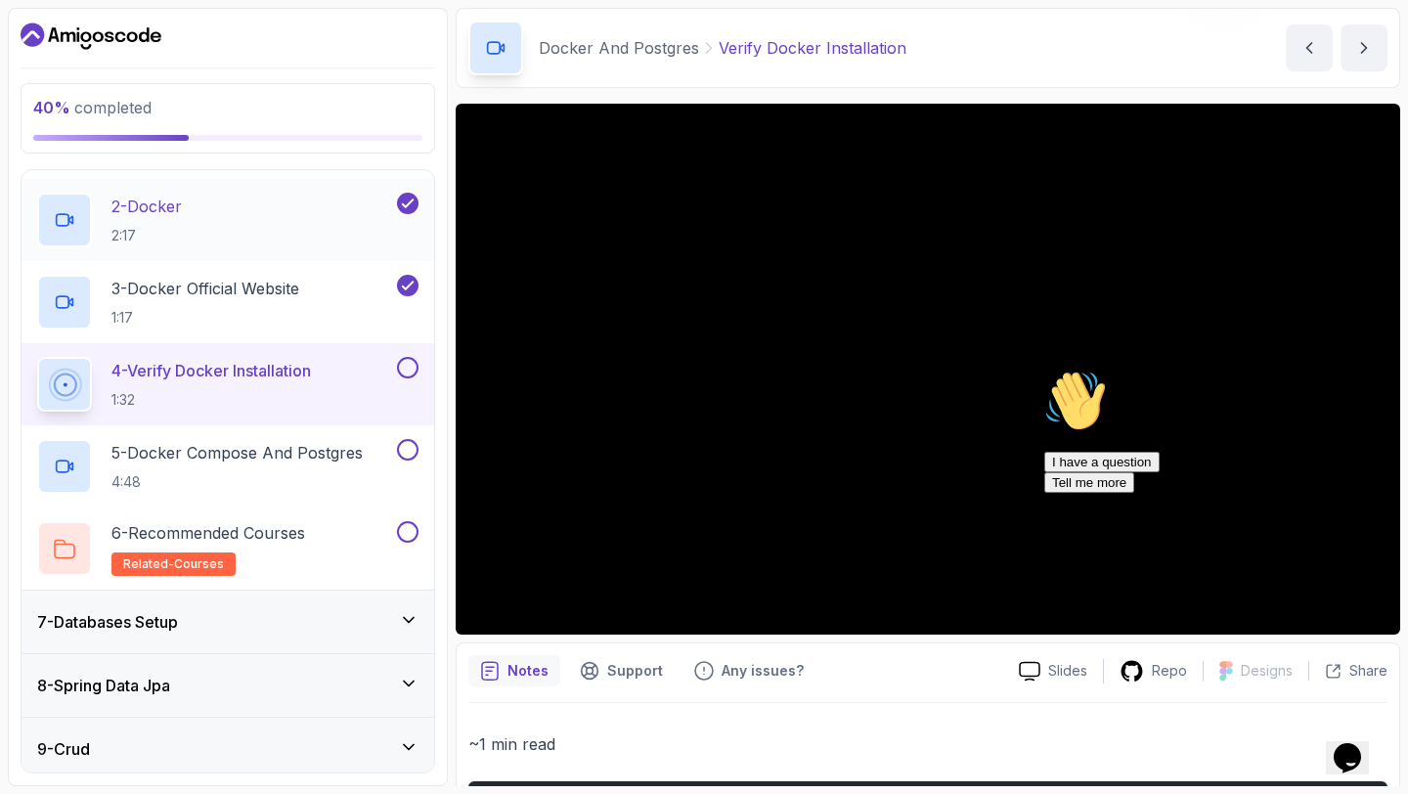
click at [1044, 369] on icon "Chat attention grabber" at bounding box center [1044, 369] width 0 height 0
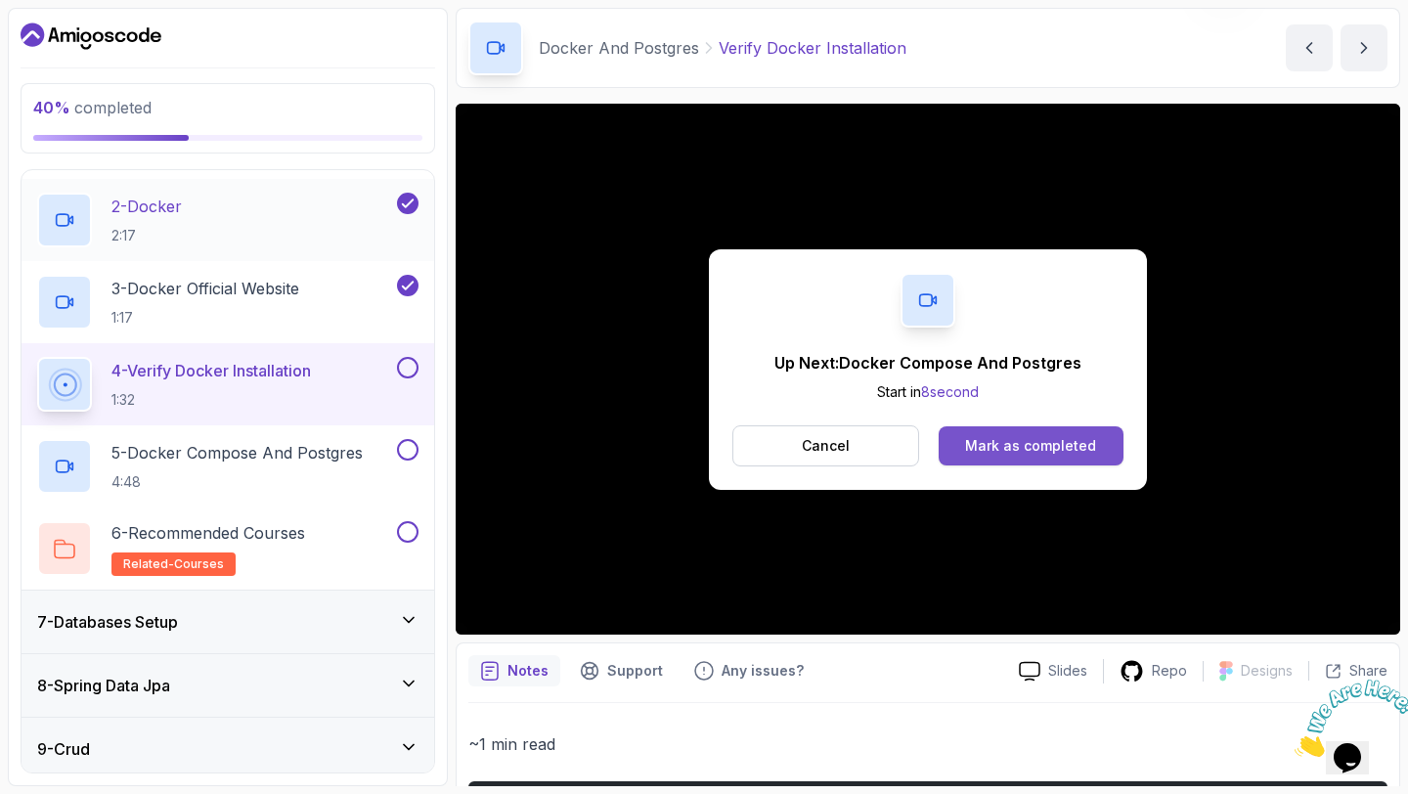
click at [1005, 437] on div "Mark as completed" at bounding box center [1030, 446] width 131 height 20
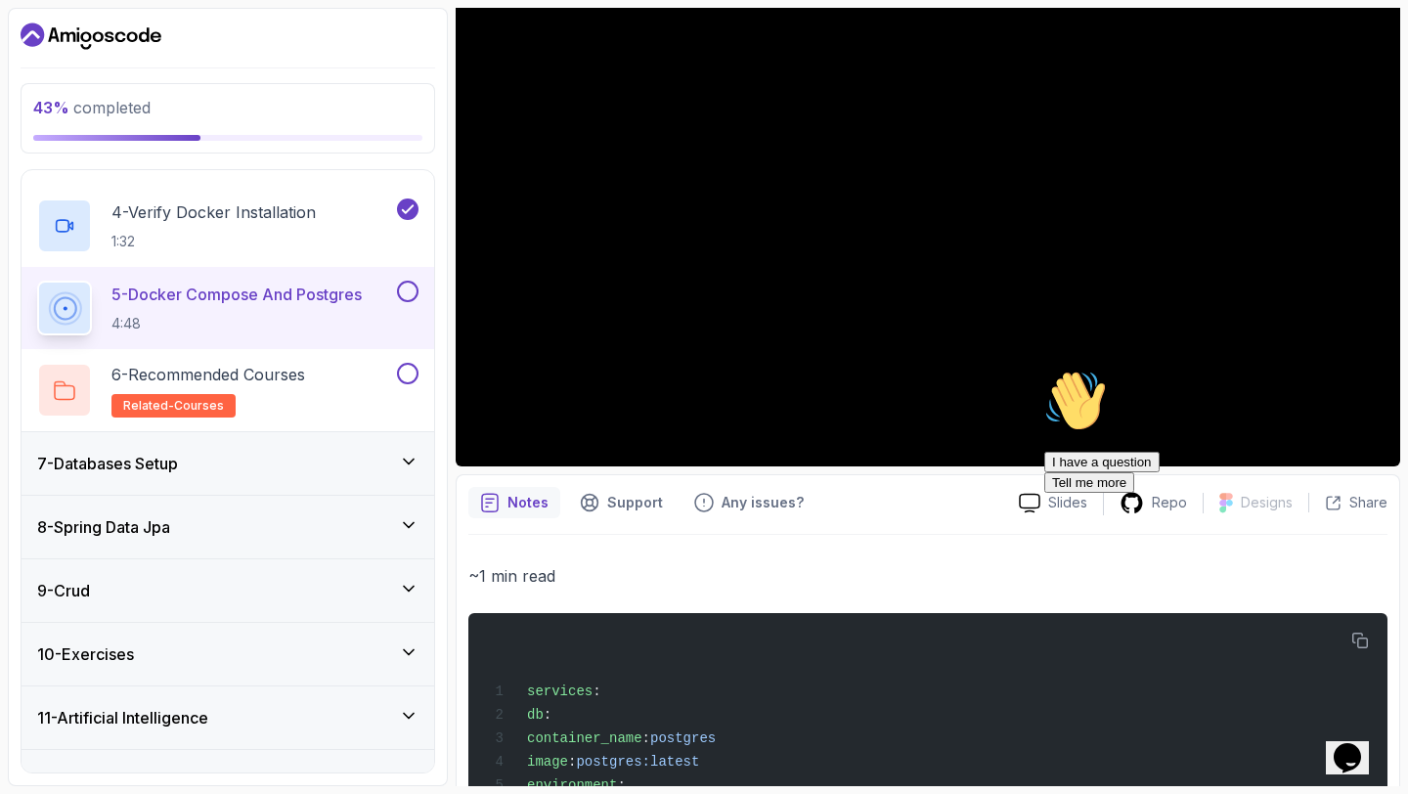
scroll to position [260, 0]
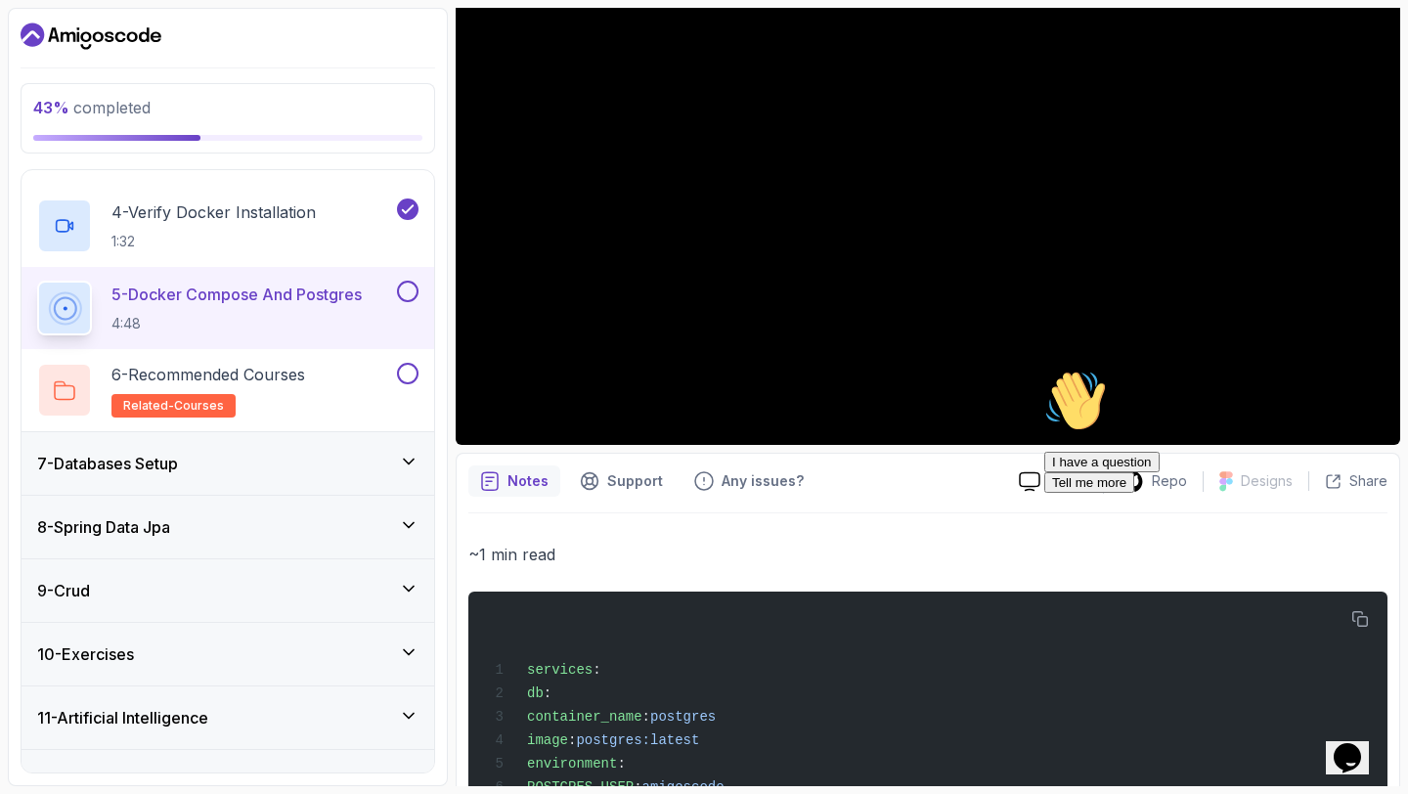
click at [1379, 418] on div "Hi! How can we help? I have a question Tell me more" at bounding box center [1220, 430] width 352 height 123
click at [1376, 424] on div "Hi! How can we help? I have a question Tell me more" at bounding box center [1220, 430] width 352 height 123
click at [1346, 406] on div "Hi! How can we help? I have a question Tell me more" at bounding box center [1220, 430] width 352 height 123
click at [1269, 447] on div "Hi! How can we help? I have a question Tell me more" at bounding box center [1220, 430] width 352 height 123
click at [1357, 405] on div "Hi! How can we help? I have a question Tell me more" at bounding box center [1220, 430] width 352 height 123
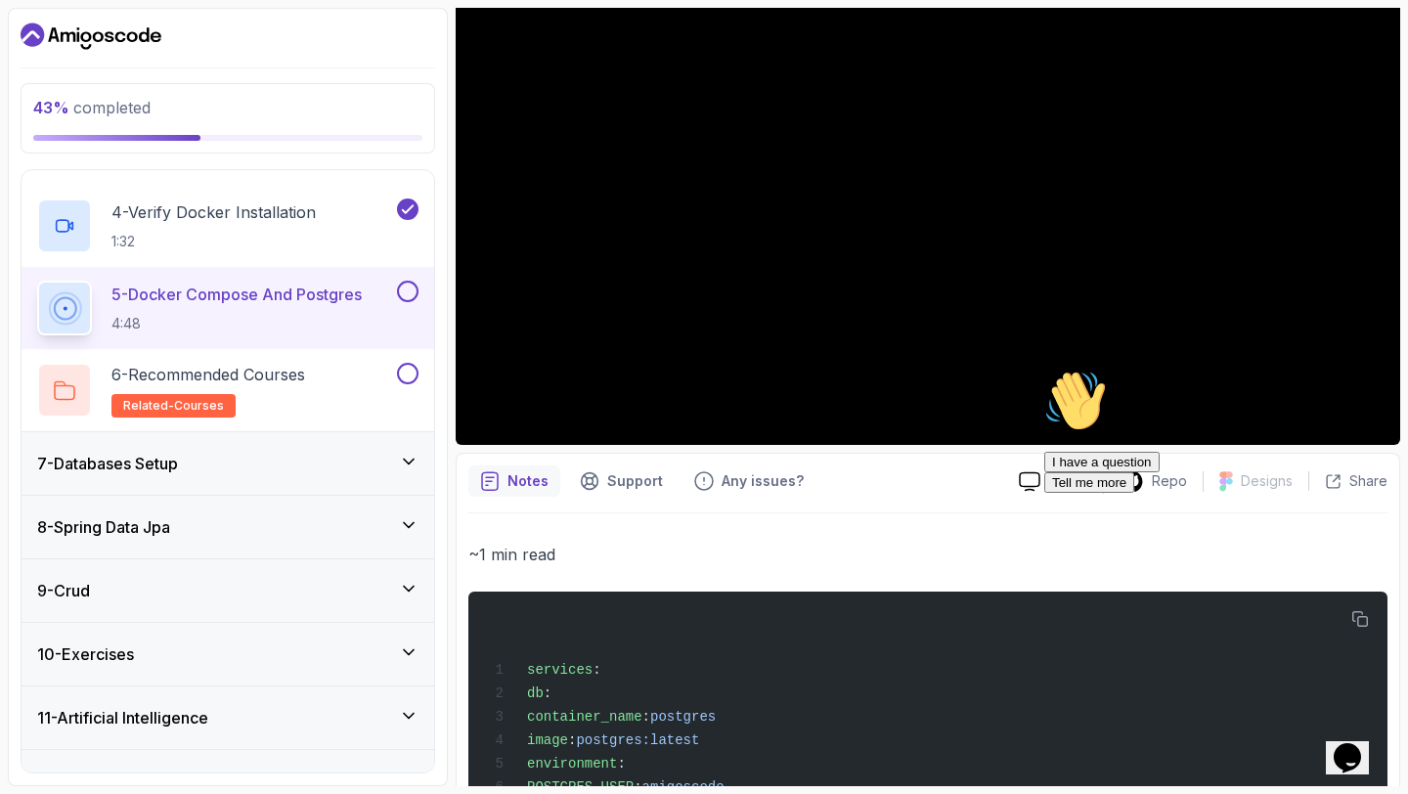
click at [1373, 428] on div "Hi! How can we help? I have a question Tell me more" at bounding box center [1220, 430] width 352 height 123
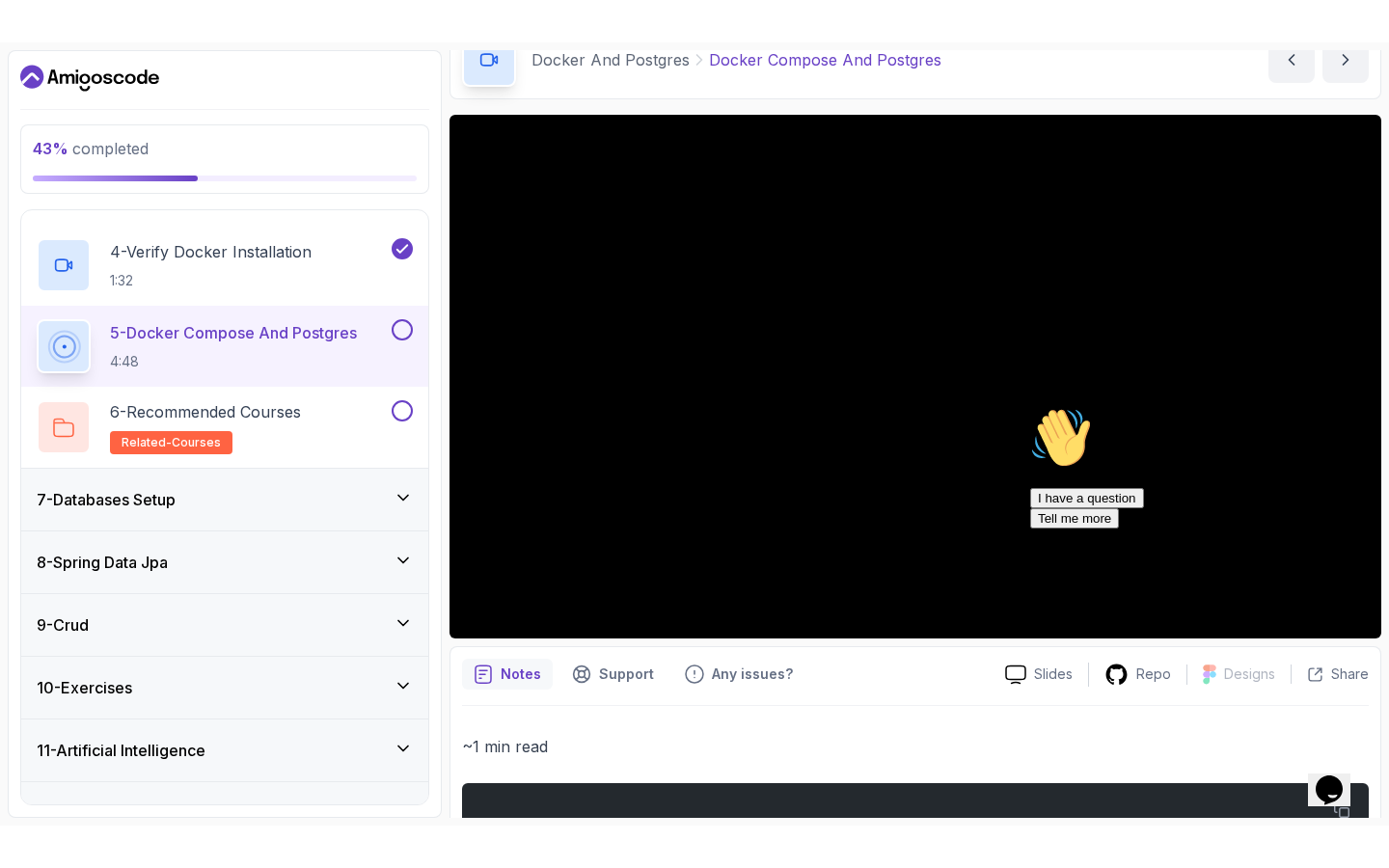
scroll to position [97, 0]
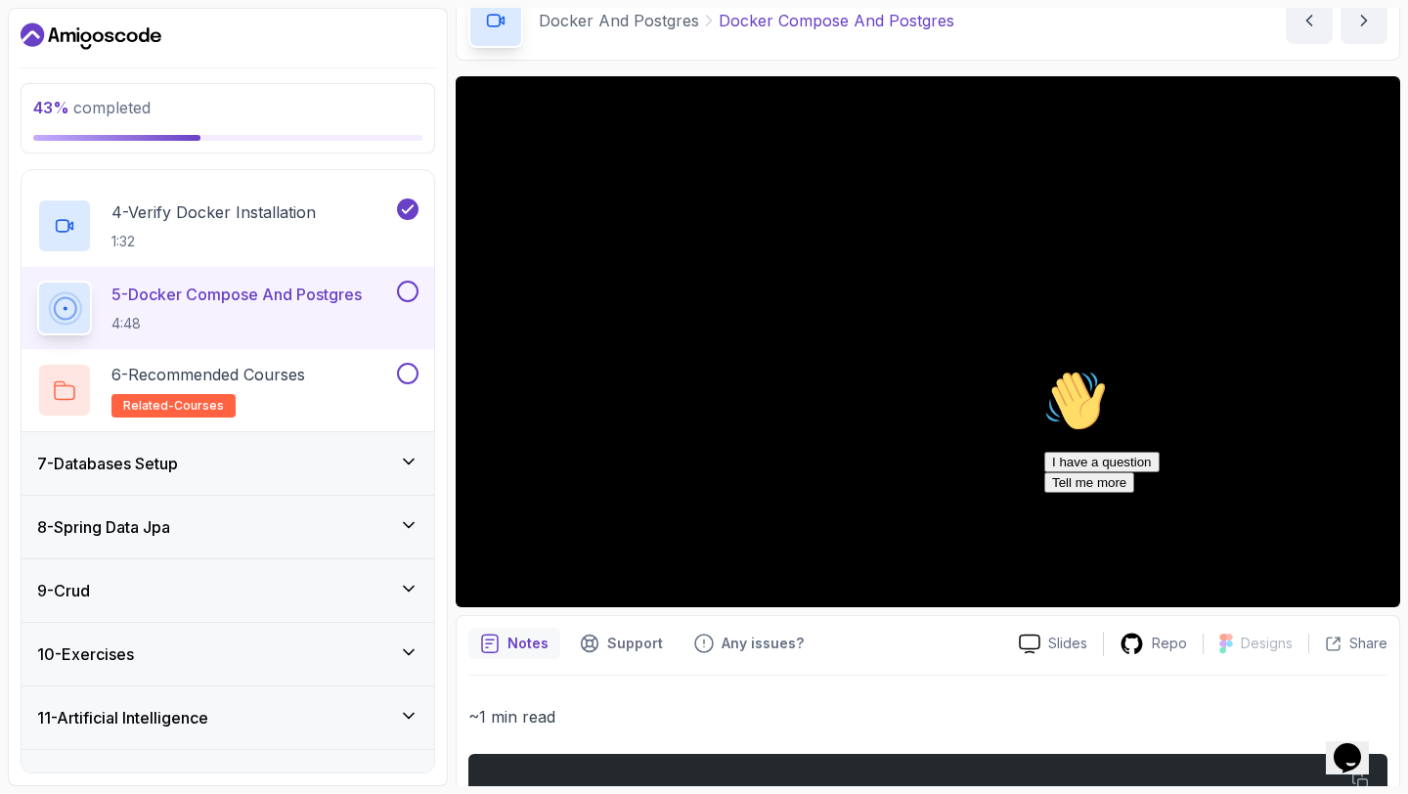
click at [1044, 369] on icon "Chat attention grabber" at bounding box center [1044, 369] width 0 height 0
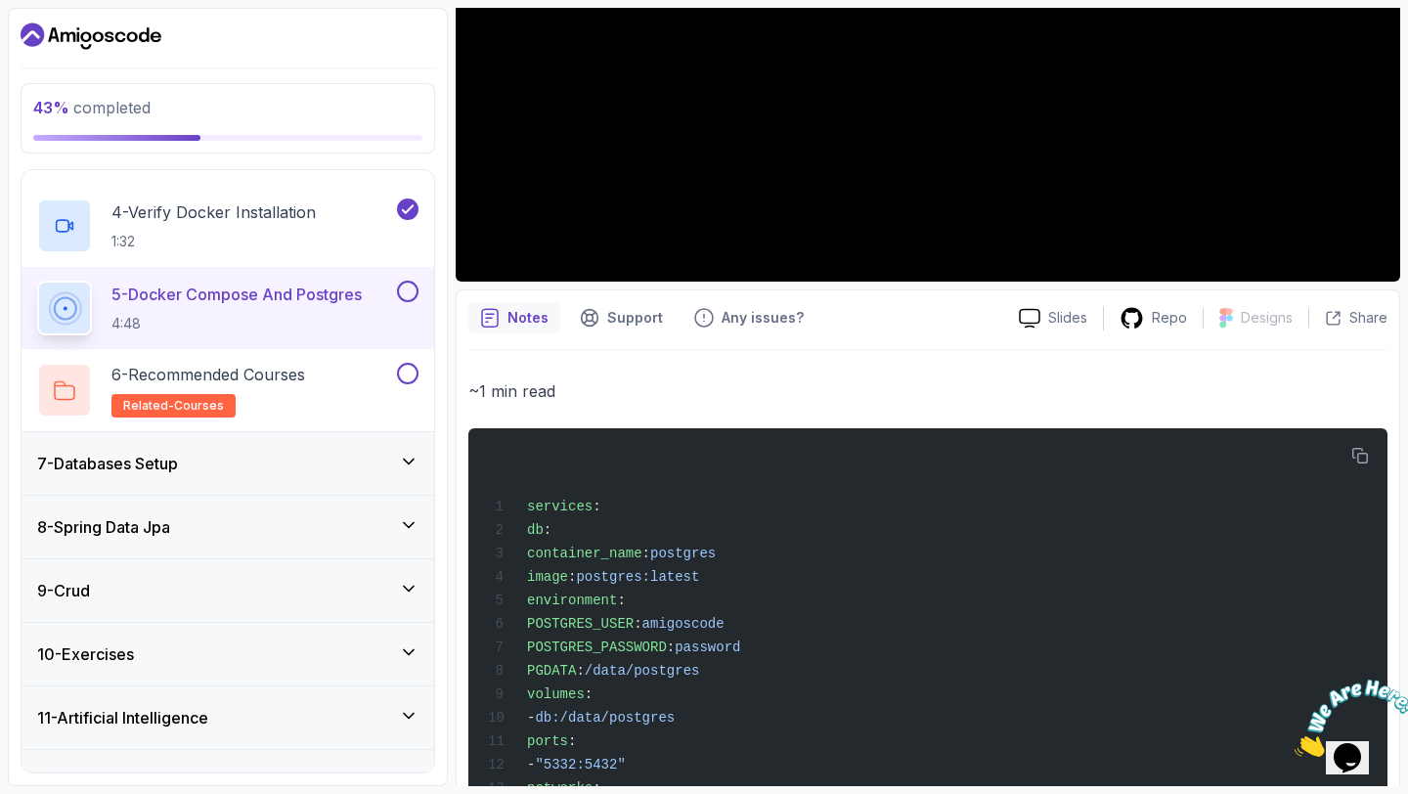
scroll to position [725, 0]
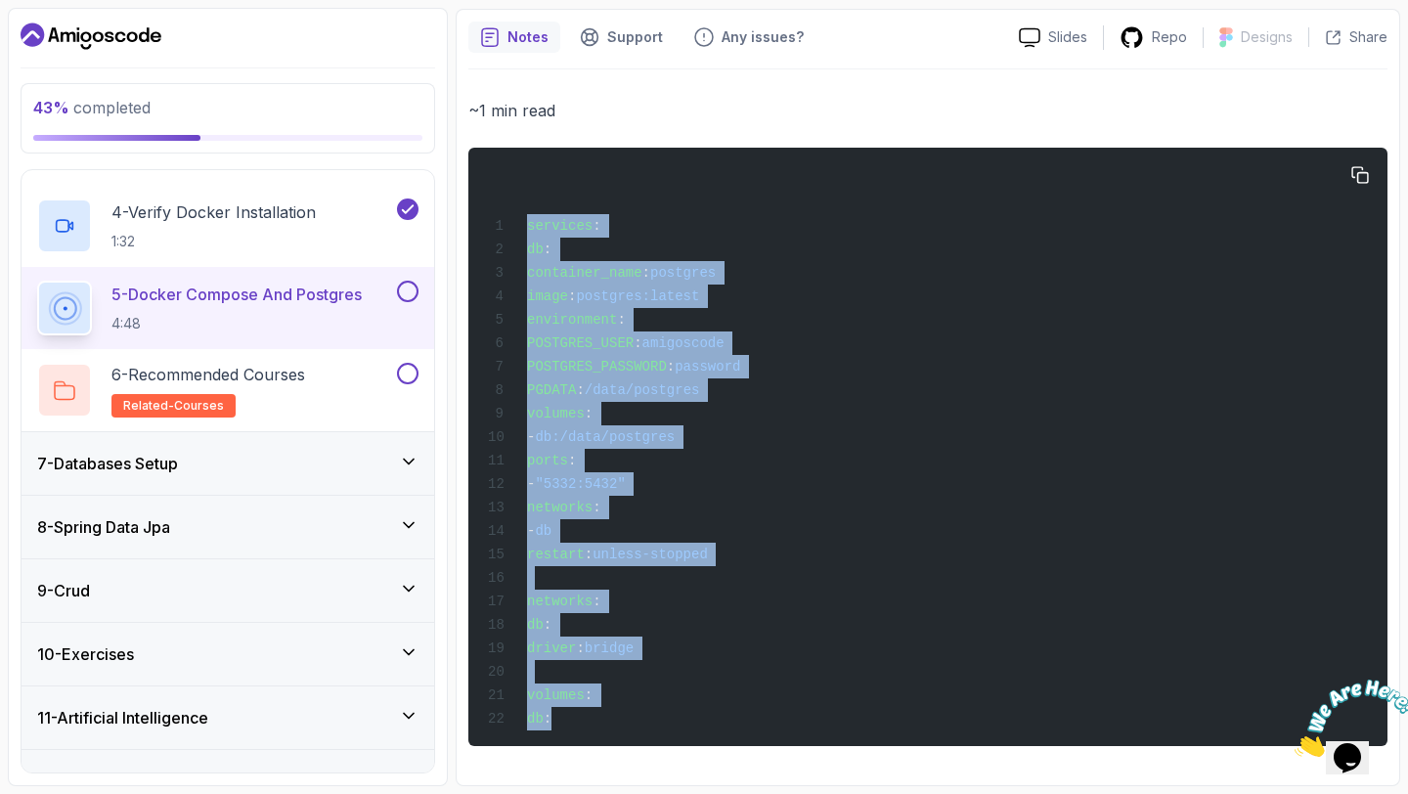
drag, startPoint x: 527, startPoint y: 202, endPoint x: 597, endPoint y: 722, distance: 524.7
click at [597, 722] on div "services : db : container_name : postgres image : postgres:latest environment :…" at bounding box center [928, 446] width 888 height 575
copy code "services : db : container_name : postgres image : postgres:latest environment :…"
click at [711, 494] on div "services : db : container_name : postgres image : postgres:latest environment :…" at bounding box center [928, 446] width 888 height 575
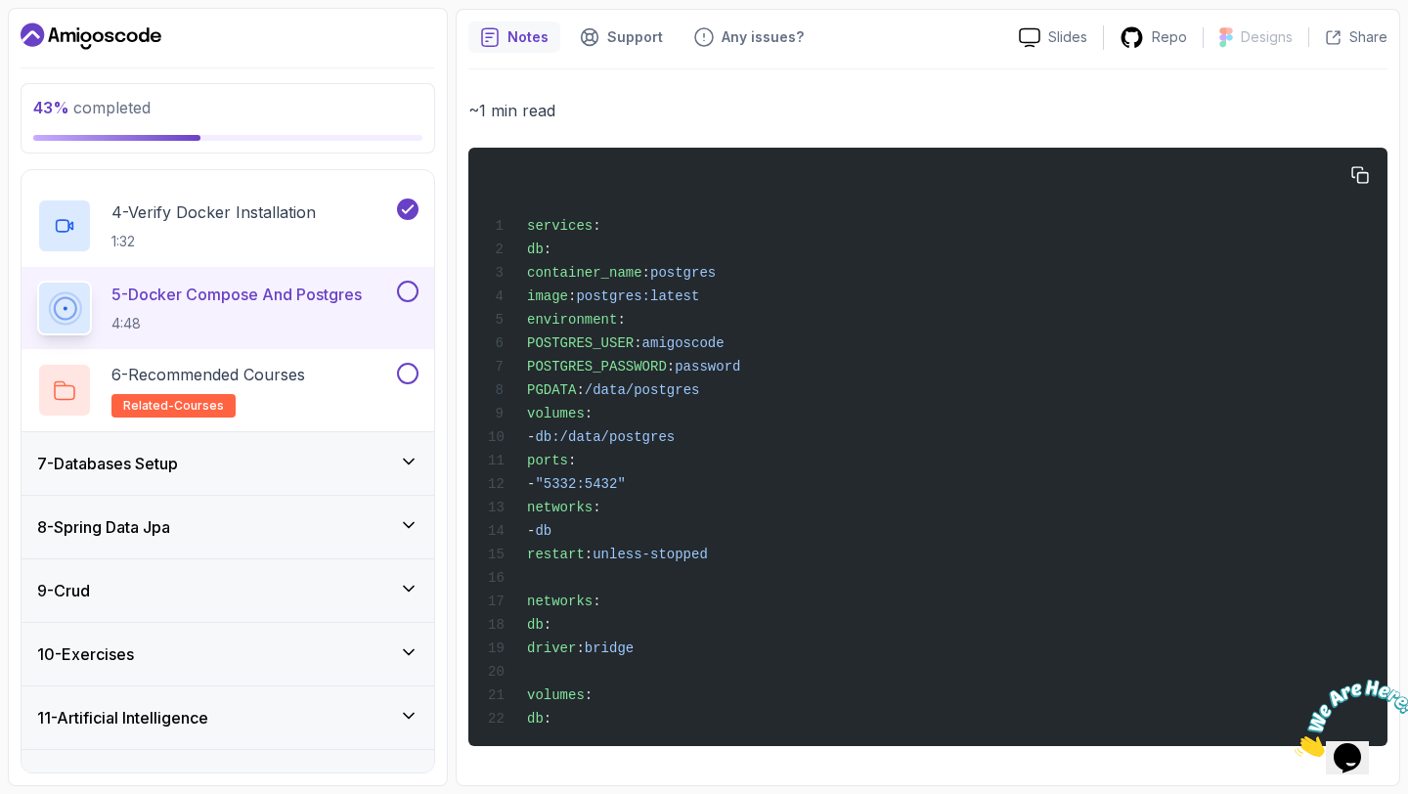
scroll to position [0, 0]
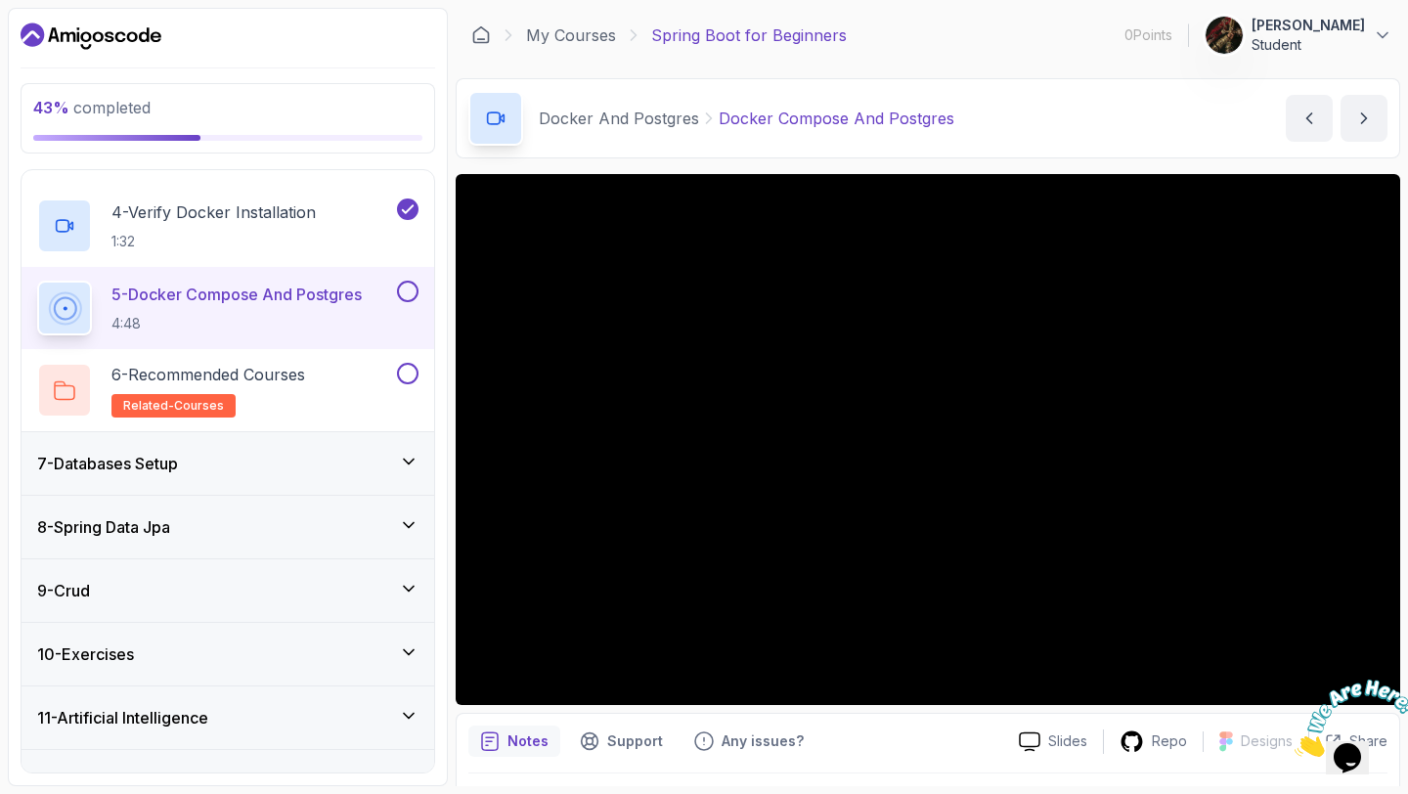
click at [1376, 679] on div at bounding box center [1347, 717] width 106 height 77
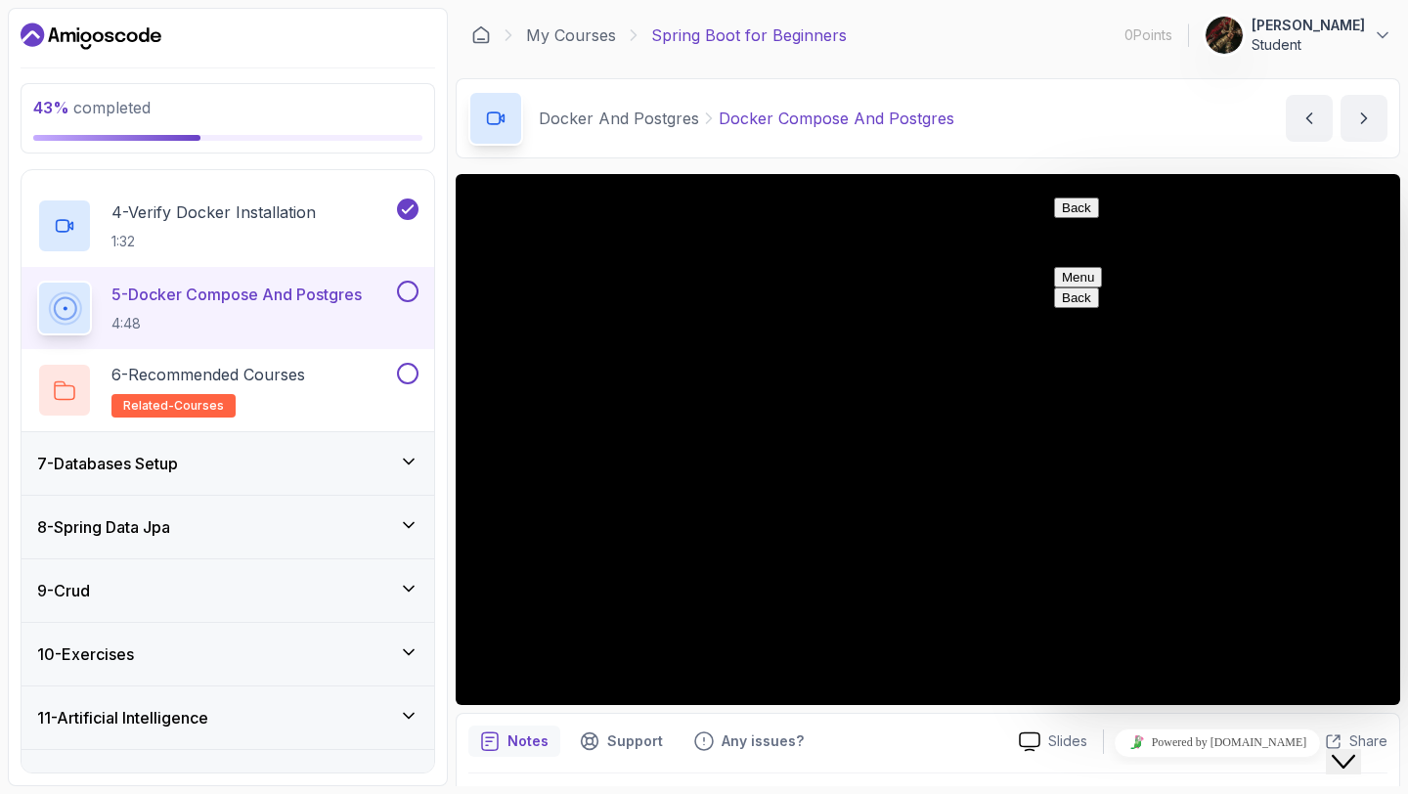
drag, startPoint x: 1351, startPoint y: 739, endPoint x: 1390, endPoint y: 783, distance: 58.9
click at [1351, 750] on icon "Close Chat This icon closes the chat window." at bounding box center [1342, 761] width 23 height 23
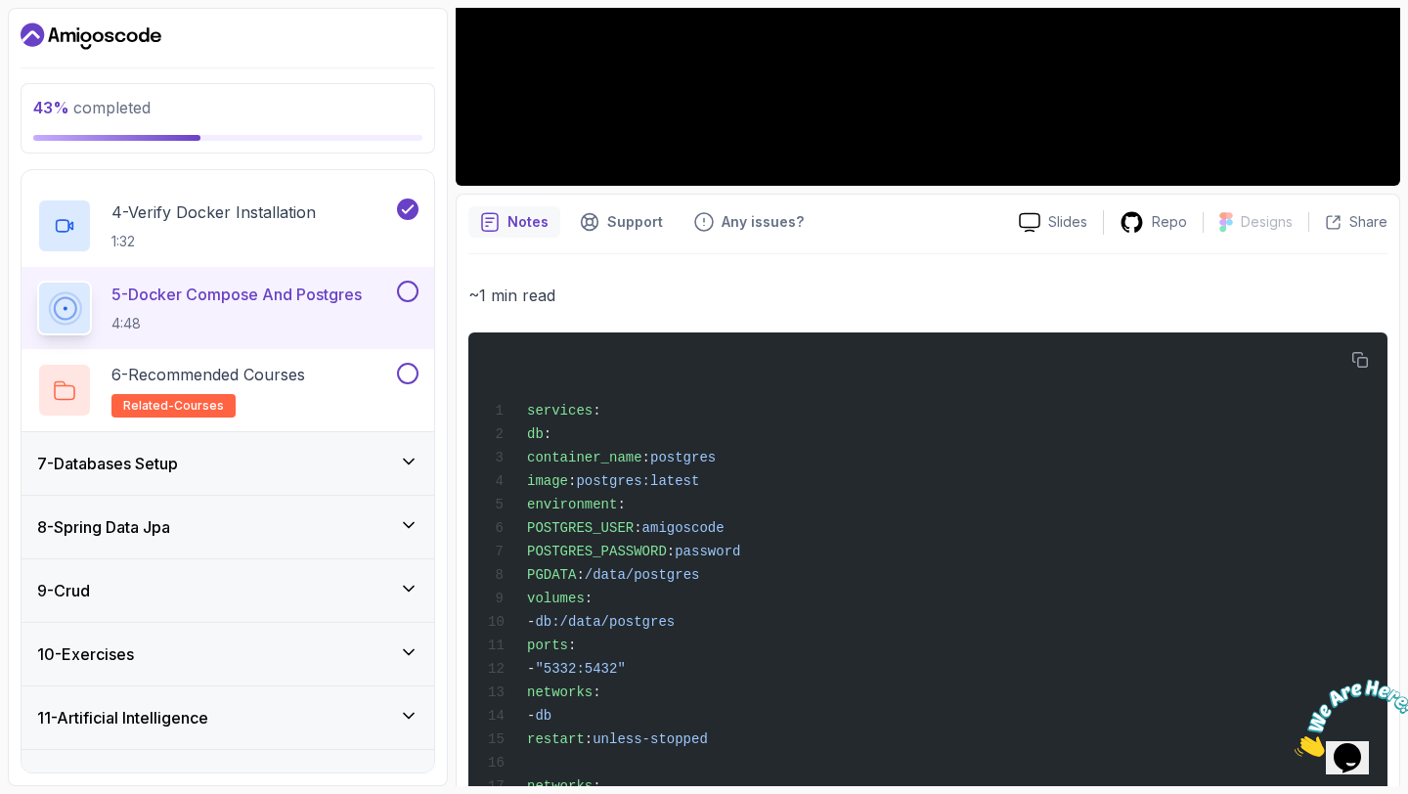
scroll to position [725, 0]
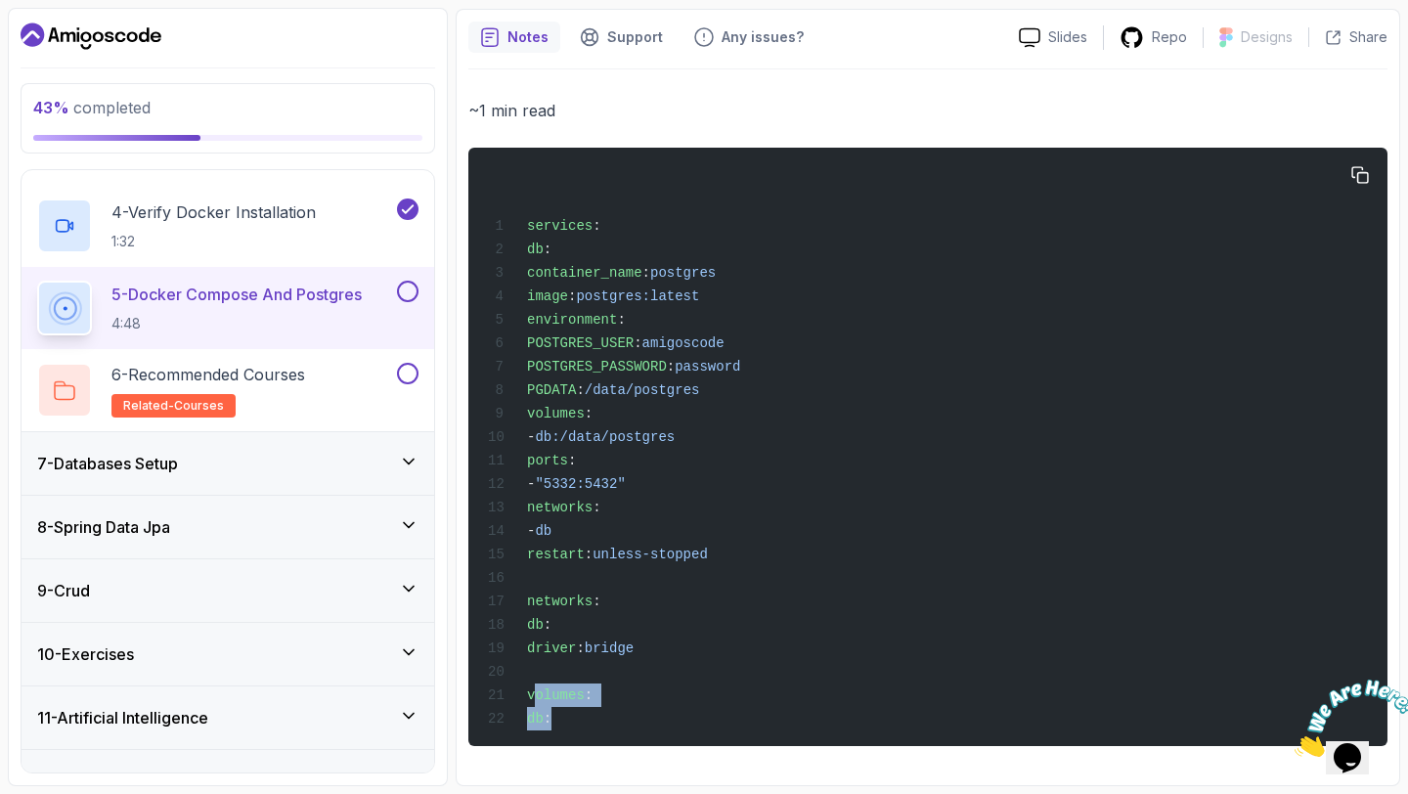
drag, startPoint x: 537, startPoint y: 692, endPoint x: 591, endPoint y: 731, distance: 67.3
click at [592, 733] on div "services : db : container_name : postgres image : postgres:latest environment :…" at bounding box center [928, 446] width 888 height 575
copy code "volumes : db :"
click at [653, 429] on span "db:/data/postgres" at bounding box center [605, 437] width 140 height 16
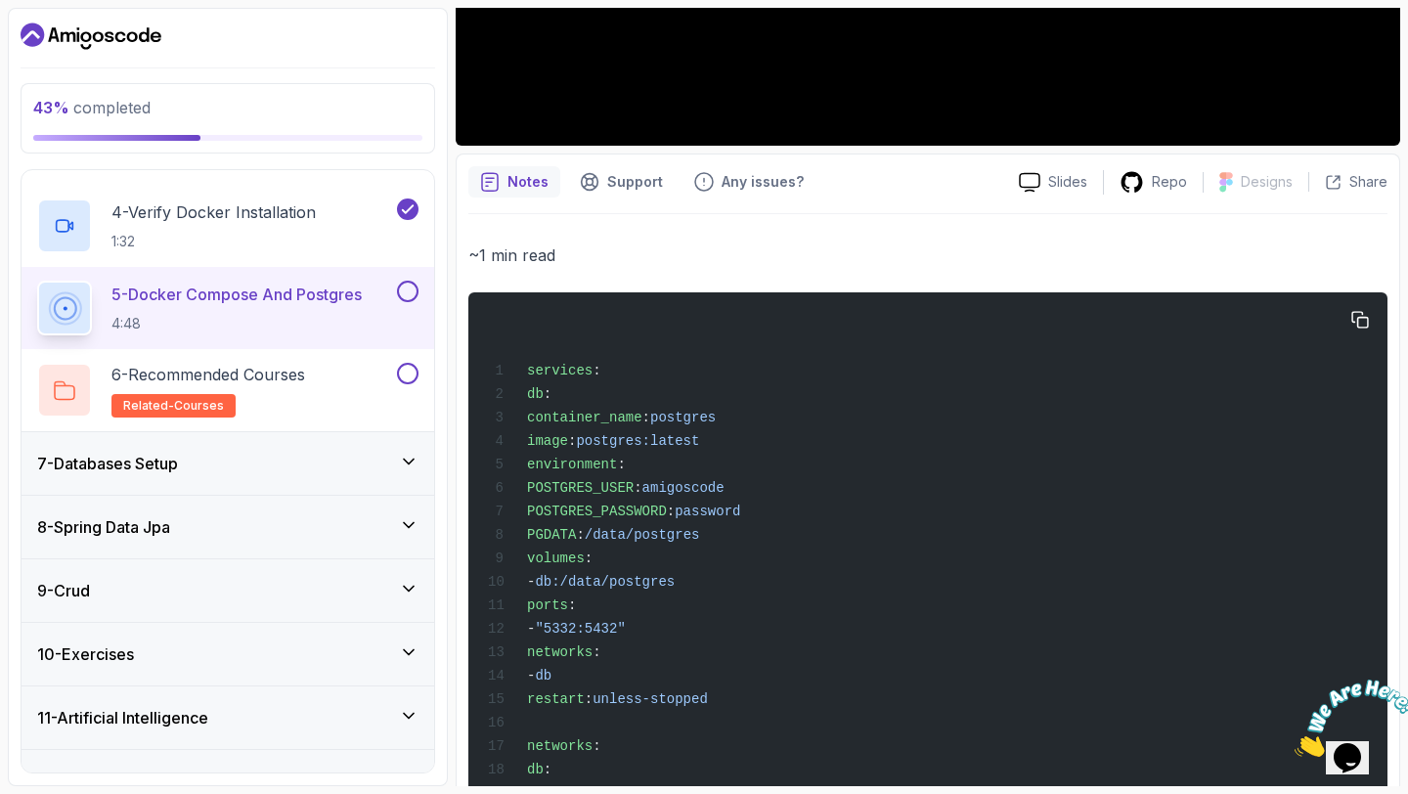
scroll to position [561, 0]
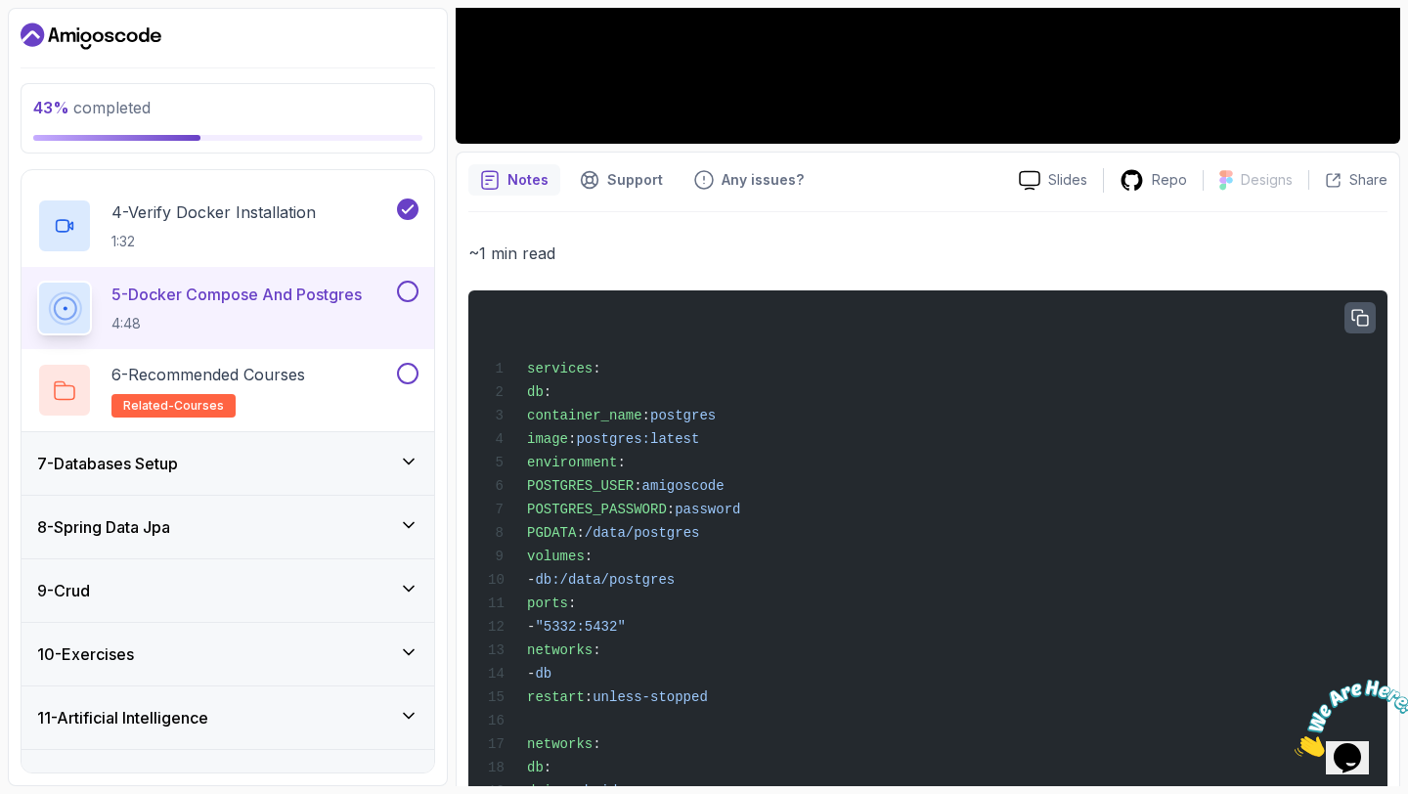
click at [1354, 319] on icon "button" at bounding box center [1360, 319] width 18 height 18
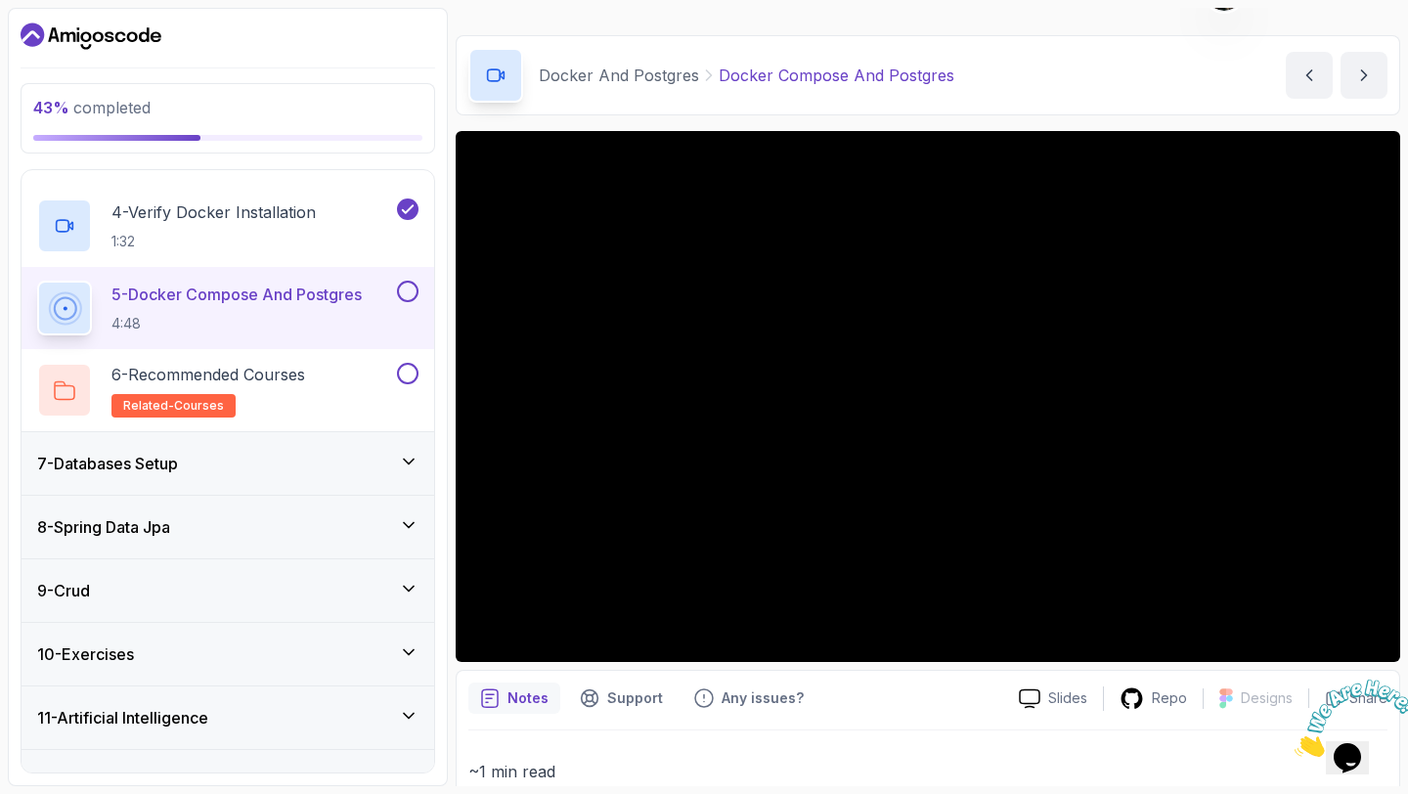
scroll to position [0, 0]
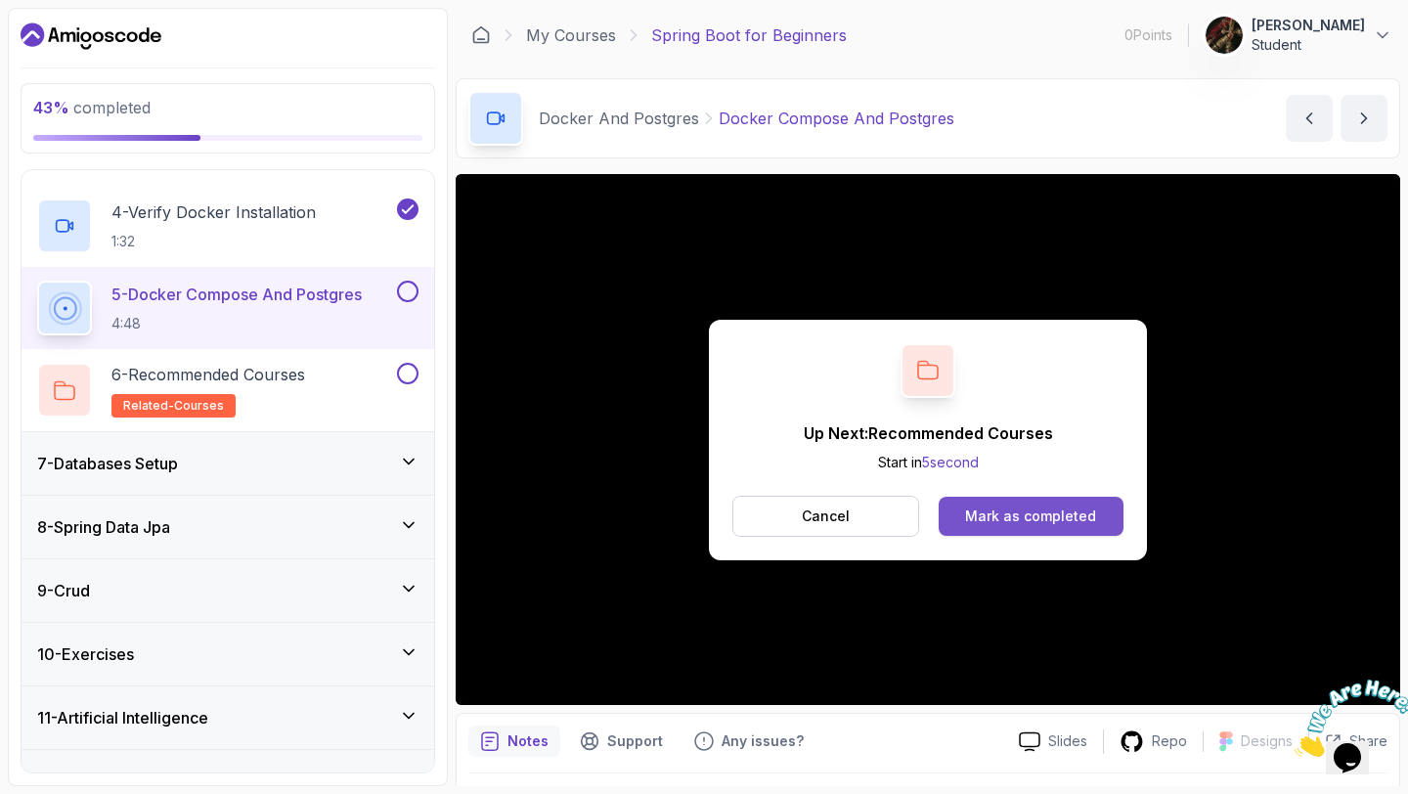
click at [1035, 517] on div "Mark as completed" at bounding box center [1030, 516] width 131 height 20
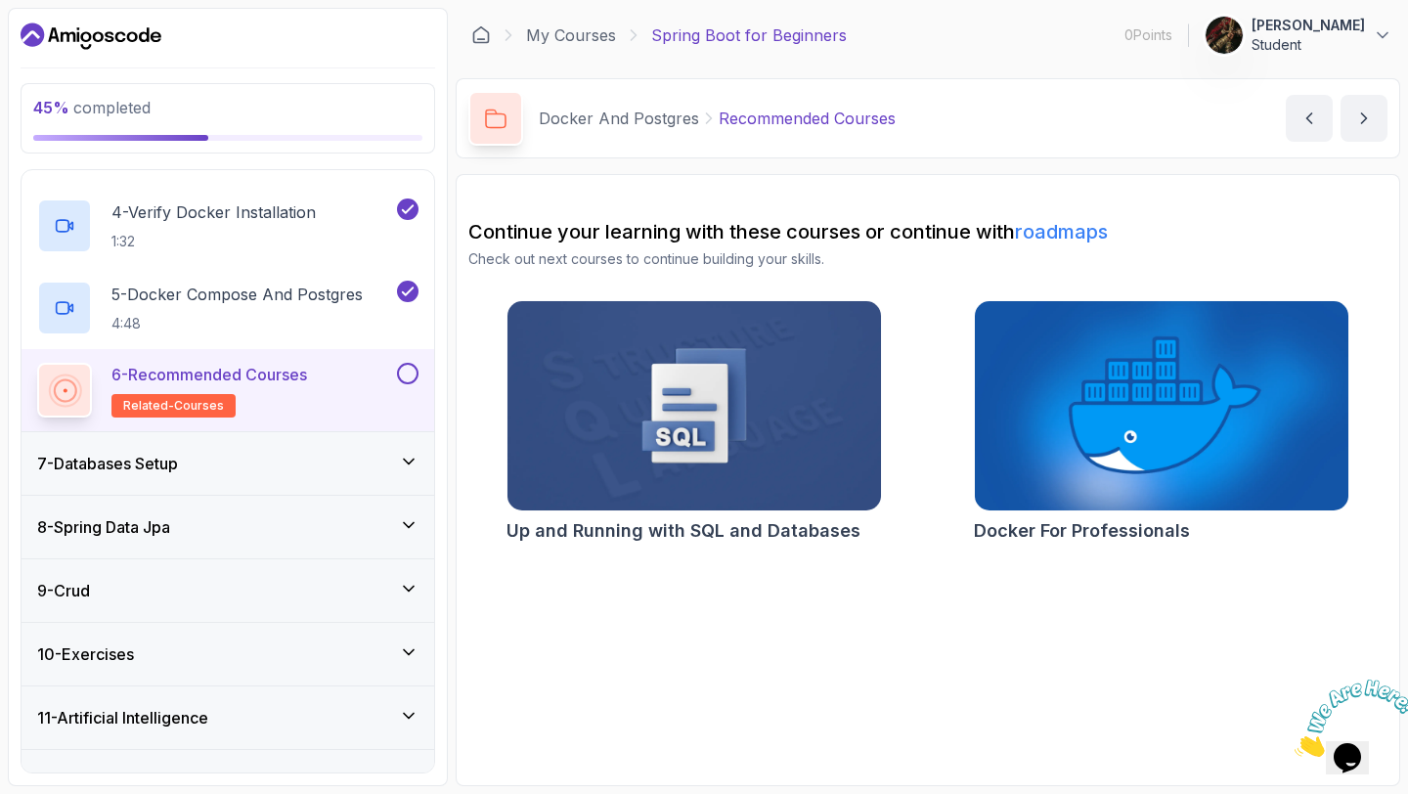
click at [303, 459] on div "7 - Databases Setup" at bounding box center [227, 463] width 381 height 23
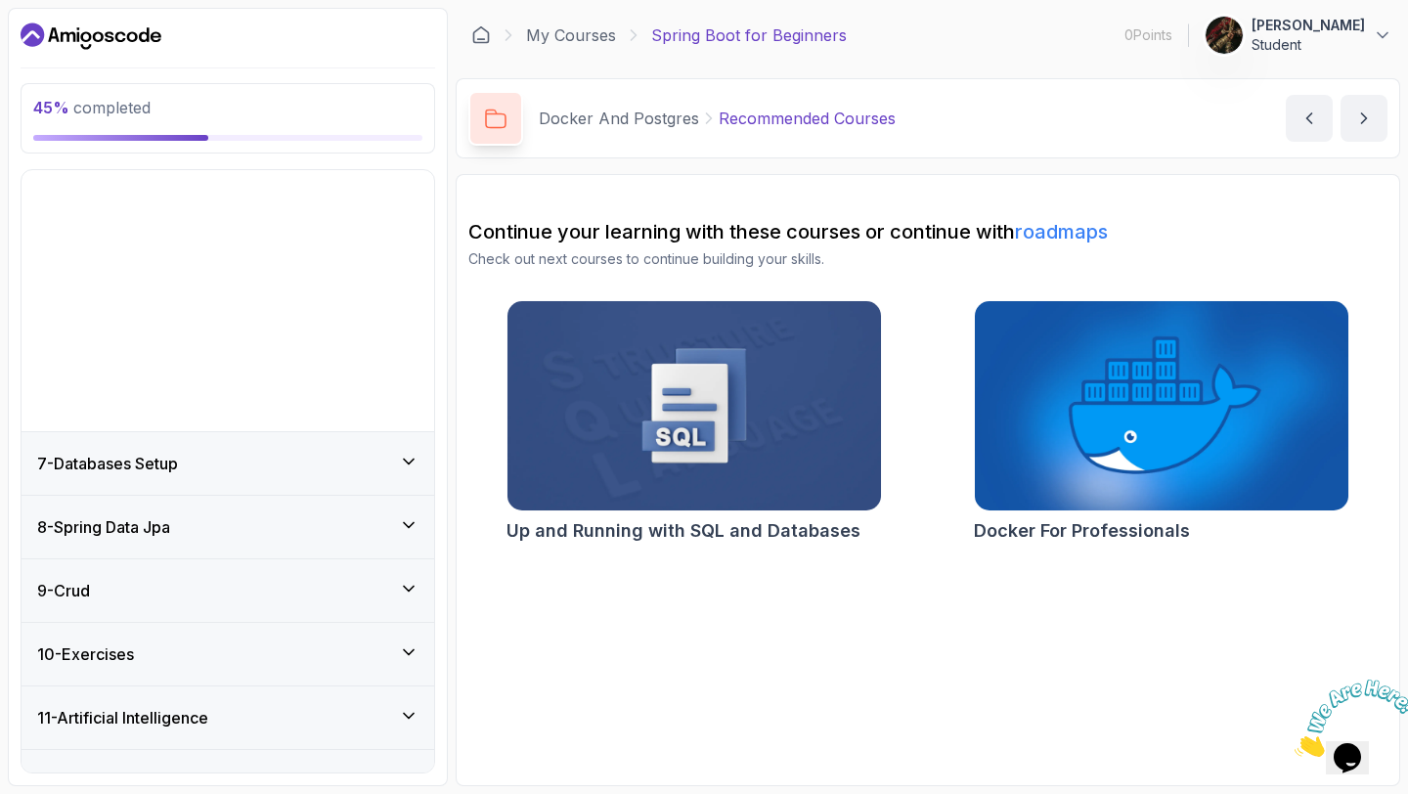
scroll to position [160, 0]
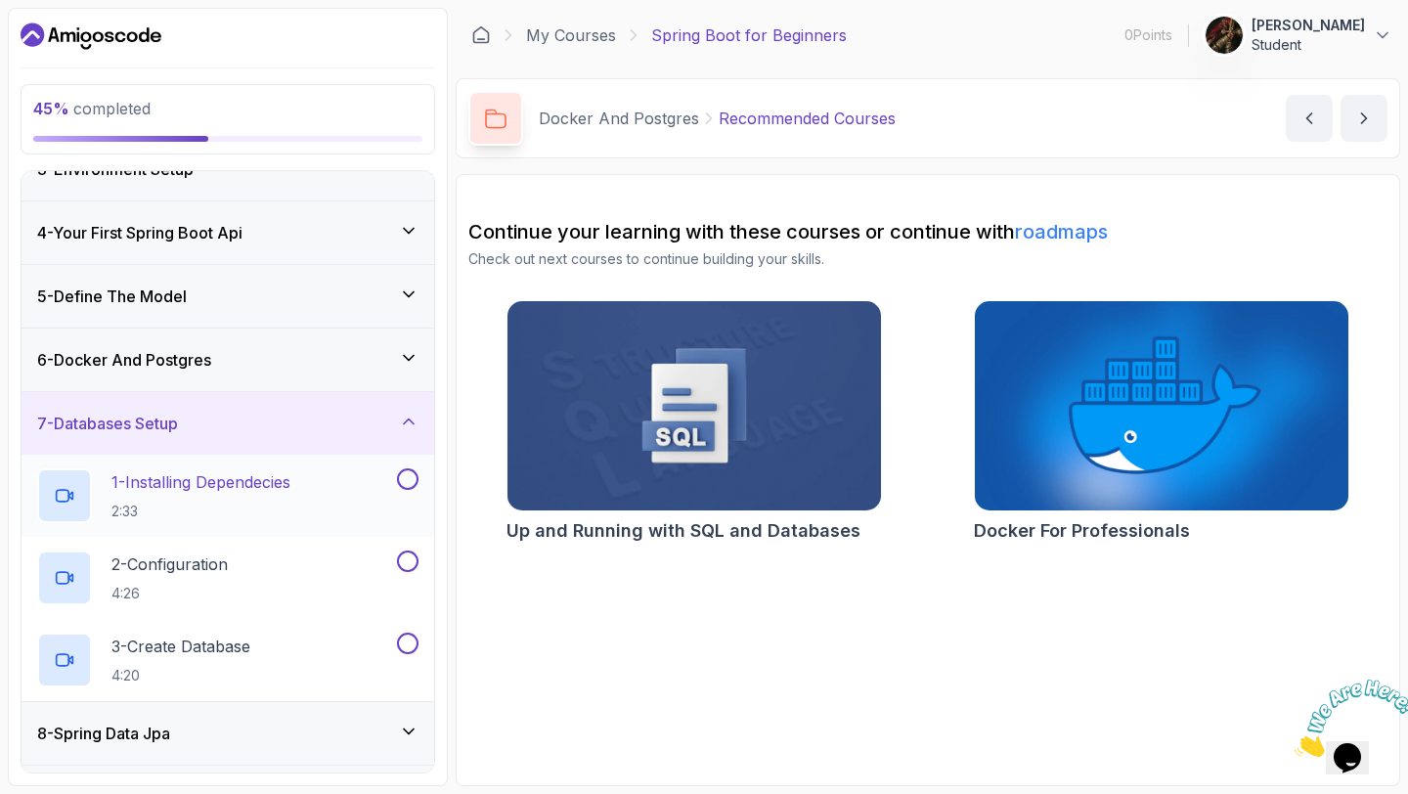
click at [309, 513] on div "1 - Installing Dependecies 2:33" at bounding box center [215, 495] width 356 height 55
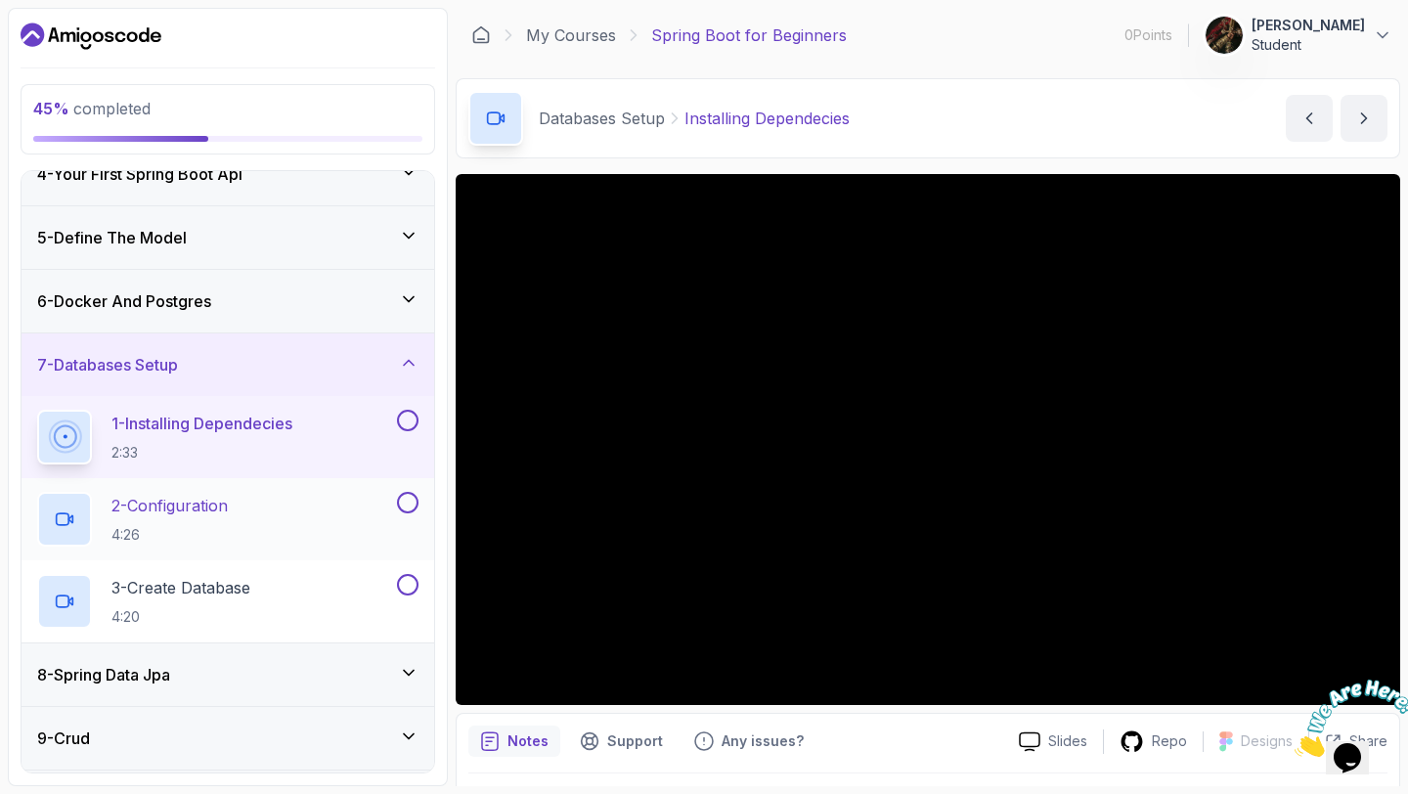
scroll to position [181, 0]
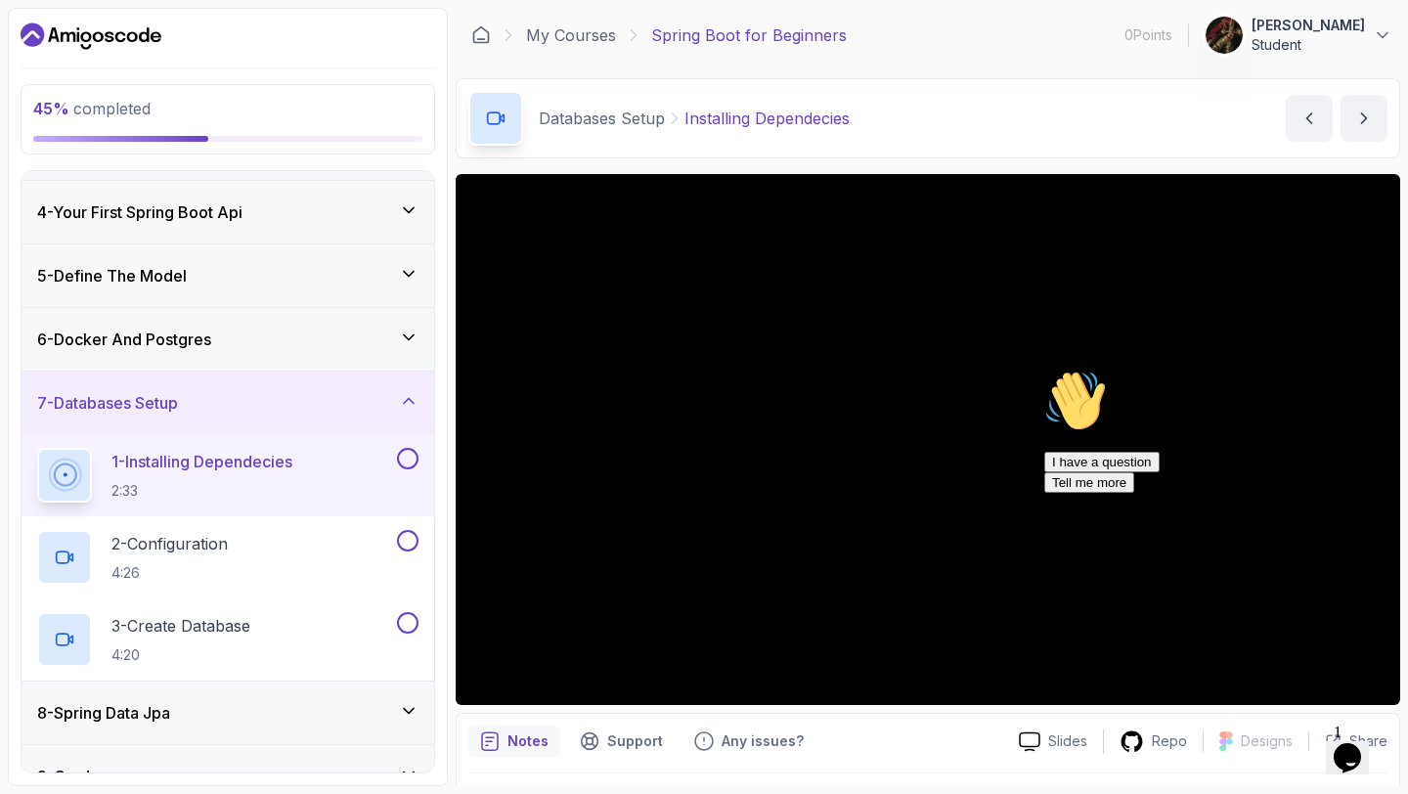
click at [1044, 369] on icon "Chat attention grabber" at bounding box center [1044, 369] width 0 height 0
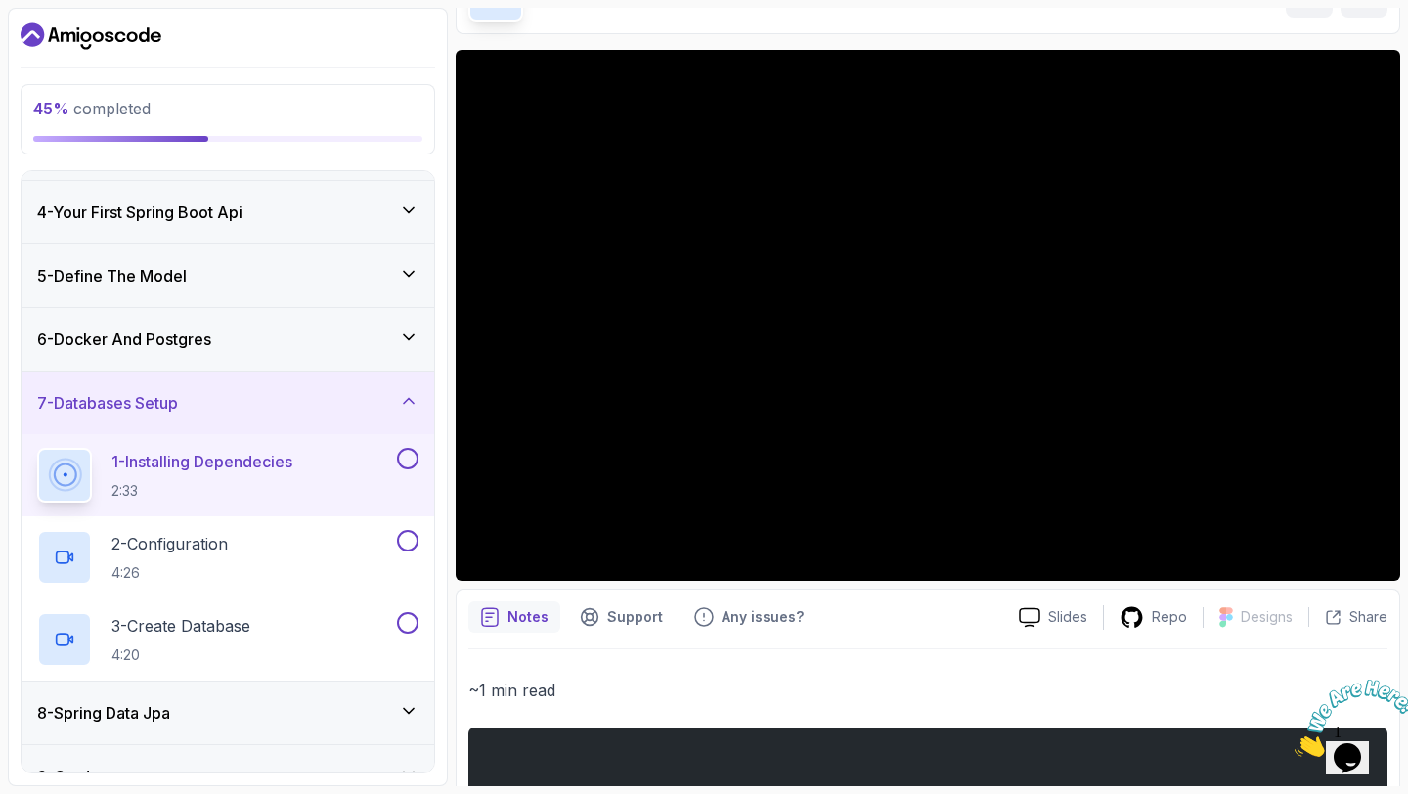
scroll to position [125, 0]
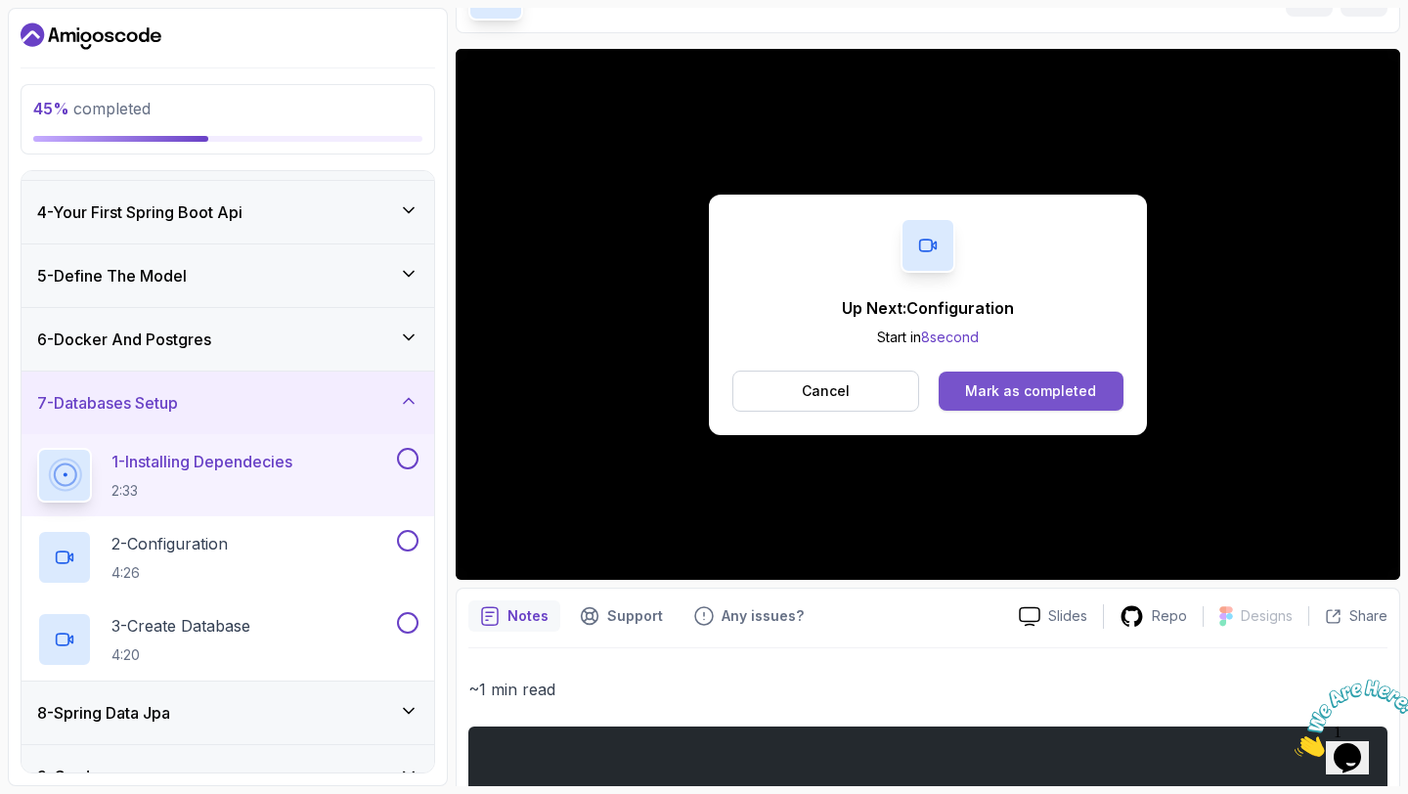
click at [965, 382] on button "Mark as completed" at bounding box center [1030, 390] width 185 height 39
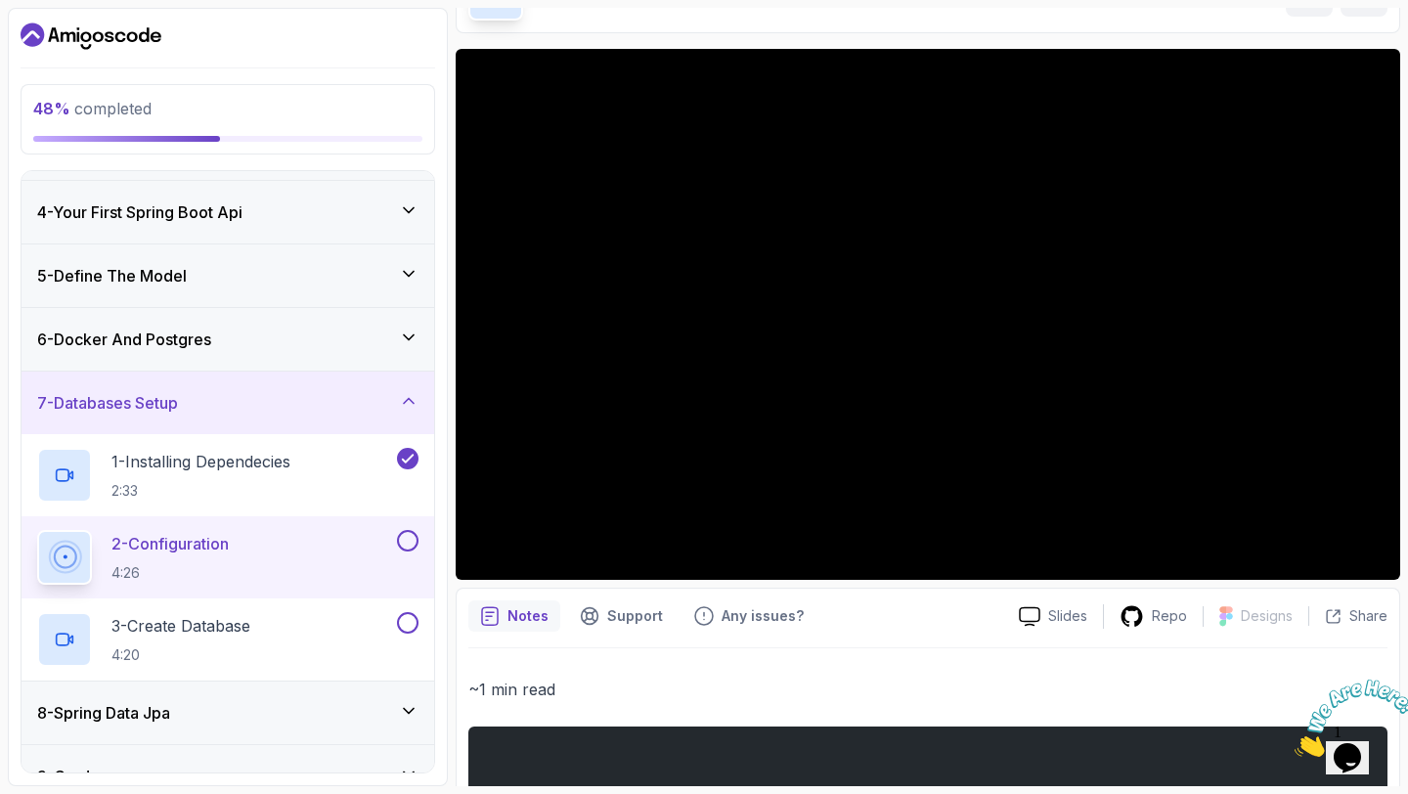
click at [408, 335] on icon at bounding box center [409, 337] width 20 height 20
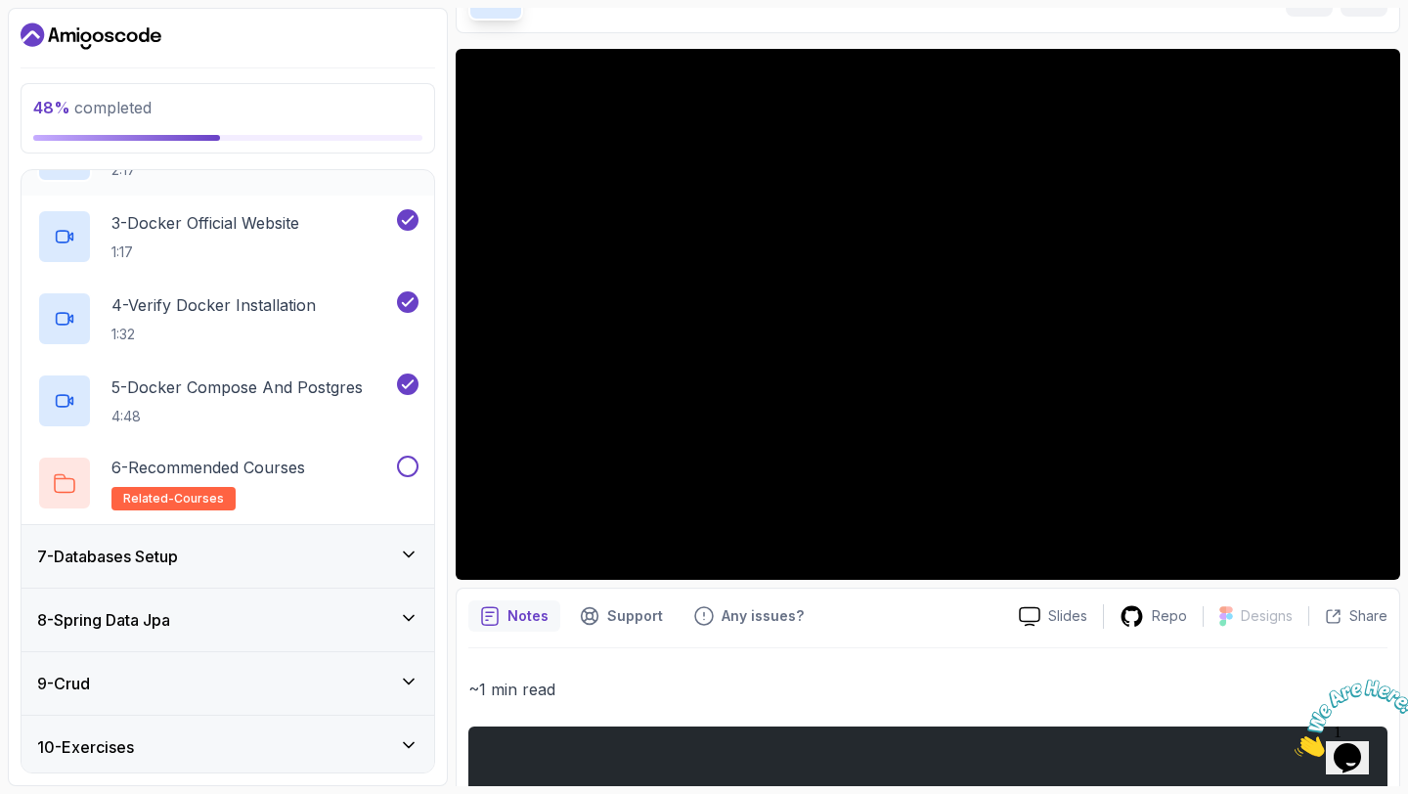
scroll to position [652, 0]
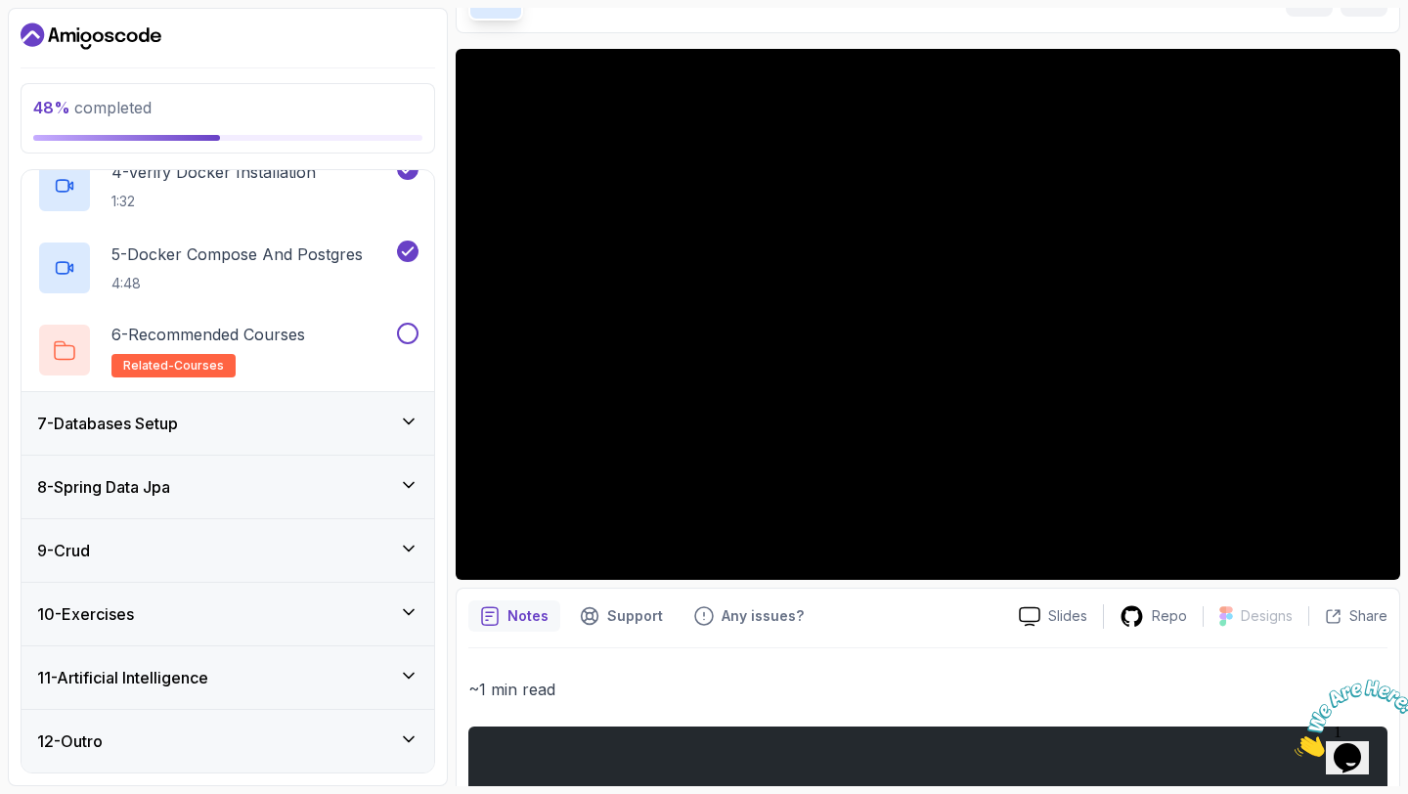
click at [398, 418] on div "7 - Databases Setup" at bounding box center [227, 423] width 381 height 23
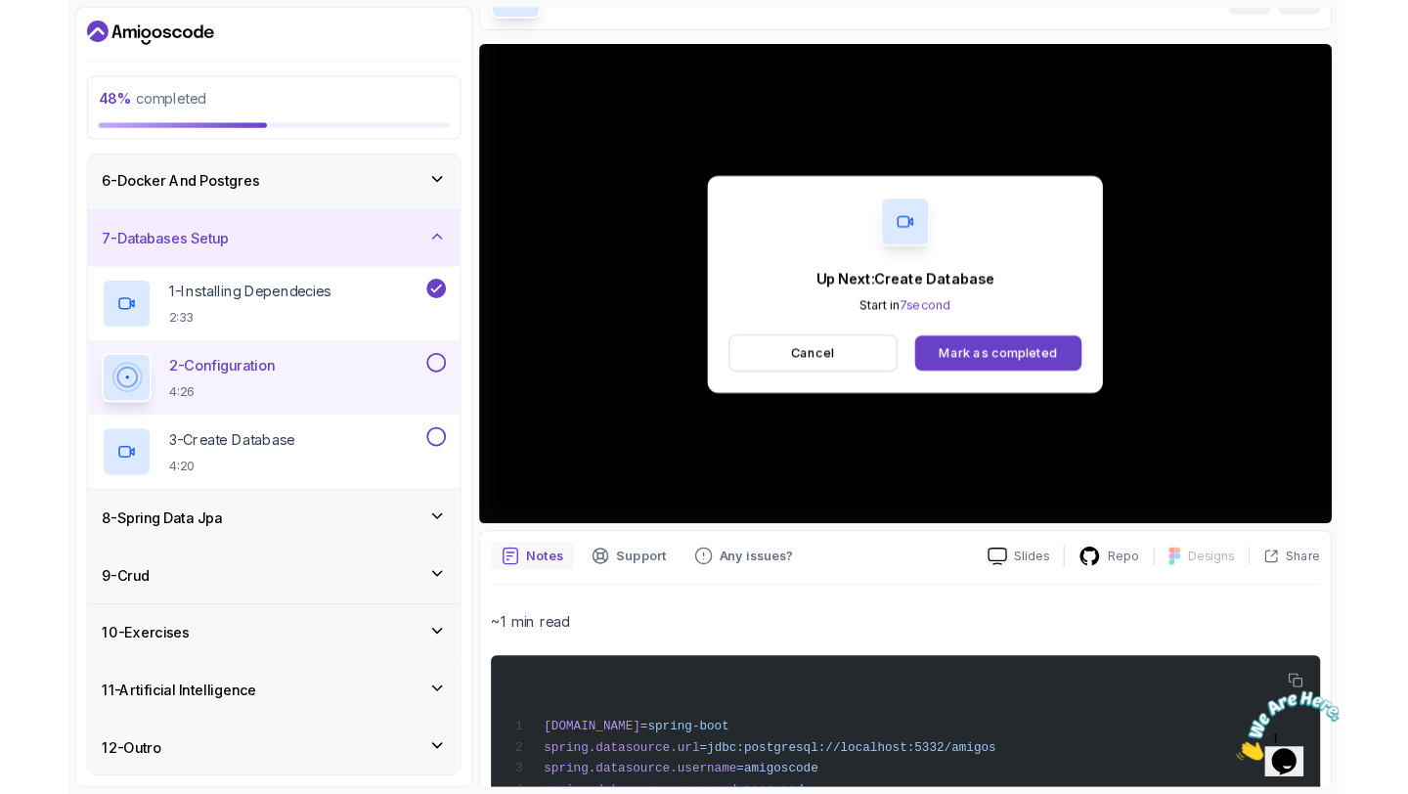
scroll to position [405, 0]
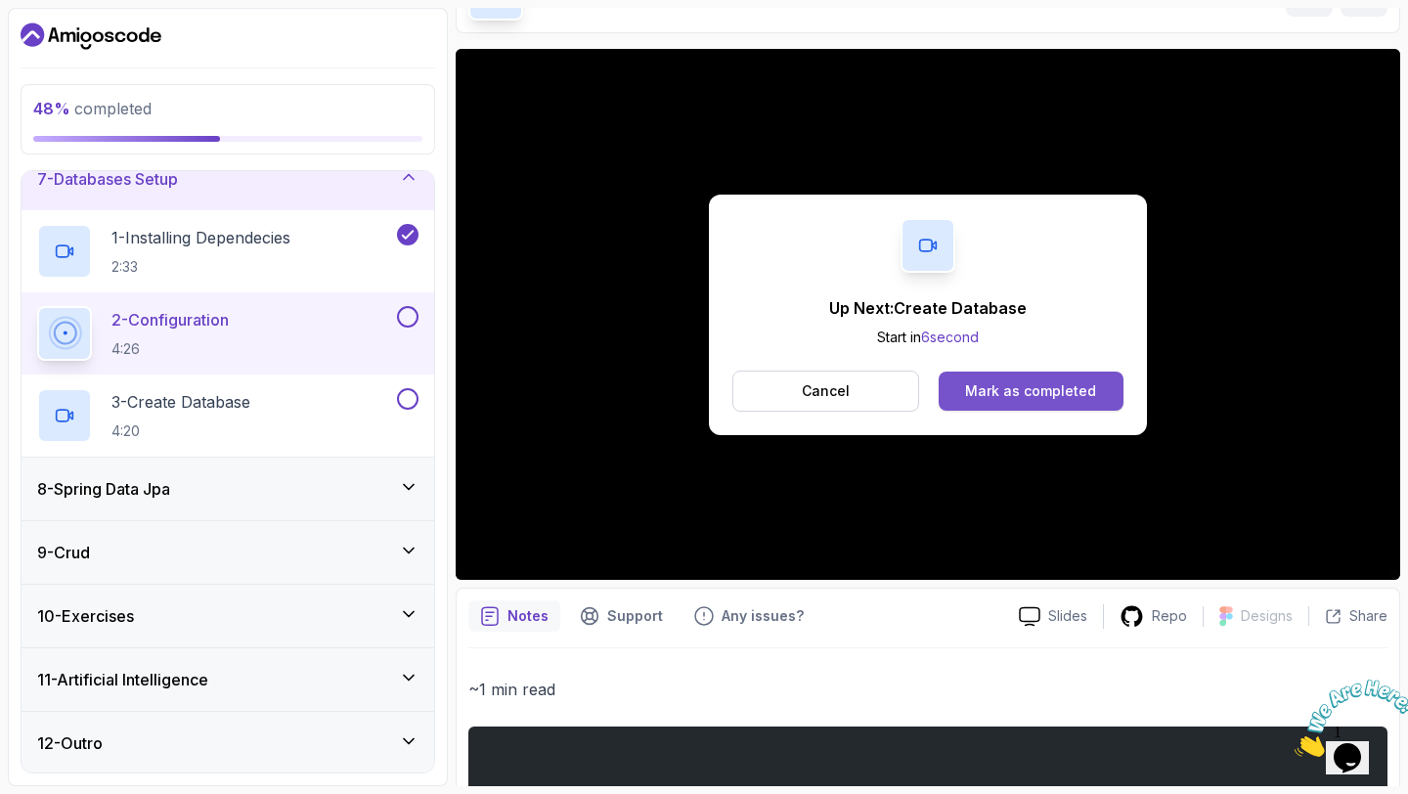
click at [997, 392] on div "Mark as completed" at bounding box center [1030, 391] width 131 height 20
